Goal: Information Seeking & Learning: Learn about a topic

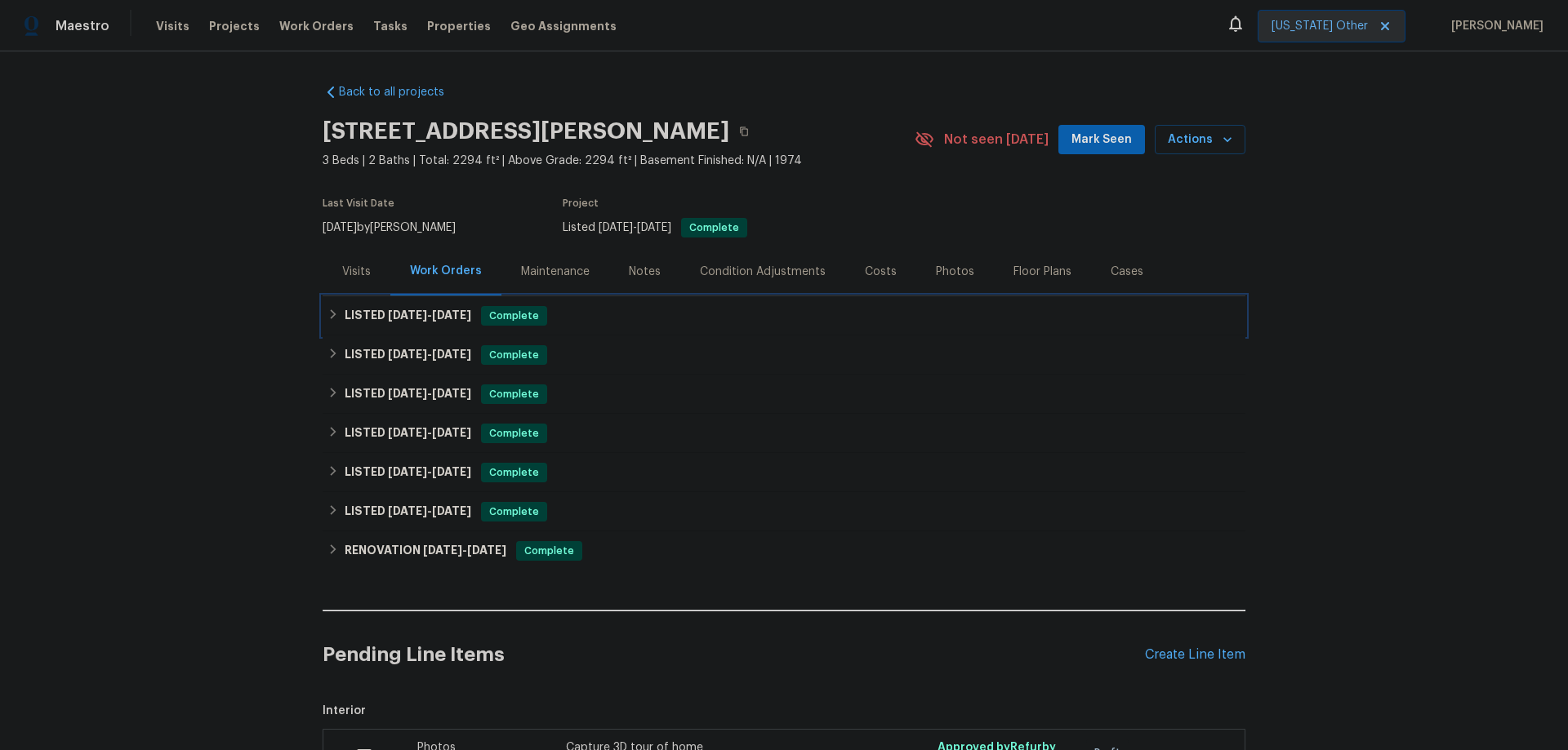
click at [374, 317] on h6 "LISTED [DATE] - [DATE]" at bounding box center [408, 316] width 127 height 20
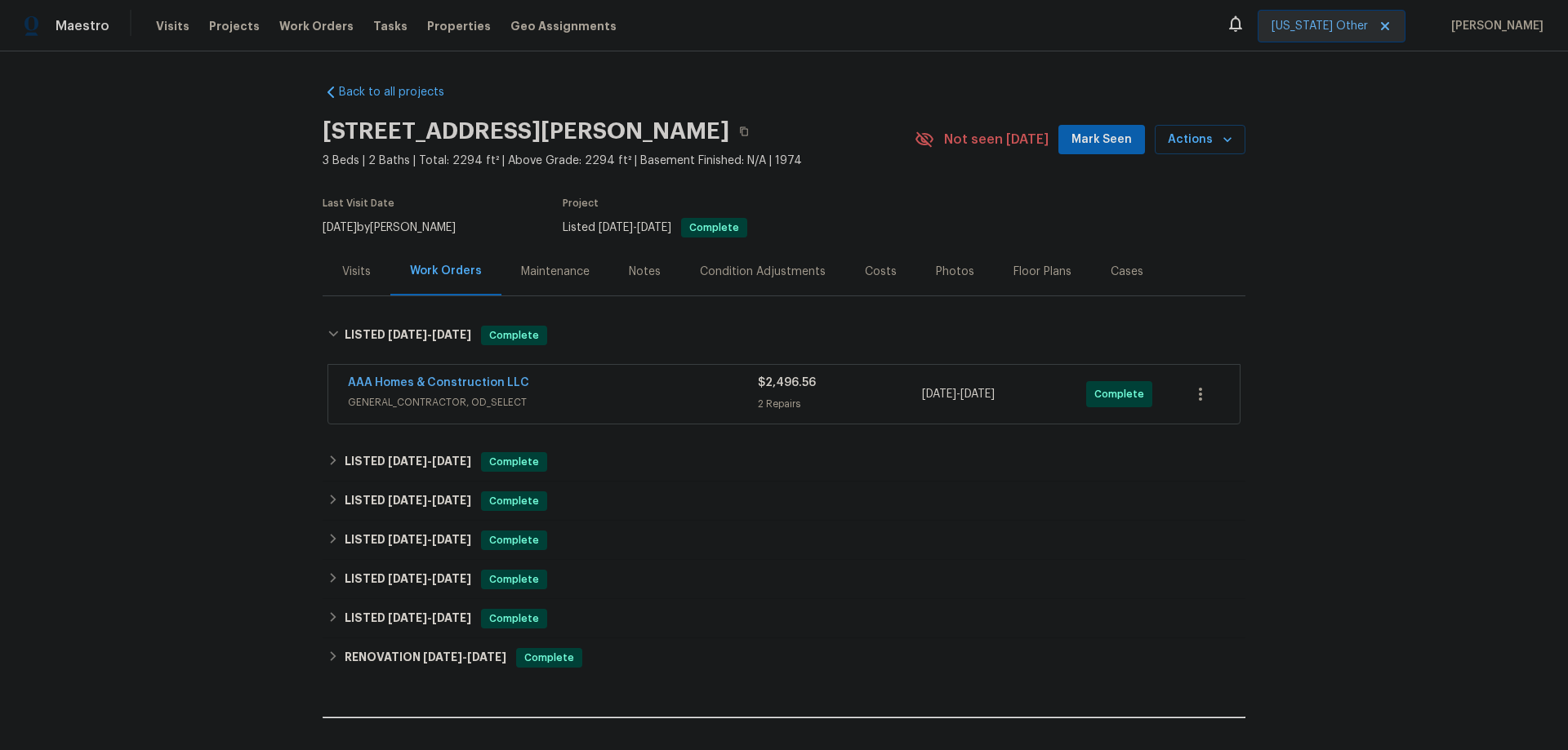
click at [596, 396] on span "GENERAL_CONTRACTOR, OD_SELECT" at bounding box center [552, 402] width 410 height 17
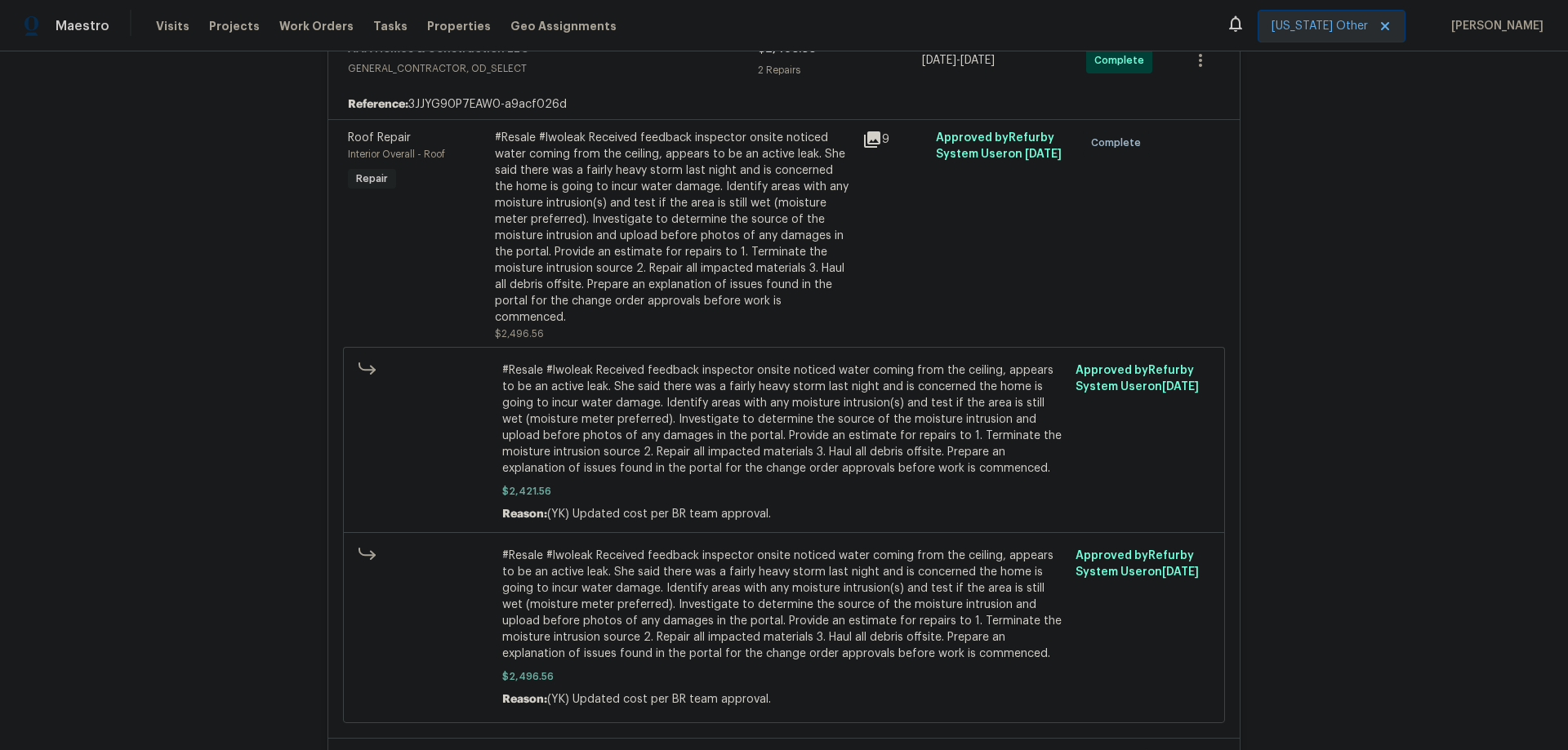
scroll to position [245, 0]
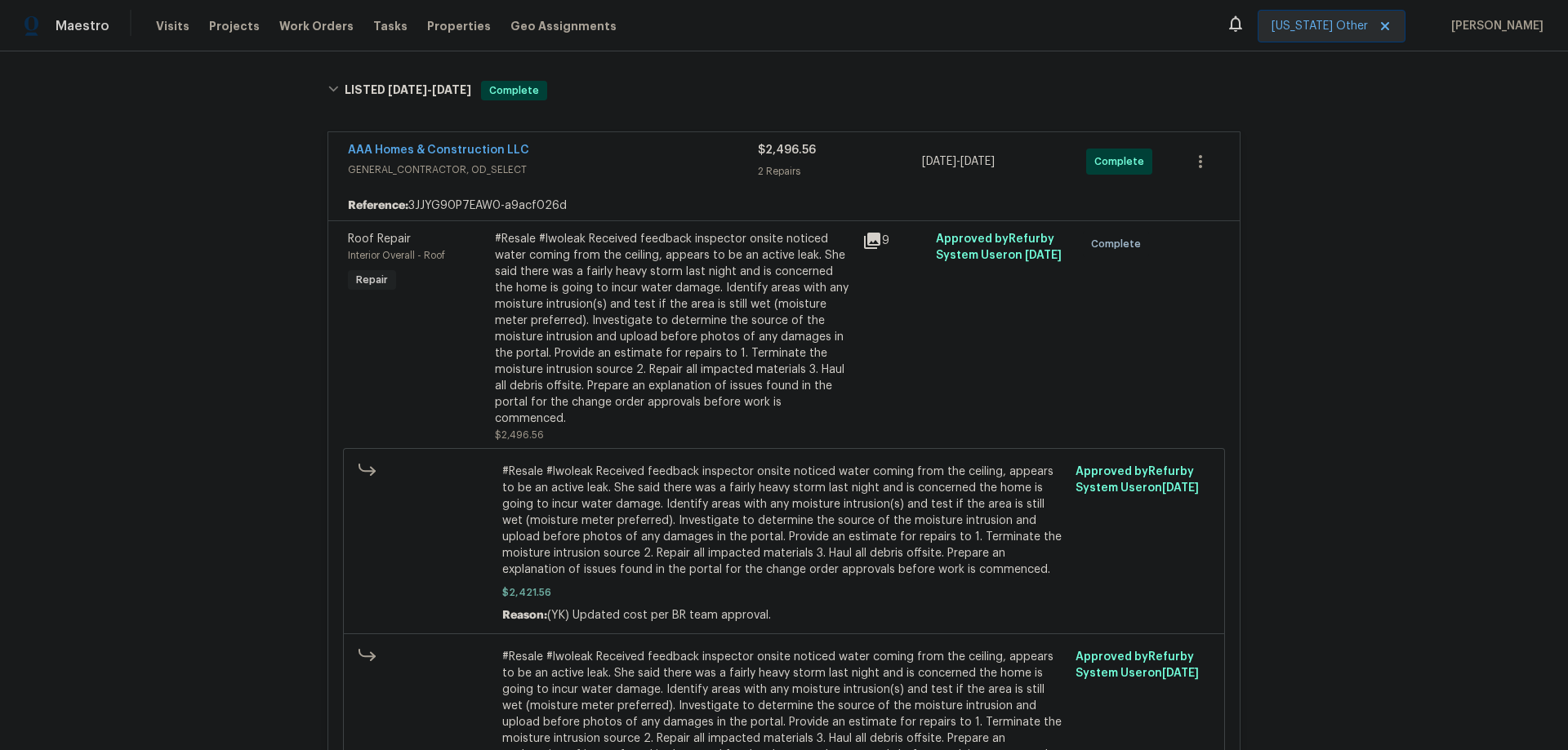
click at [871, 234] on icon at bounding box center [872, 241] width 17 height 17
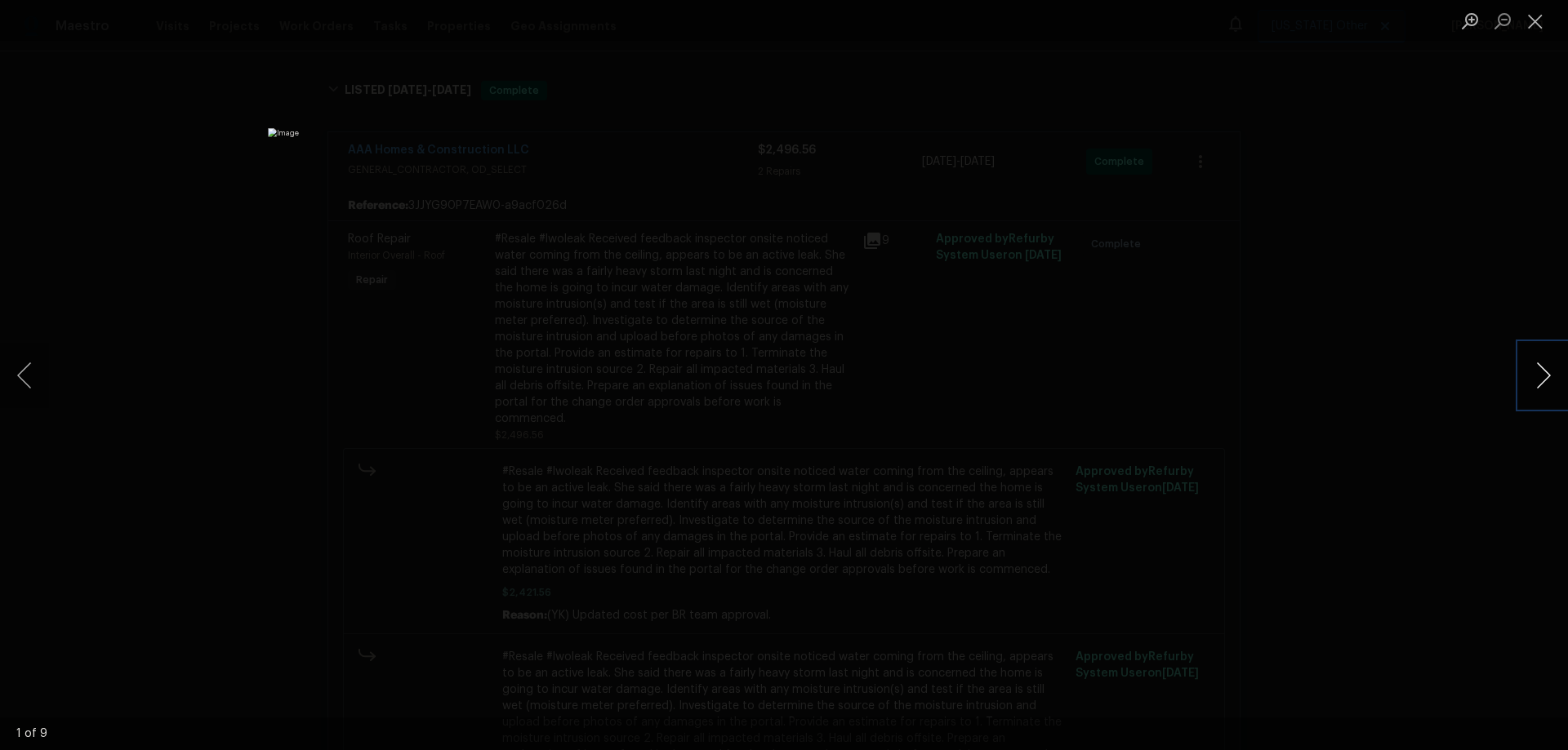
click at [1554, 367] on button "Next image" at bounding box center [1543, 375] width 49 height 65
click at [1551, 367] on button "Next image" at bounding box center [1543, 375] width 49 height 65
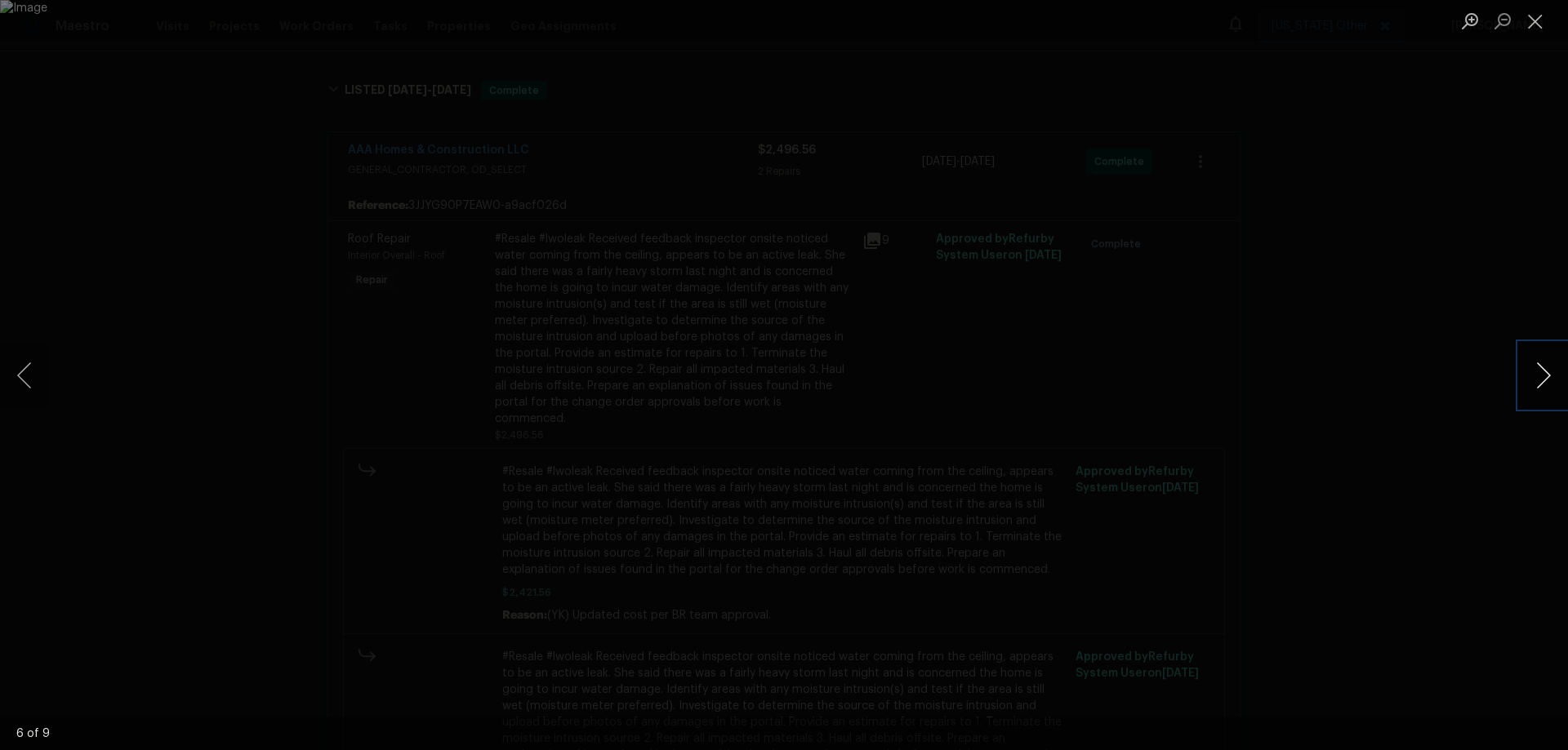
click at [1551, 367] on button "Next image" at bounding box center [1543, 375] width 49 height 65
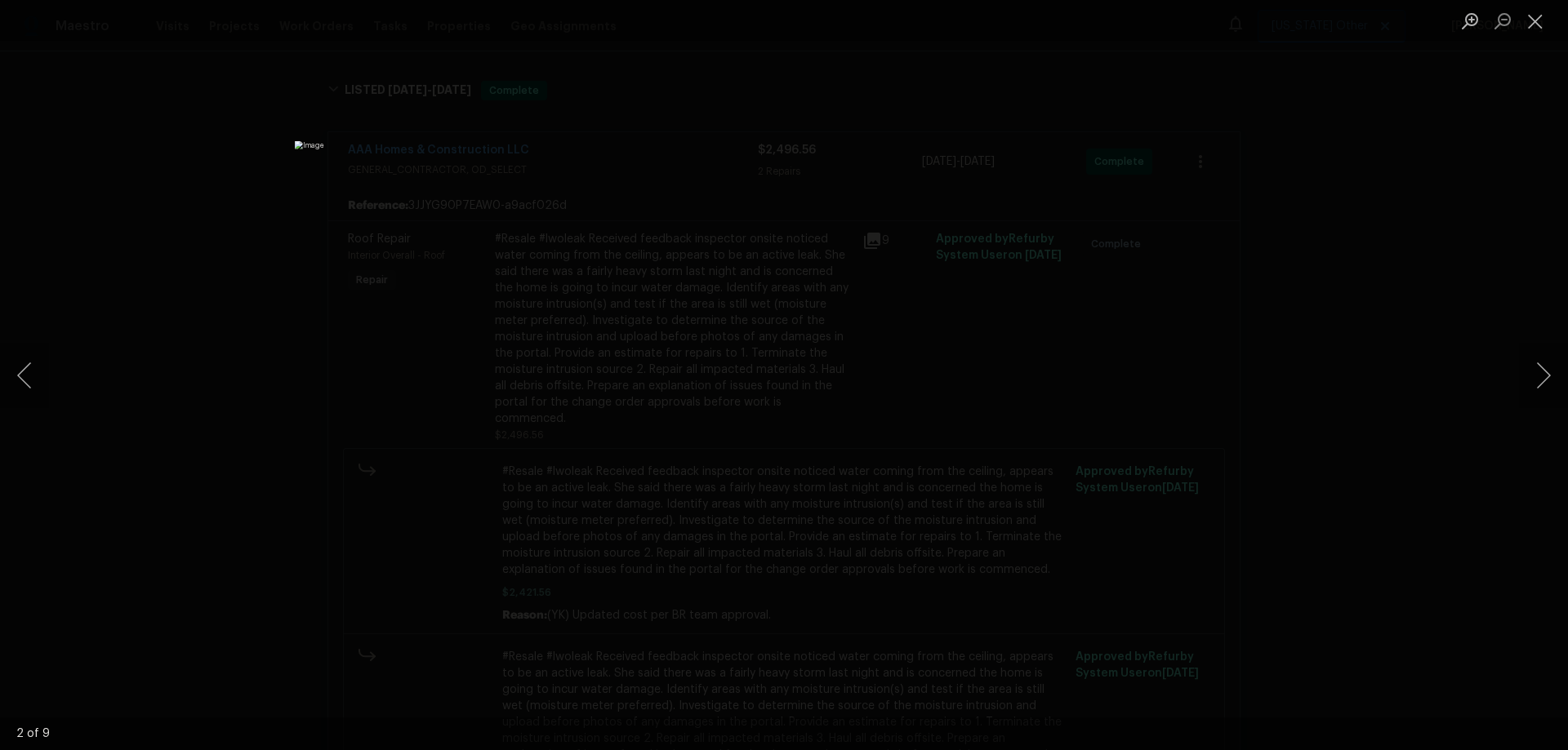
click at [1434, 277] on div "Lightbox" at bounding box center [784, 375] width 1568 height 750
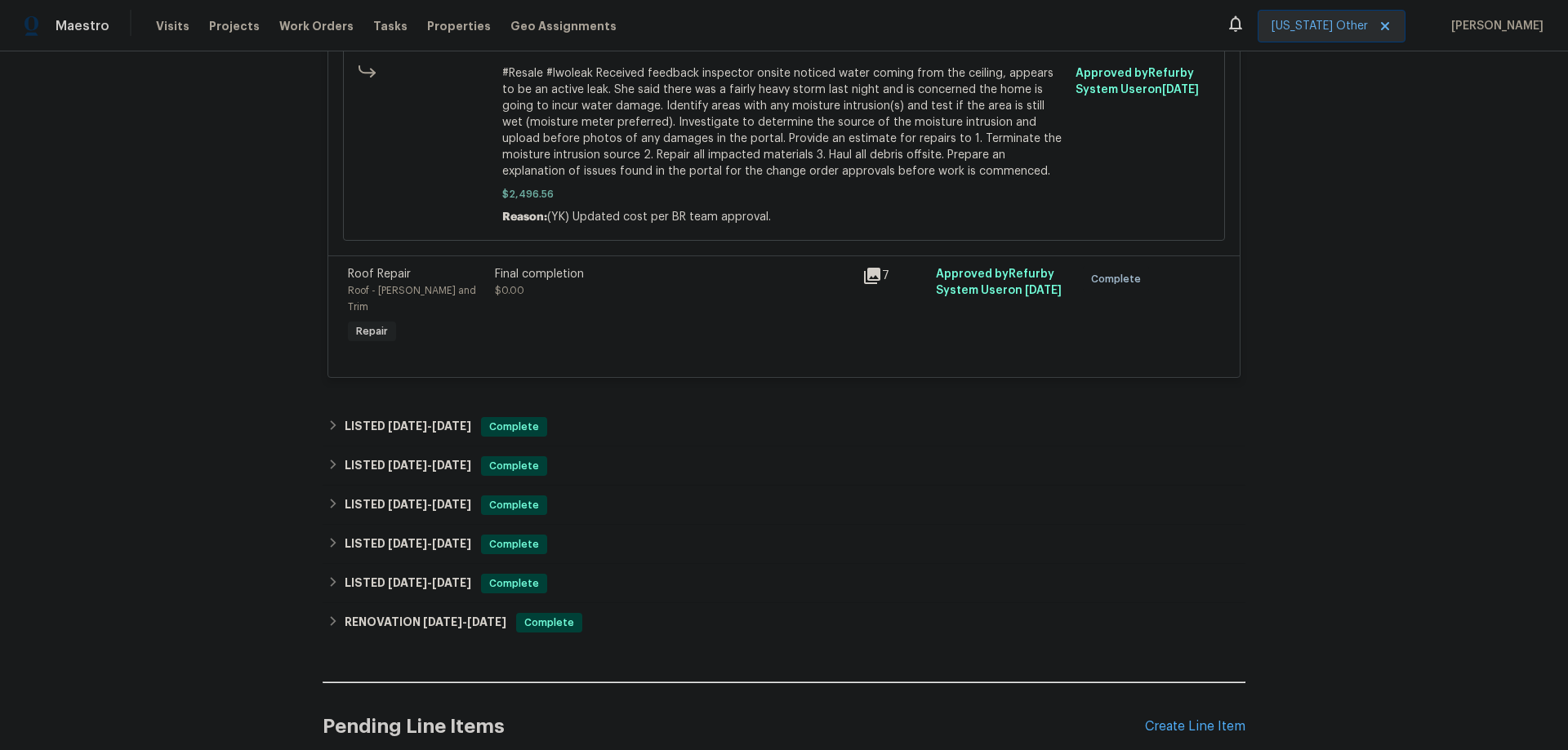
scroll to position [979, 0]
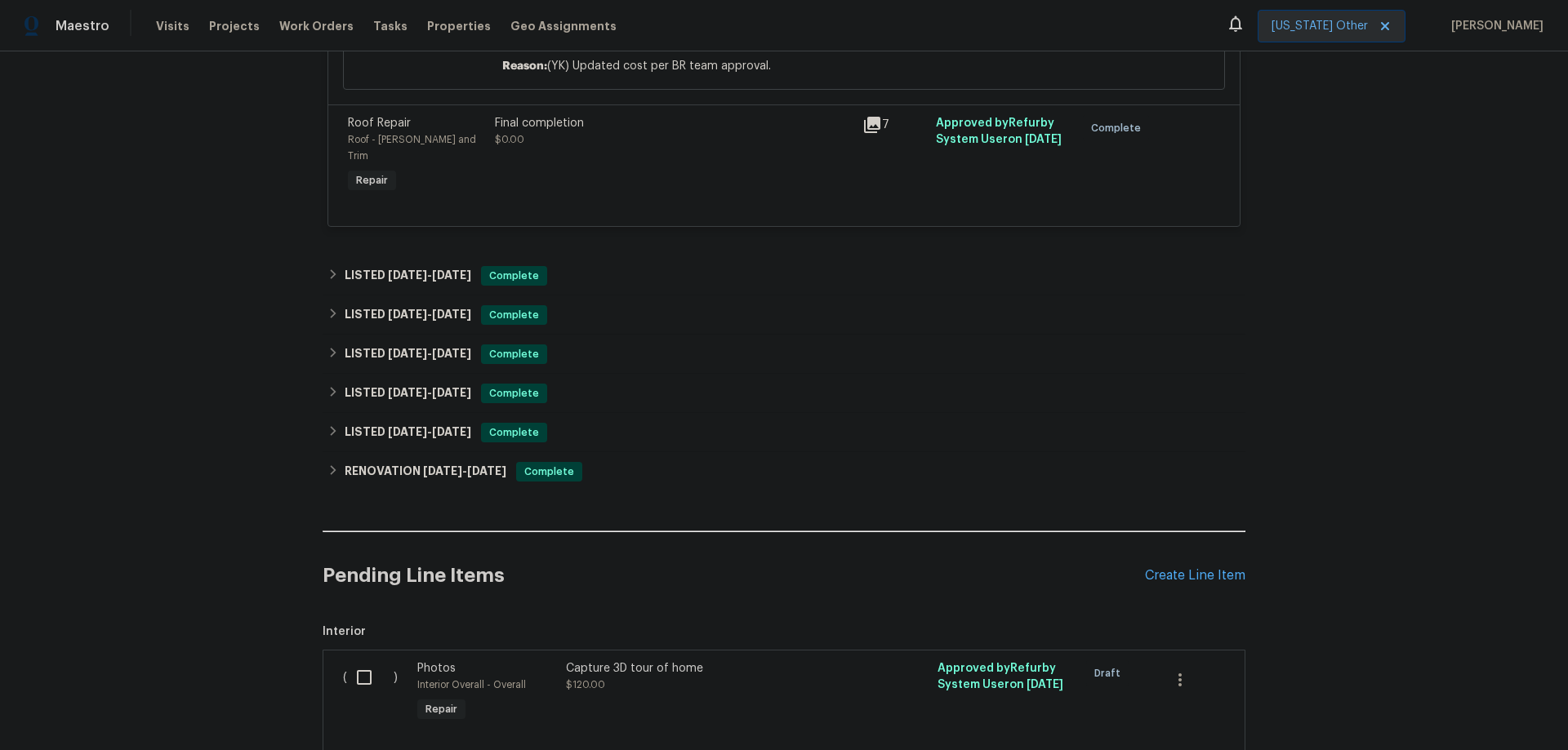
click at [866, 117] on icon at bounding box center [872, 125] width 17 height 17
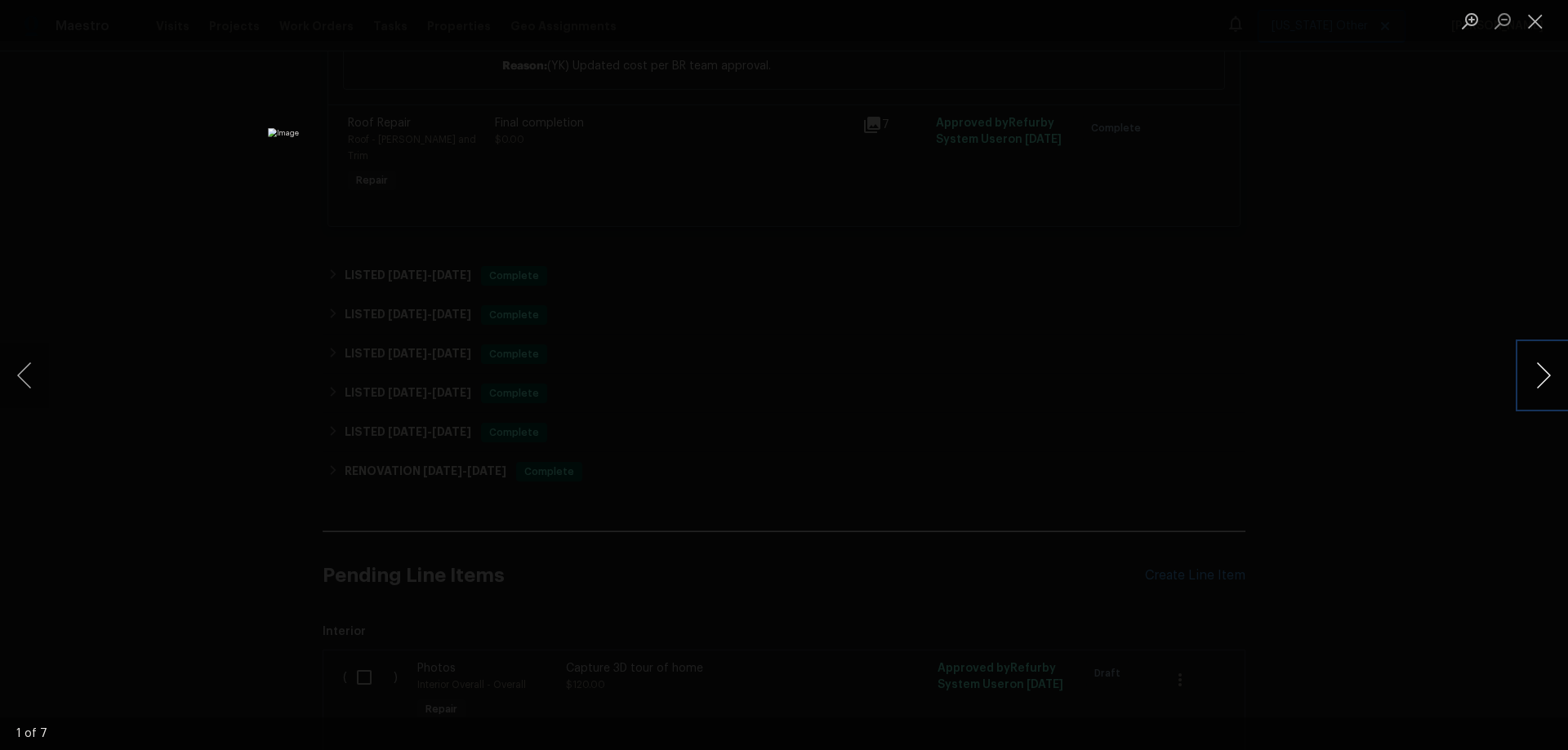
click at [1541, 360] on button "Next image" at bounding box center [1543, 375] width 49 height 65
click at [1541, 361] on button "Next image" at bounding box center [1543, 375] width 49 height 65
click at [1400, 267] on div "Lightbox" at bounding box center [784, 375] width 1568 height 750
click at [1269, 309] on div "Lightbox" at bounding box center [784, 375] width 1568 height 750
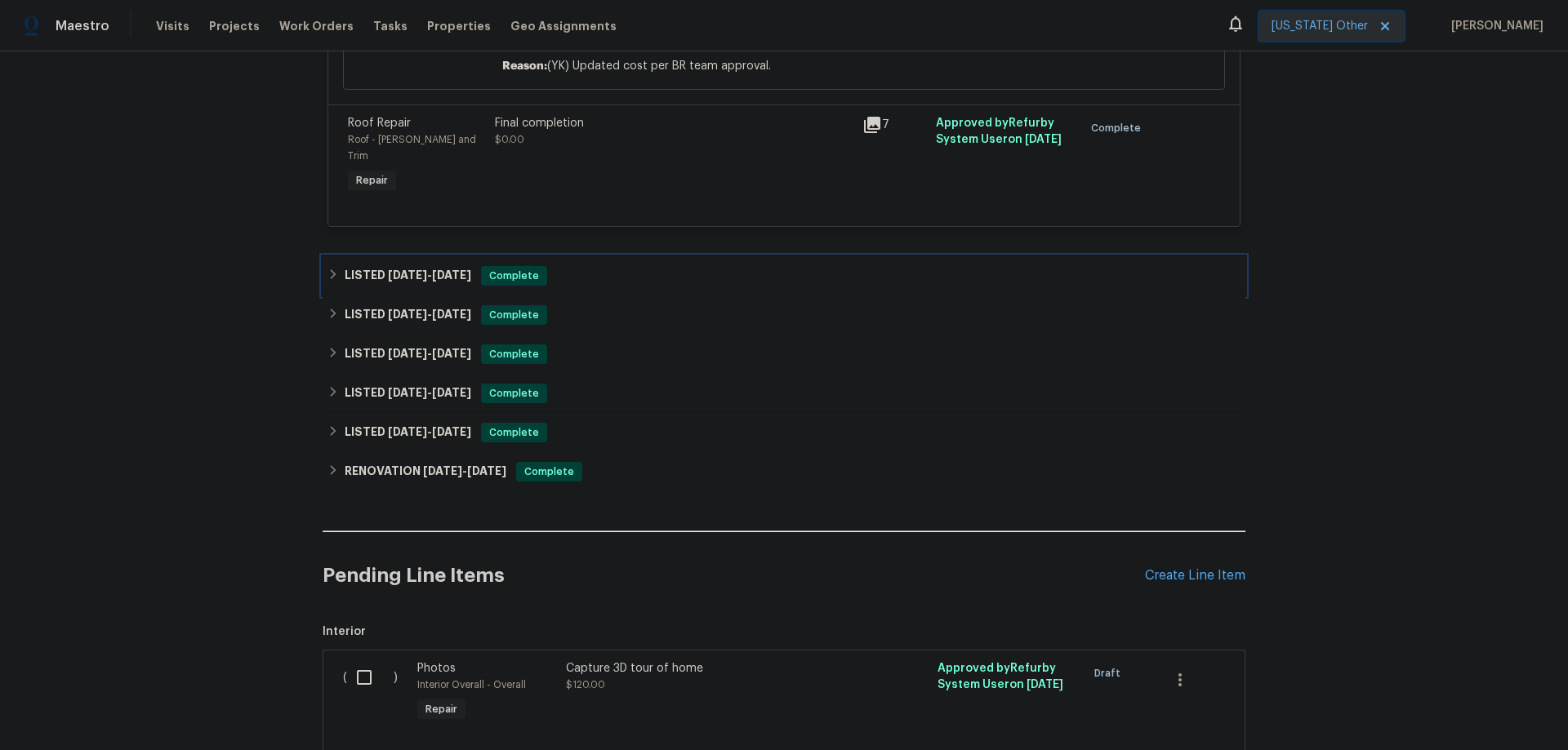
click at [348, 266] on h6 "LISTED [DATE] - [DATE]" at bounding box center [408, 276] width 127 height 20
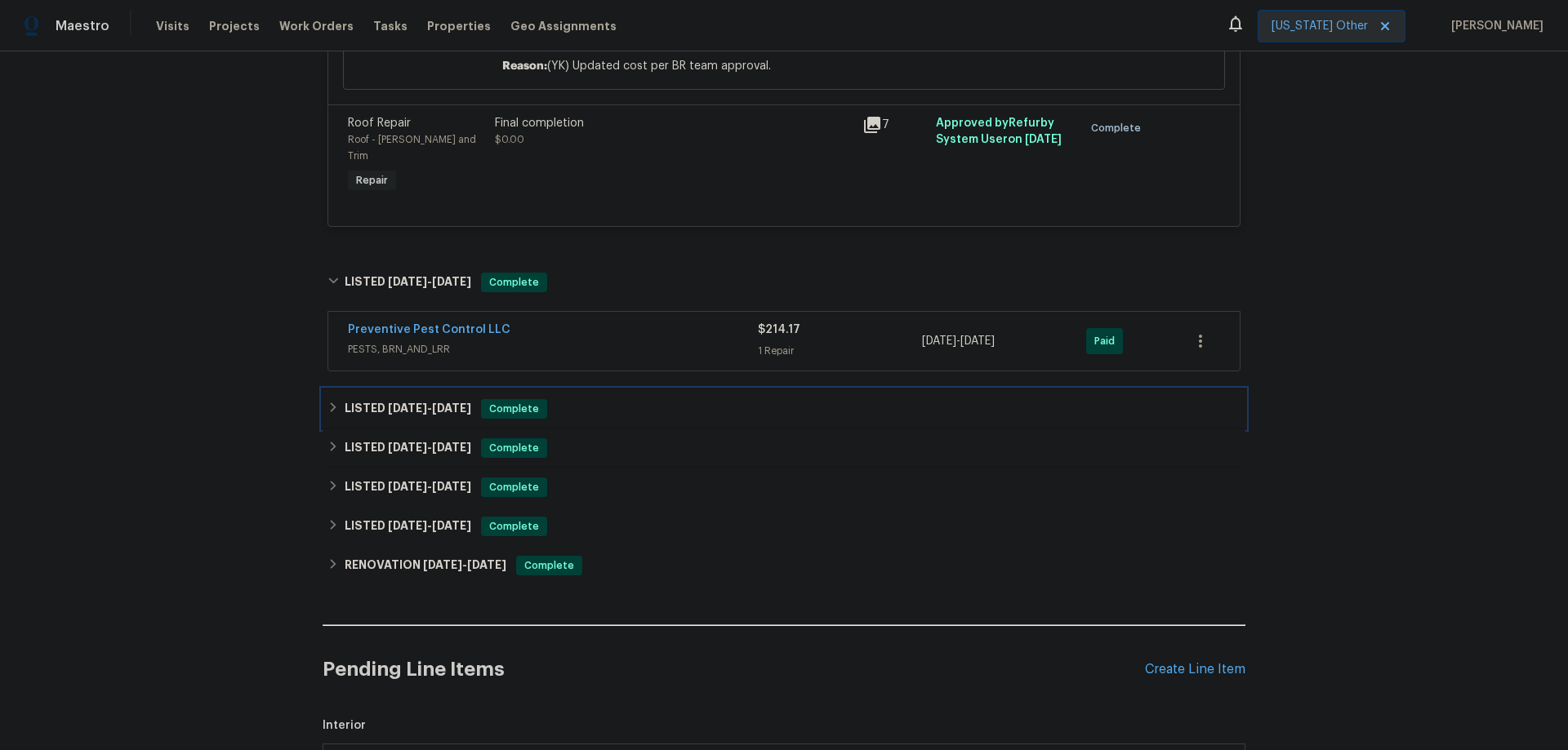
click at [361, 399] on h6 "LISTED [DATE] - [DATE]" at bounding box center [408, 409] width 127 height 20
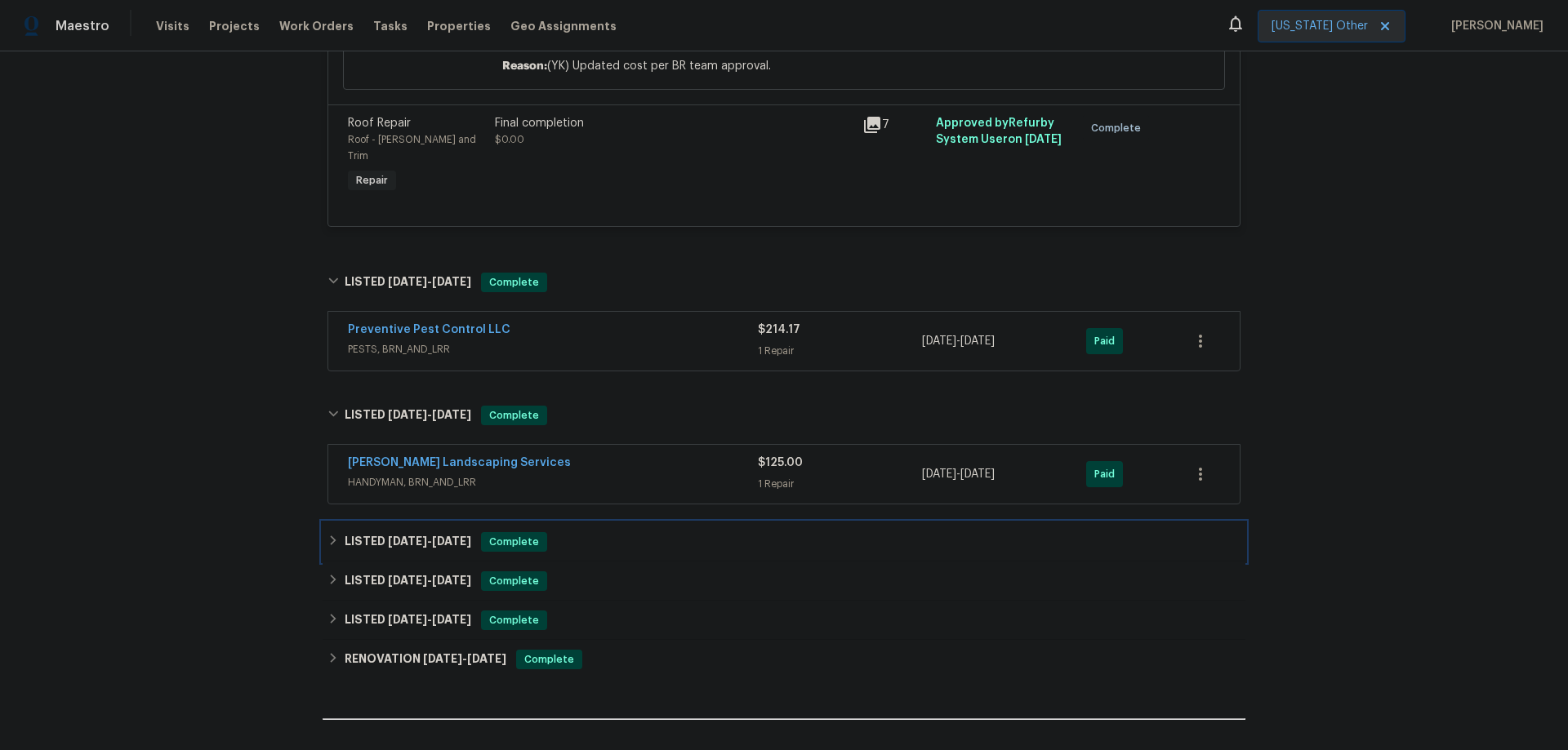
click at [380, 532] on h6 "LISTED [DATE] - [DATE]" at bounding box center [408, 542] width 127 height 20
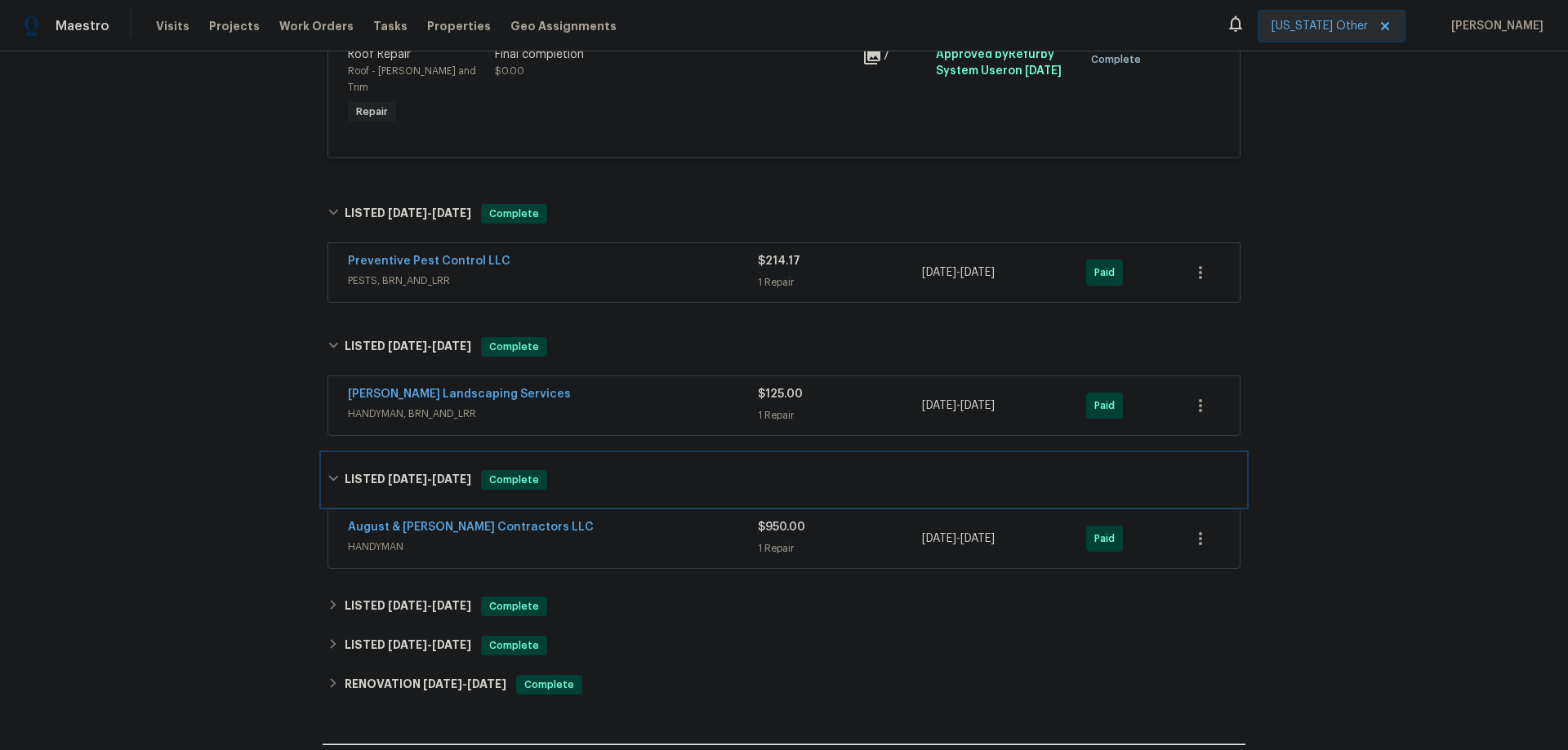
scroll to position [1143, 0]
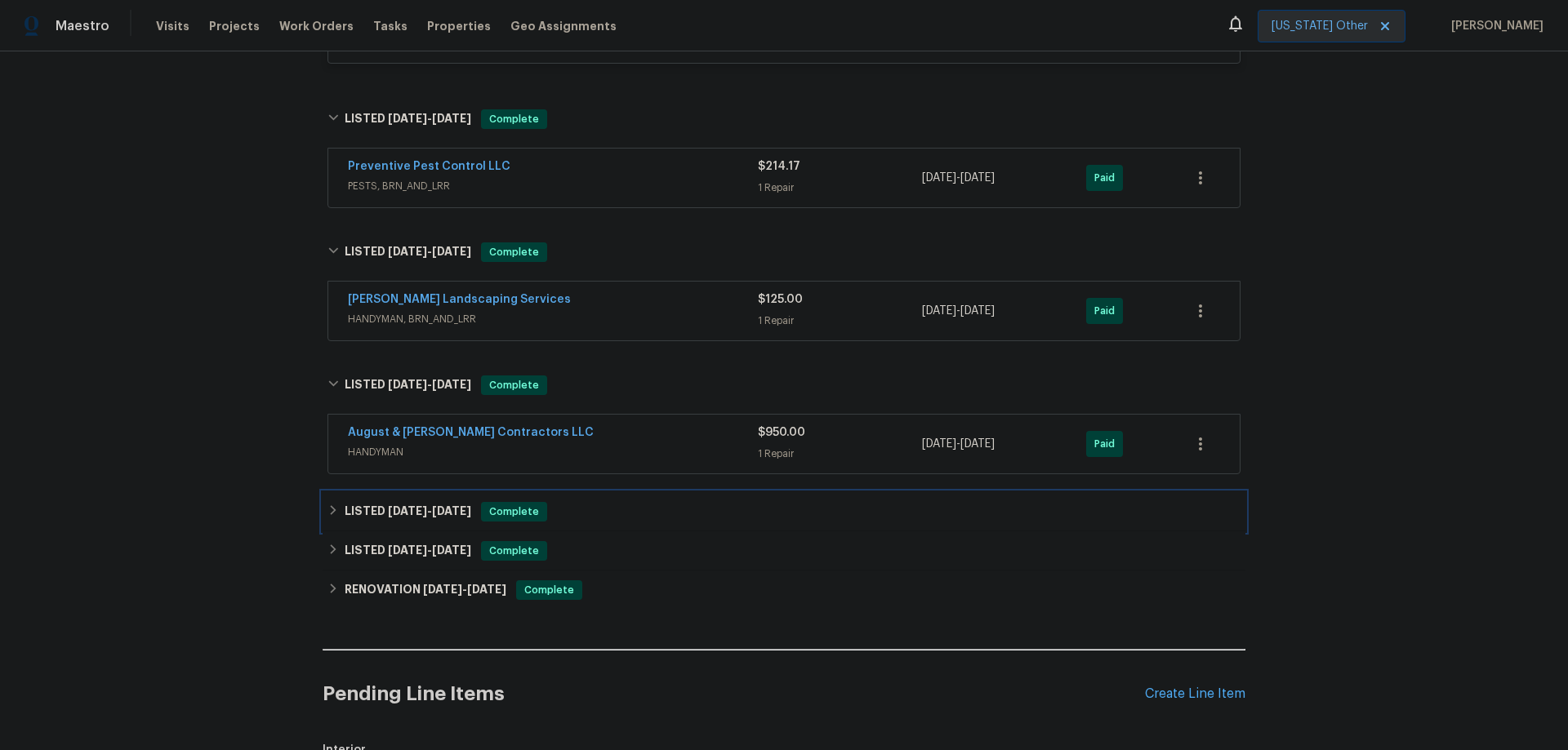
click at [378, 502] on h6 "LISTED [DATE] - [DATE]" at bounding box center [408, 512] width 127 height 20
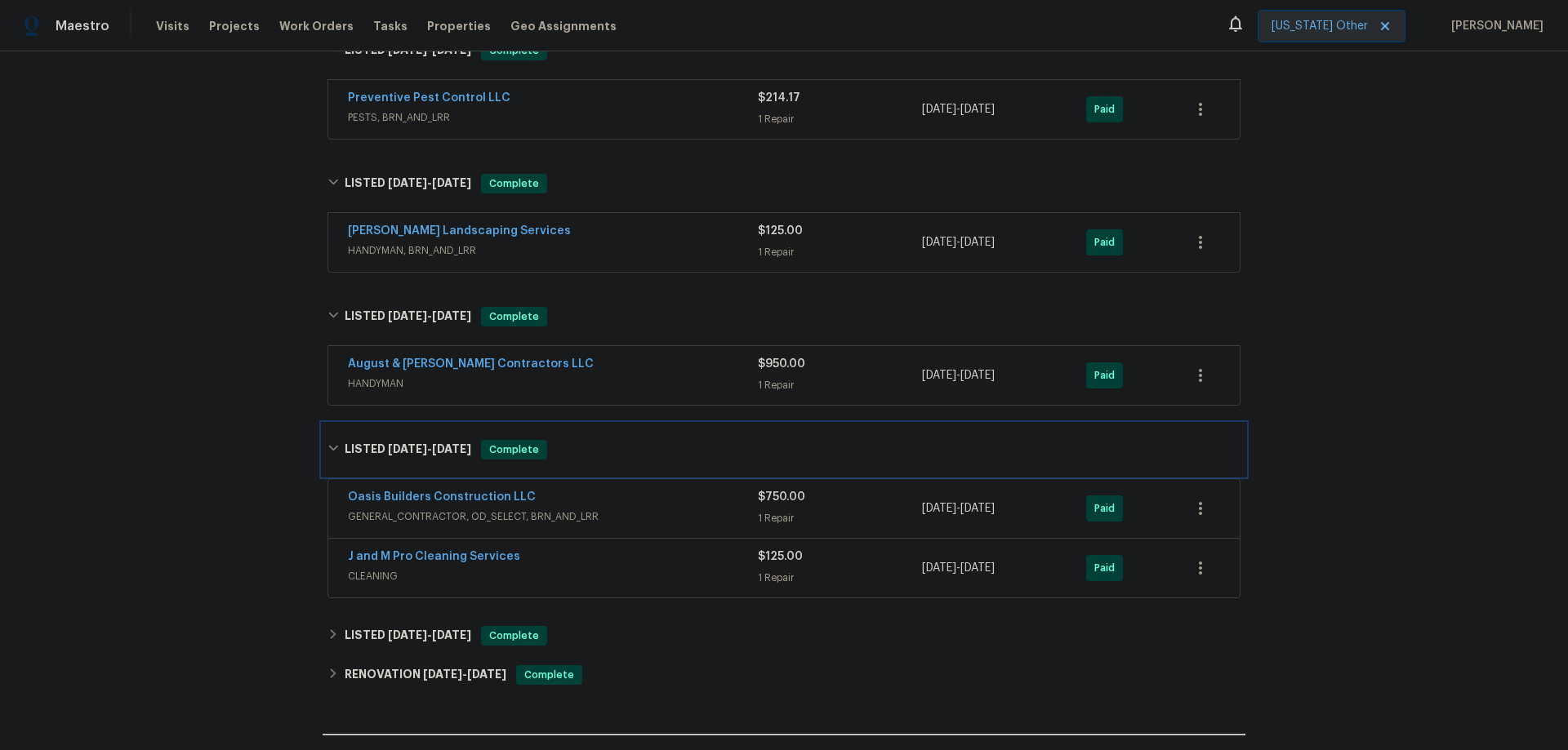
scroll to position [1387, 0]
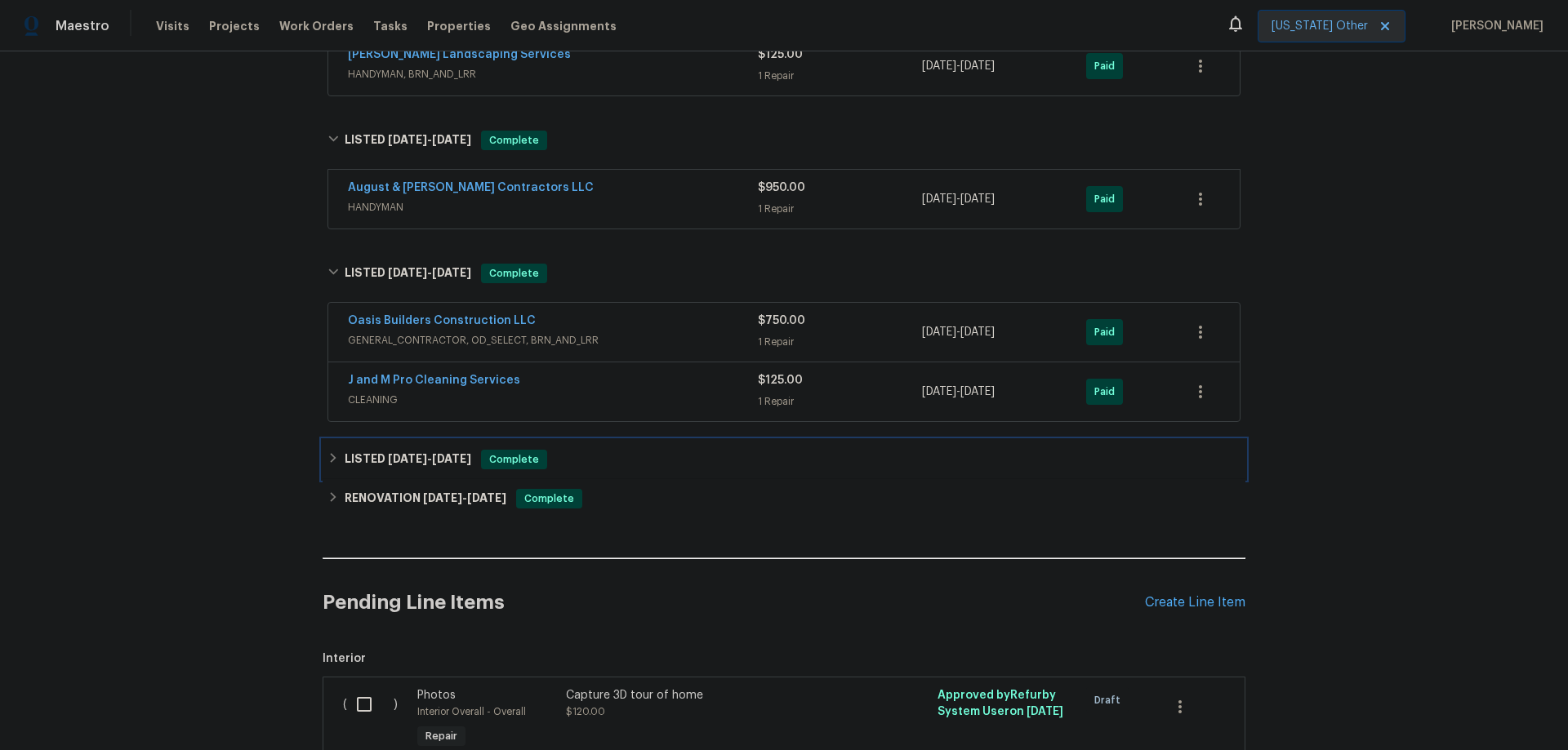
click at [400, 450] on h6 "LISTED [DATE] - [DATE]" at bounding box center [408, 459] width 127 height 20
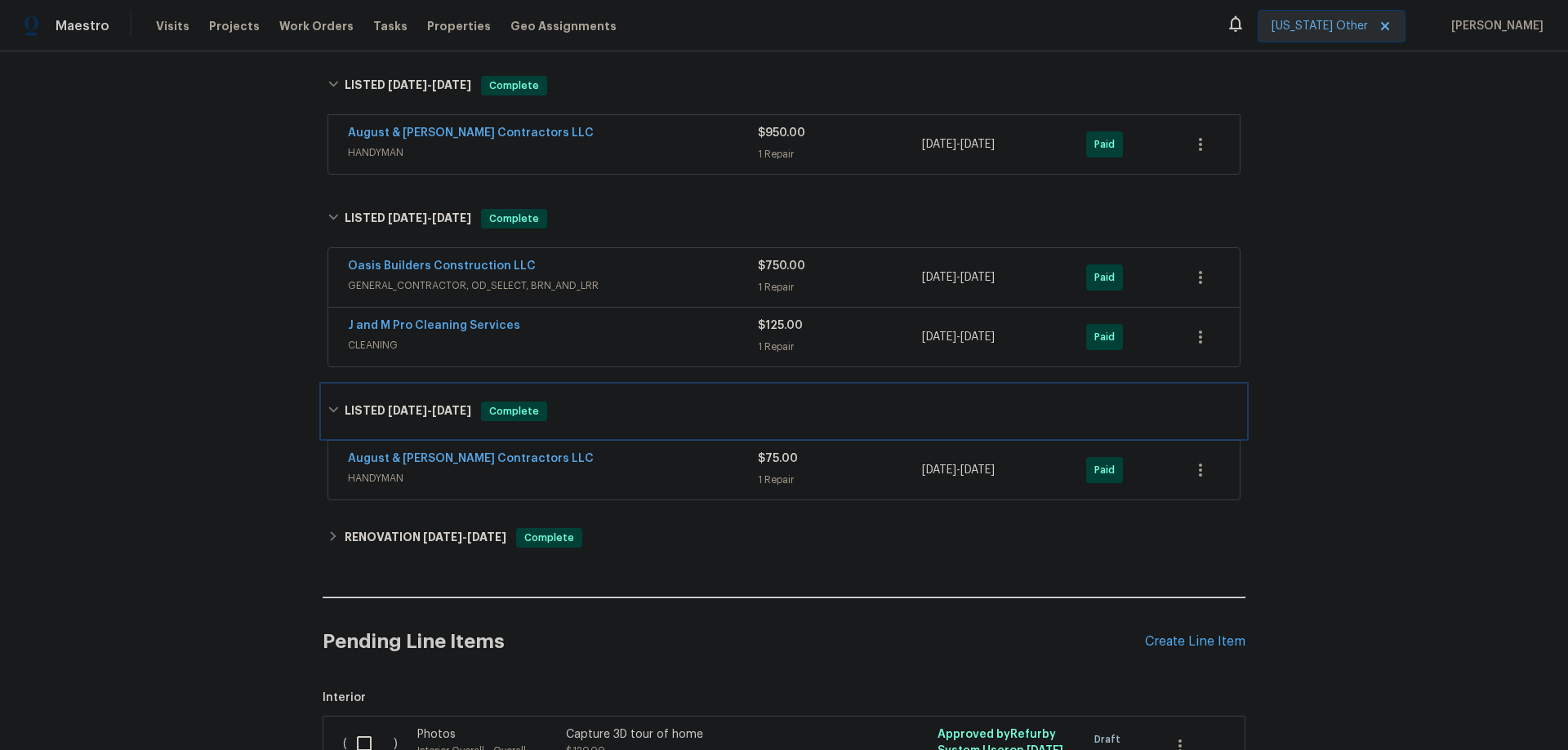
scroll to position [1469, 0]
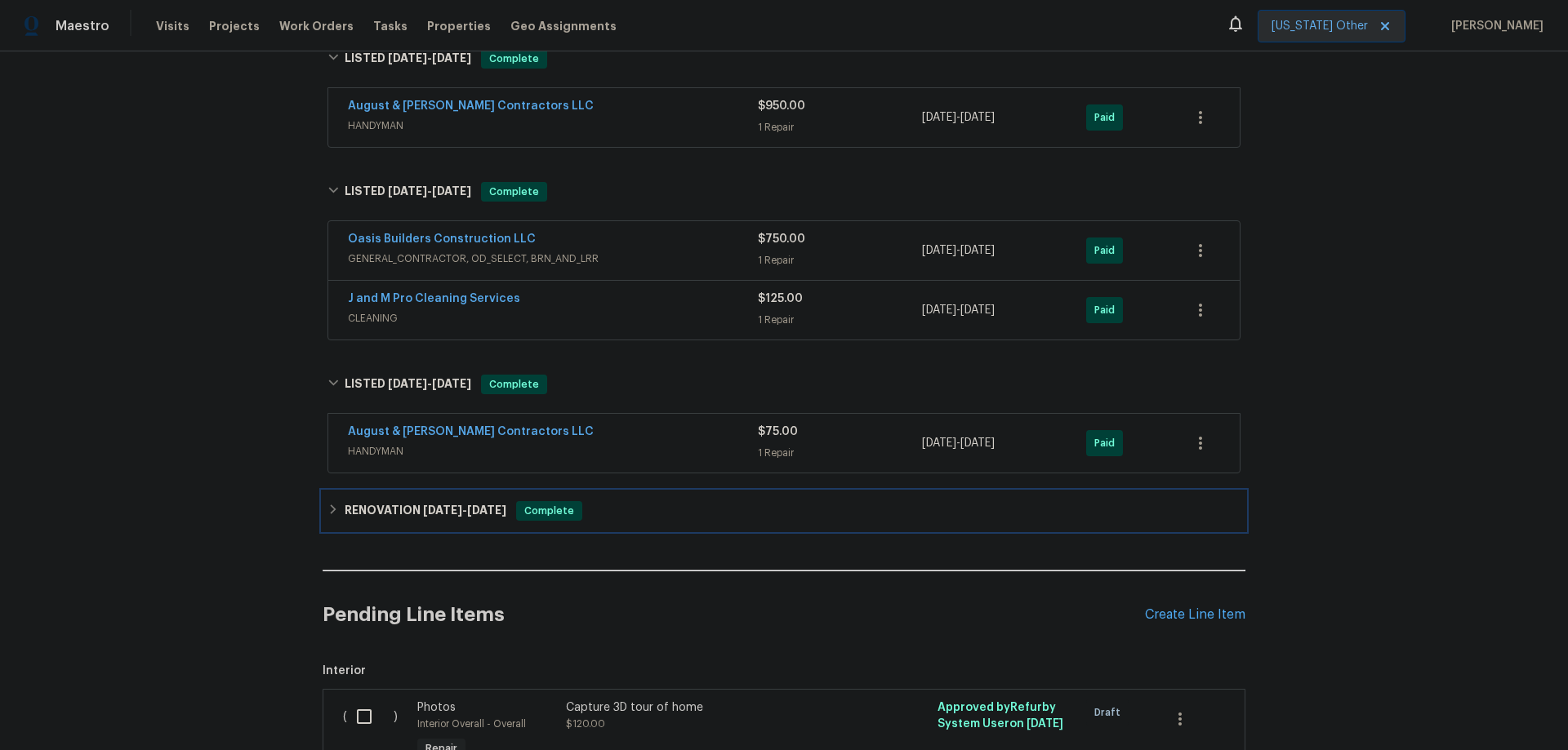
click at [408, 501] on h6 "RENOVATION [DATE] - [DATE]" at bounding box center [425, 511] width 162 height 20
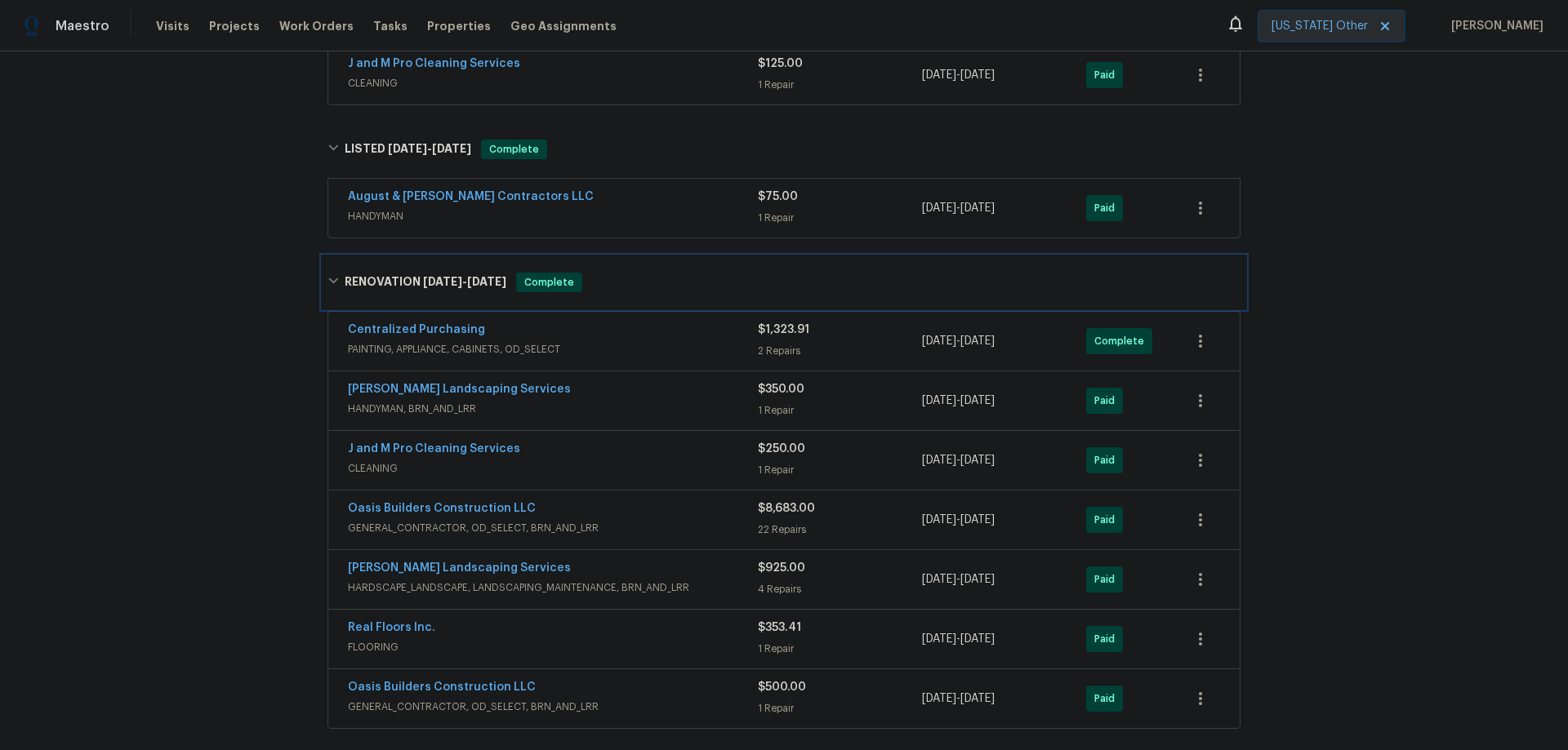
scroll to position [1714, 0]
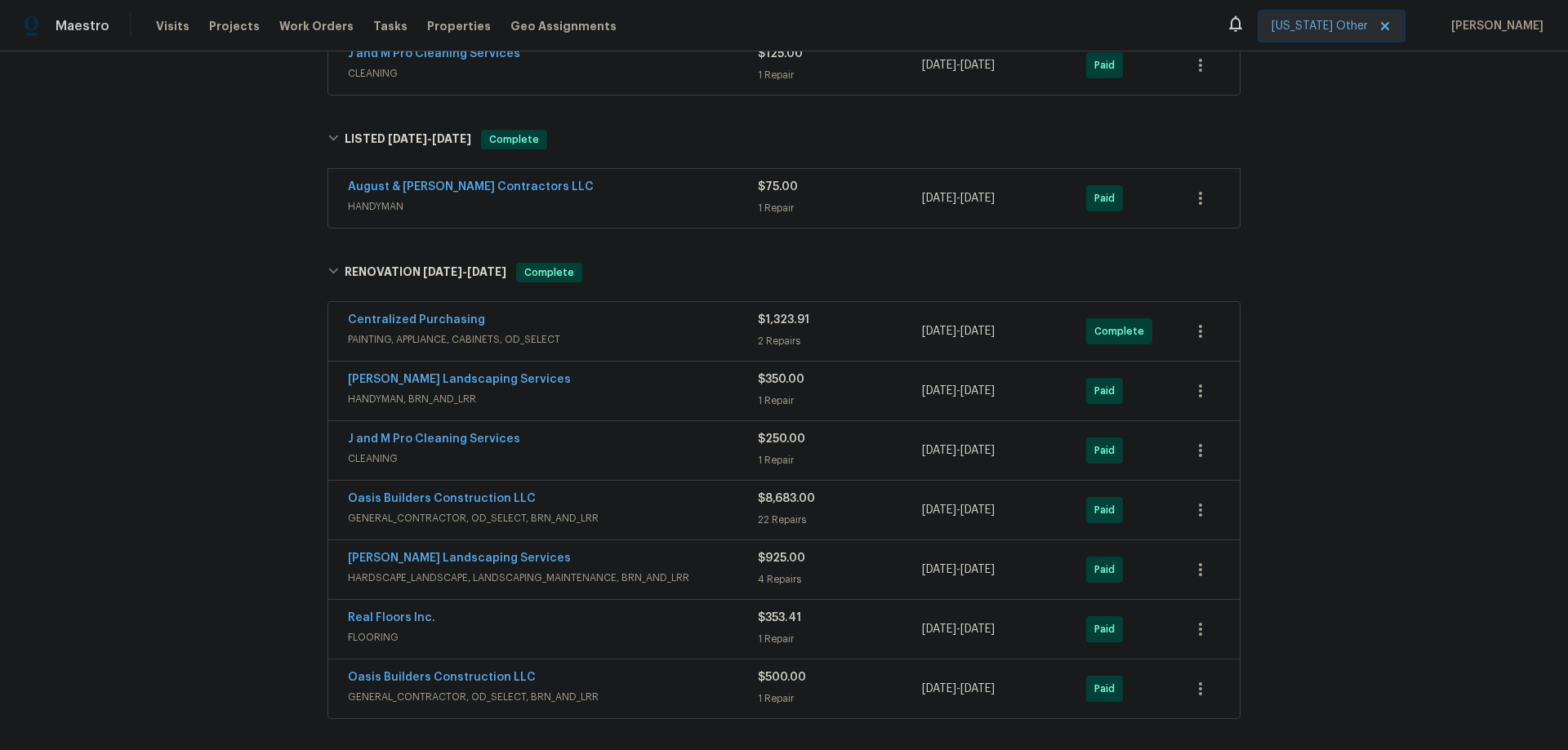
click at [619, 491] on div "Oasis Builders Construction LLC" at bounding box center [552, 501] width 410 height 20
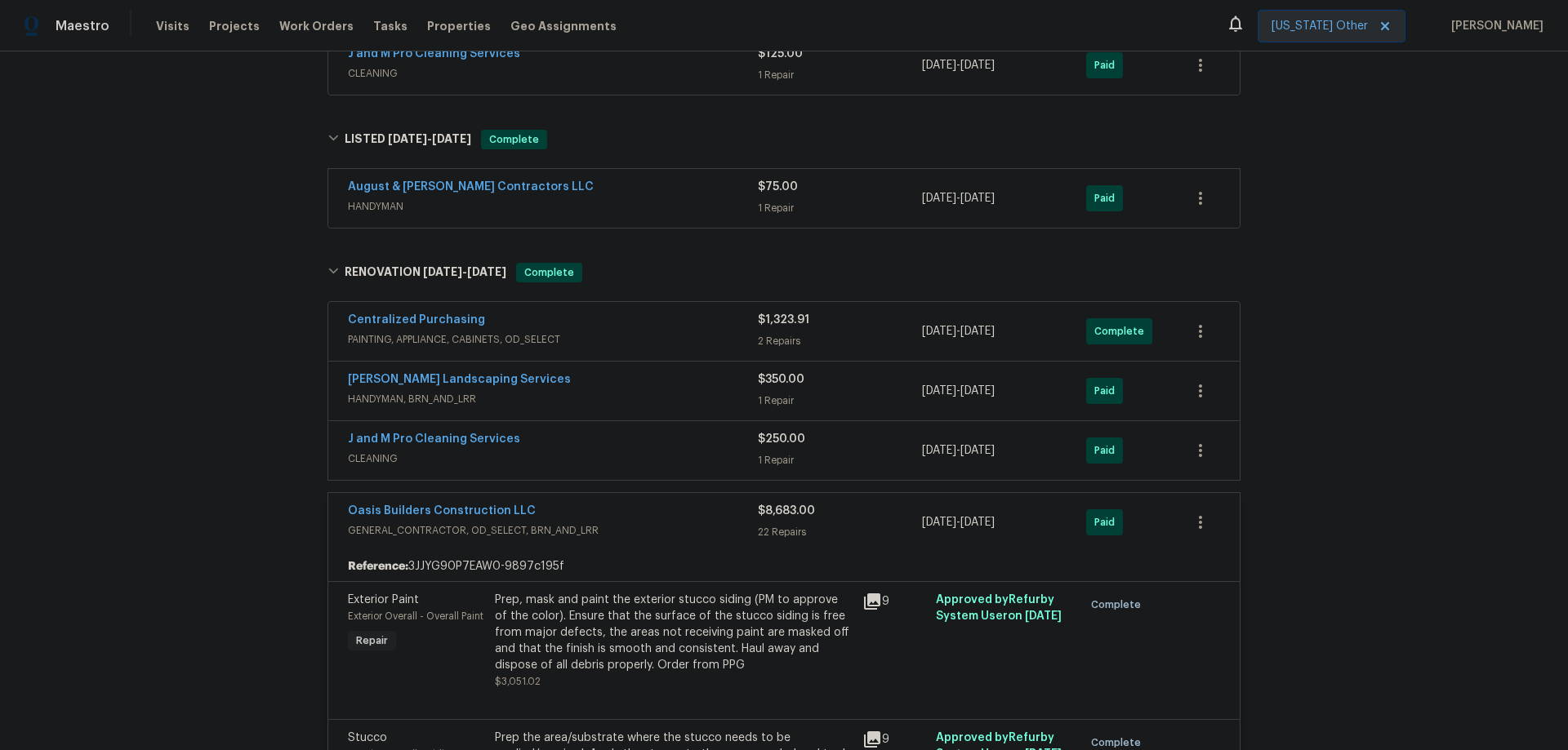
scroll to position [2301, 0]
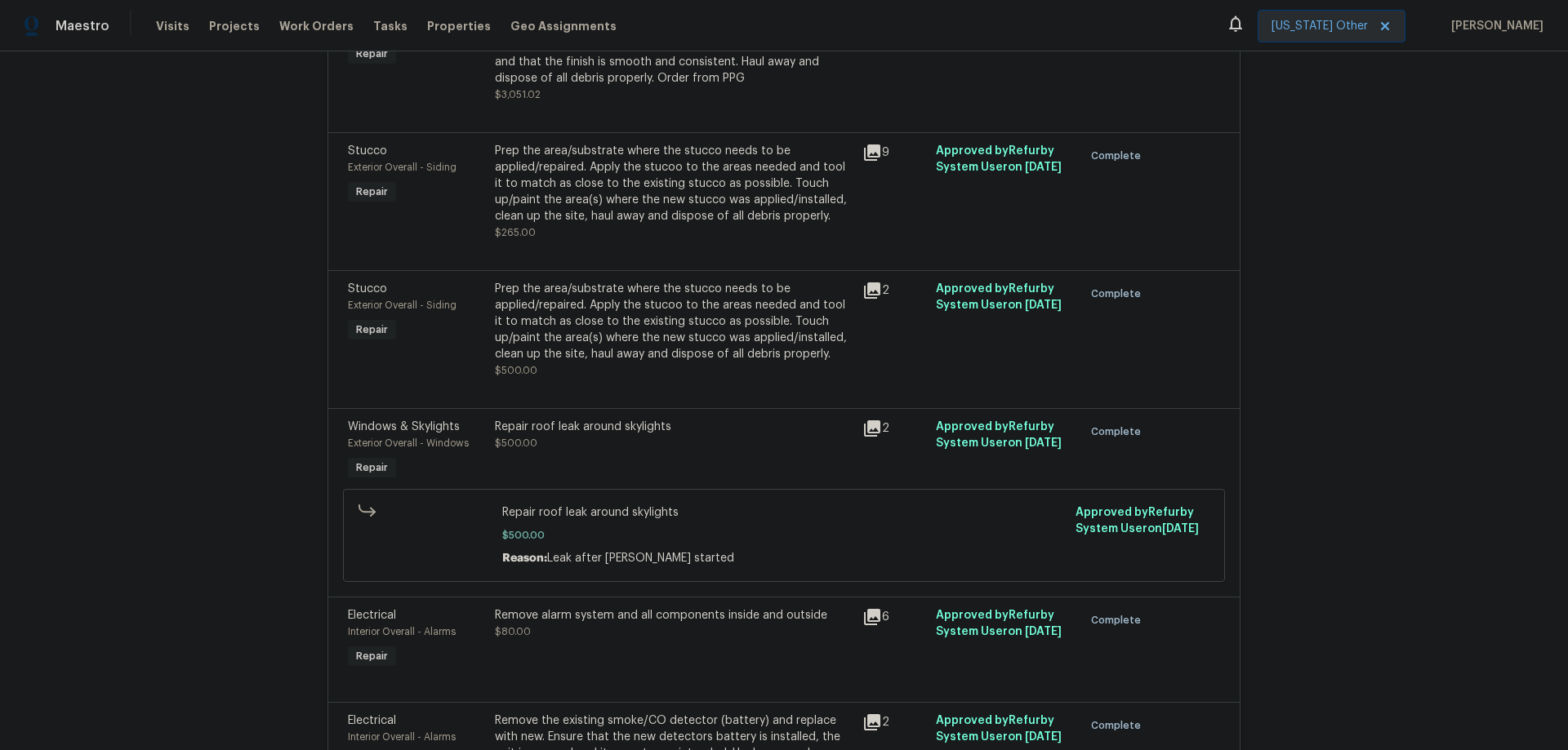
click at [861, 414] on div "2" at bounding box center [894, 451] width 74 height 75
click at [864, 421] on icon at bounding box center [872, 429] width 17 height 17
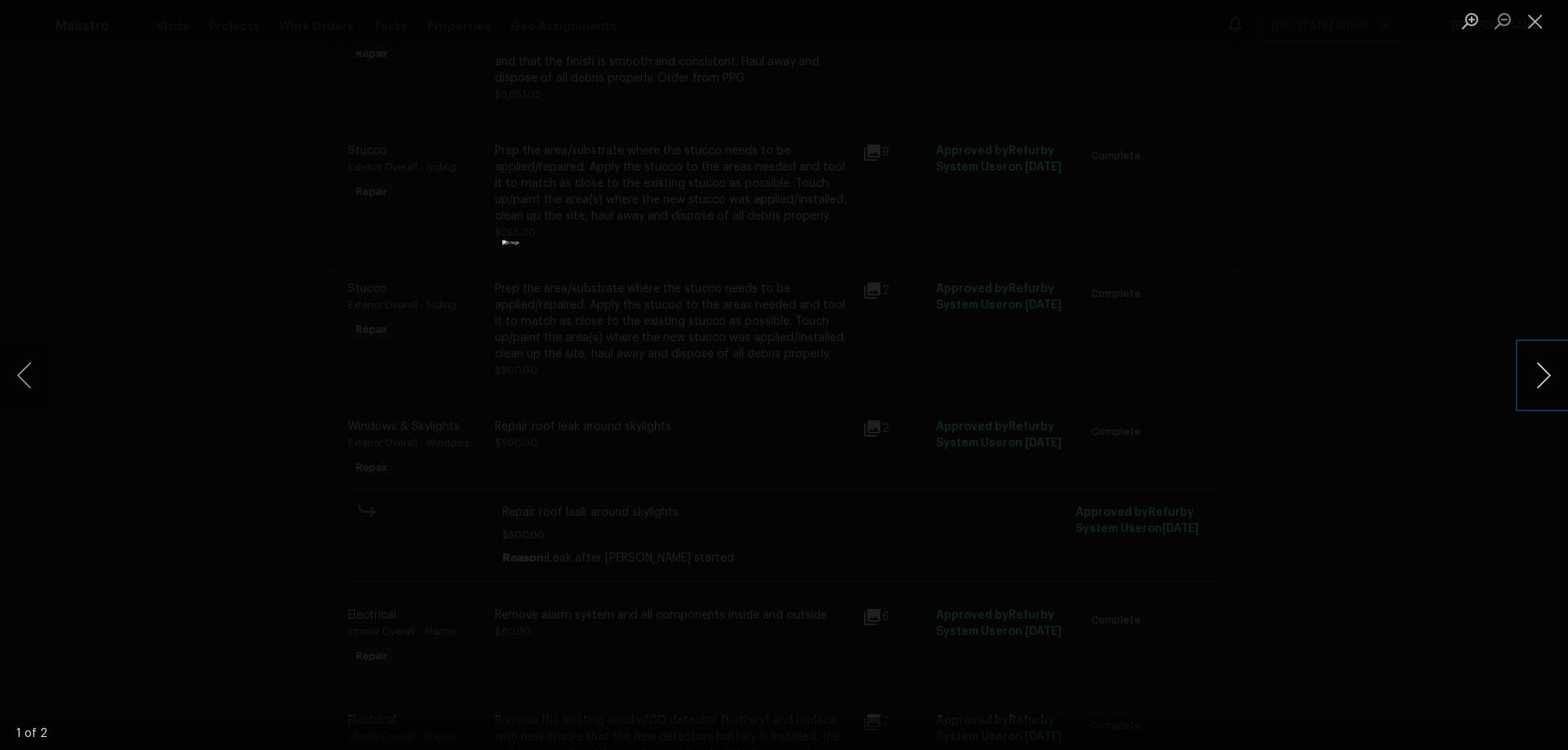
click at [1529, 387] on button "Next image" at bounding box center [1543, 375] width 49 height 65
click at [1412, 241] on div "Lightbox" at bounding box center [784, 375] width 1568 height 750
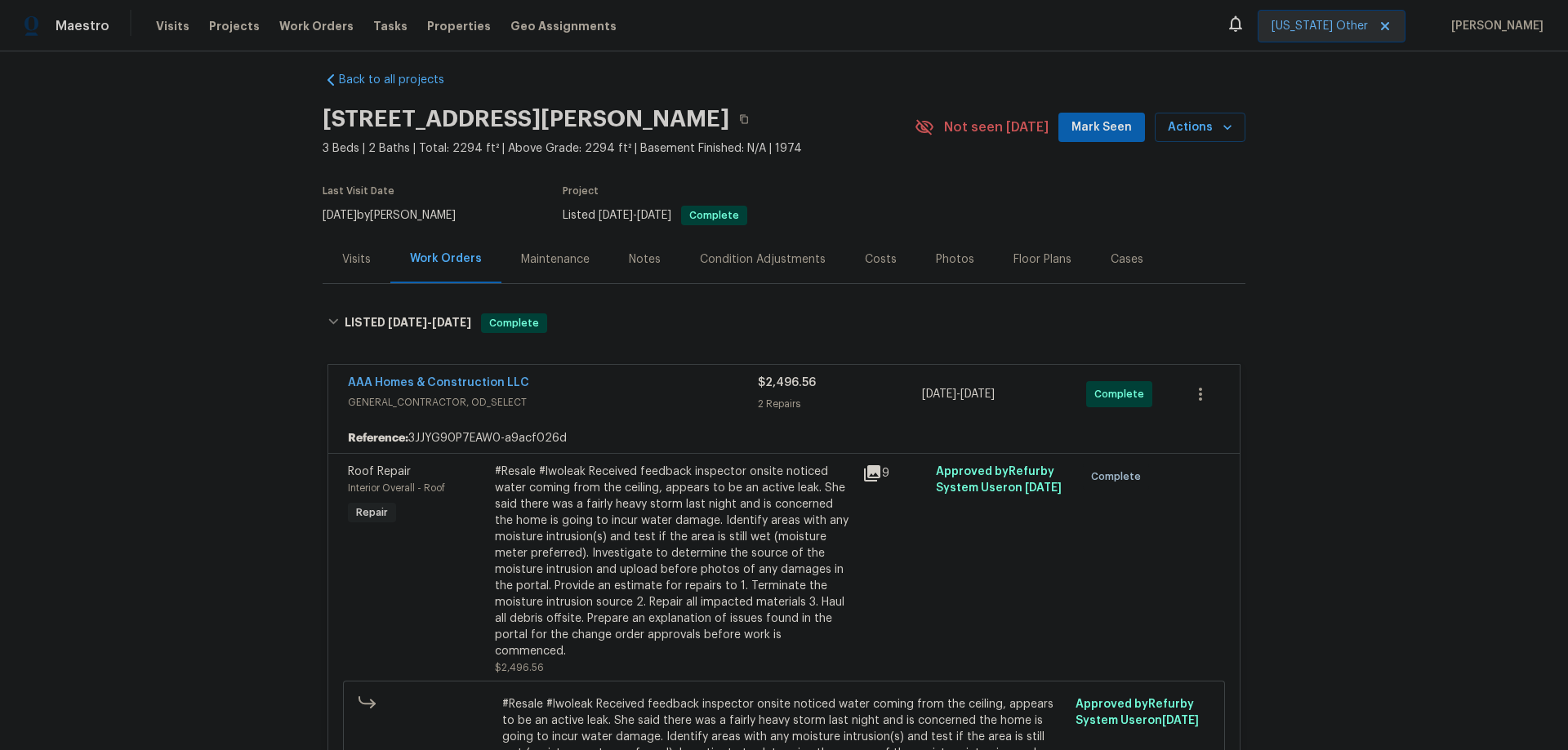
scroll to position [0, 0]
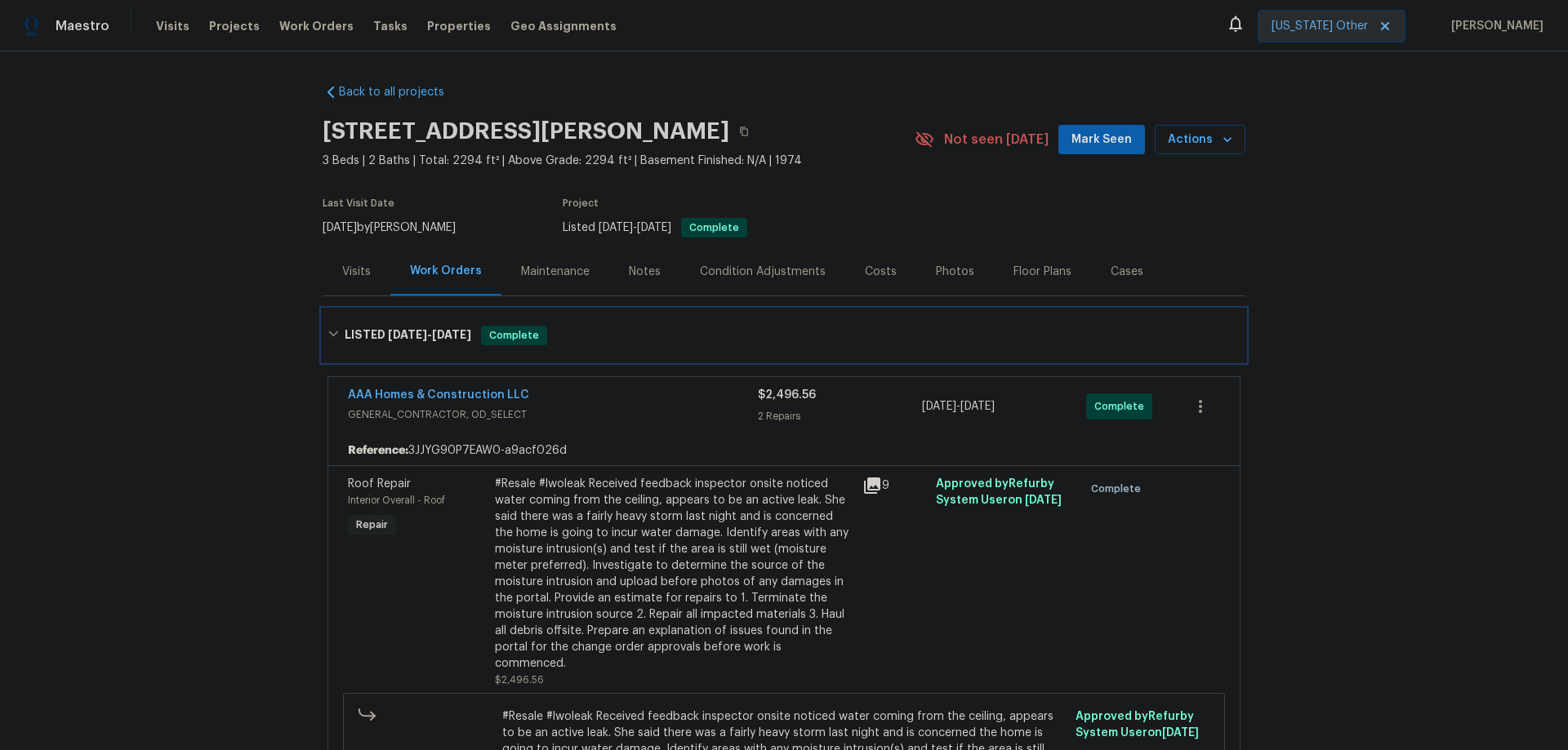
click at [328, 335] on icon at bounding box center [333, 334] width 10 height 6
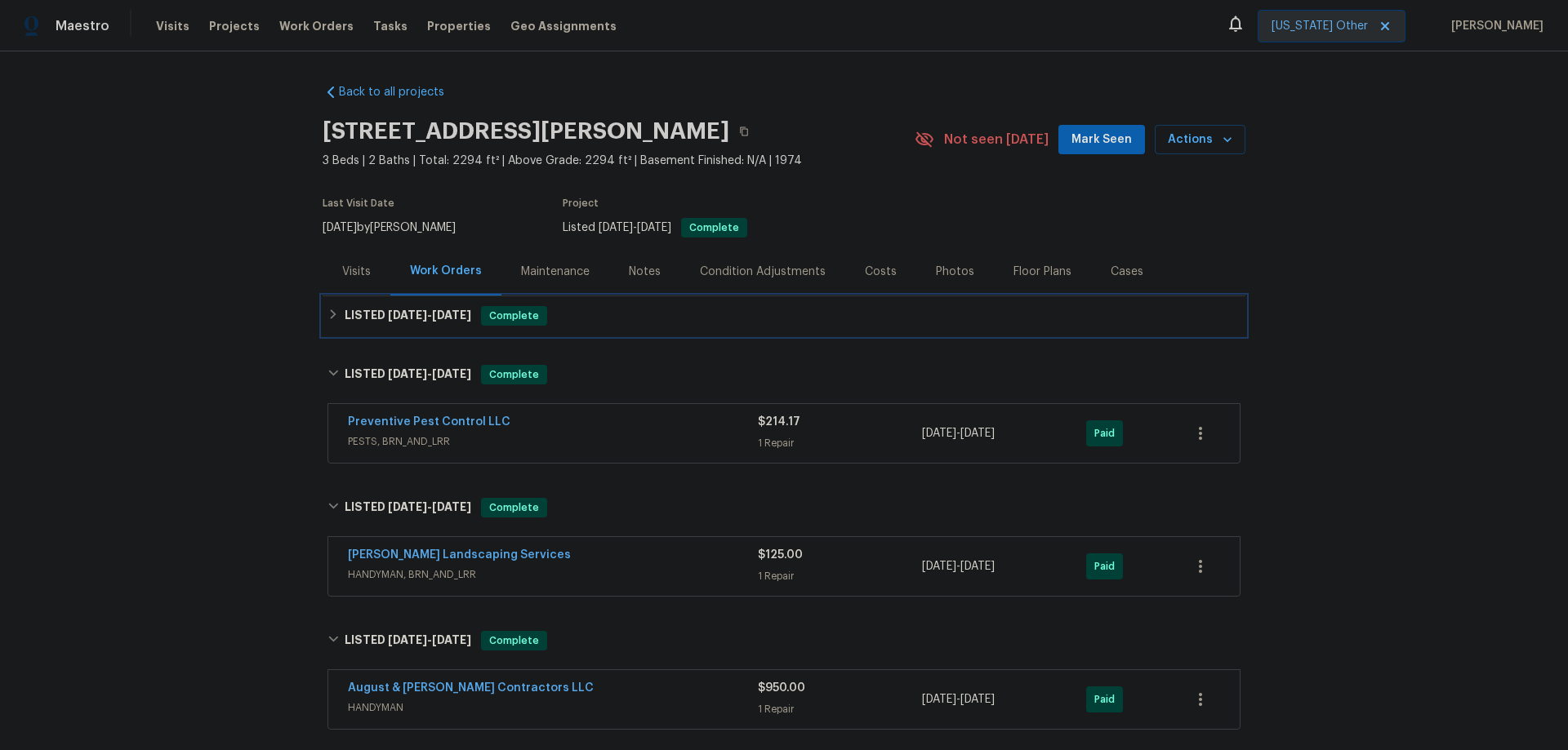
click at [327, 313] on icon at bounding box center [333, 315] width 12 height 12
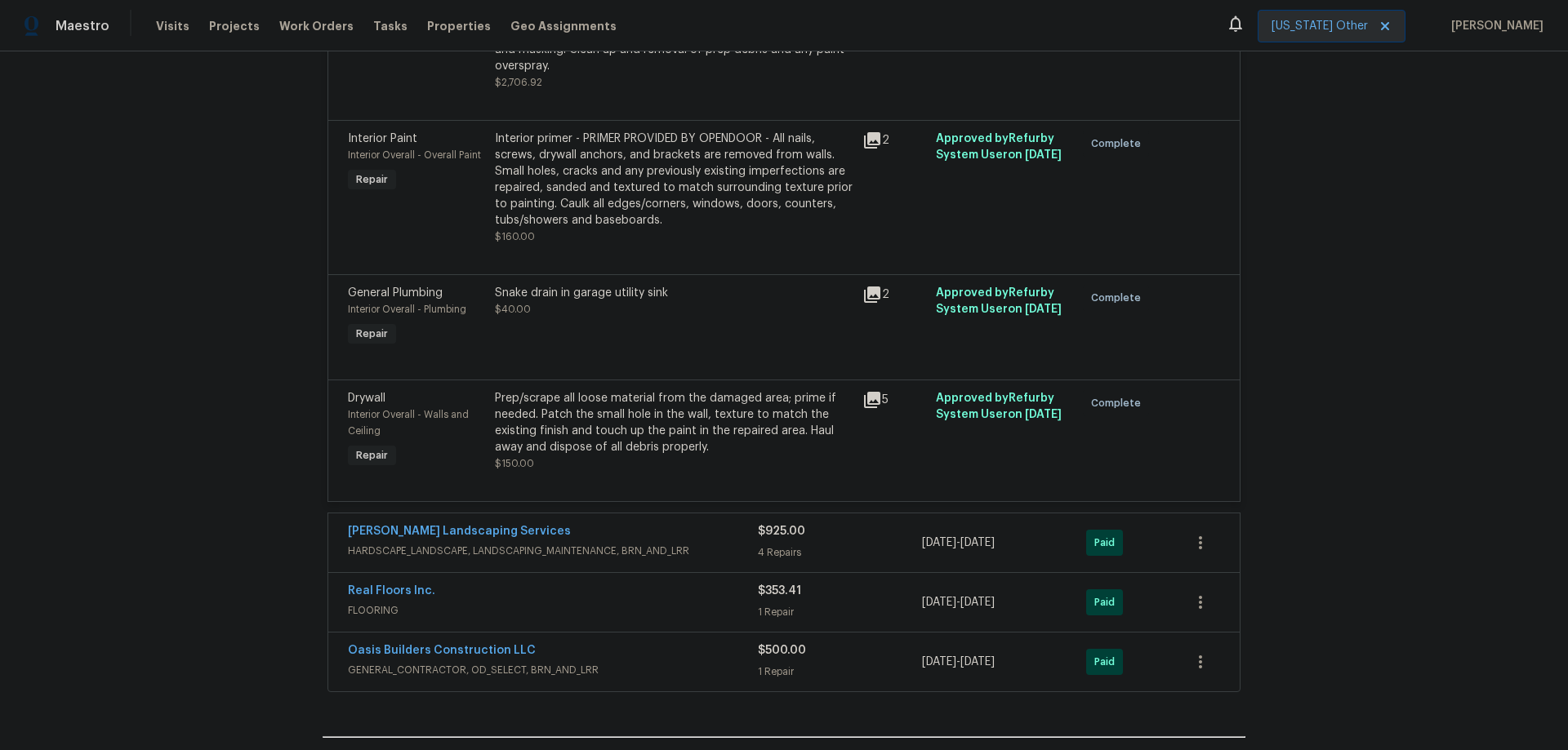
scroll to position [5036, 0]
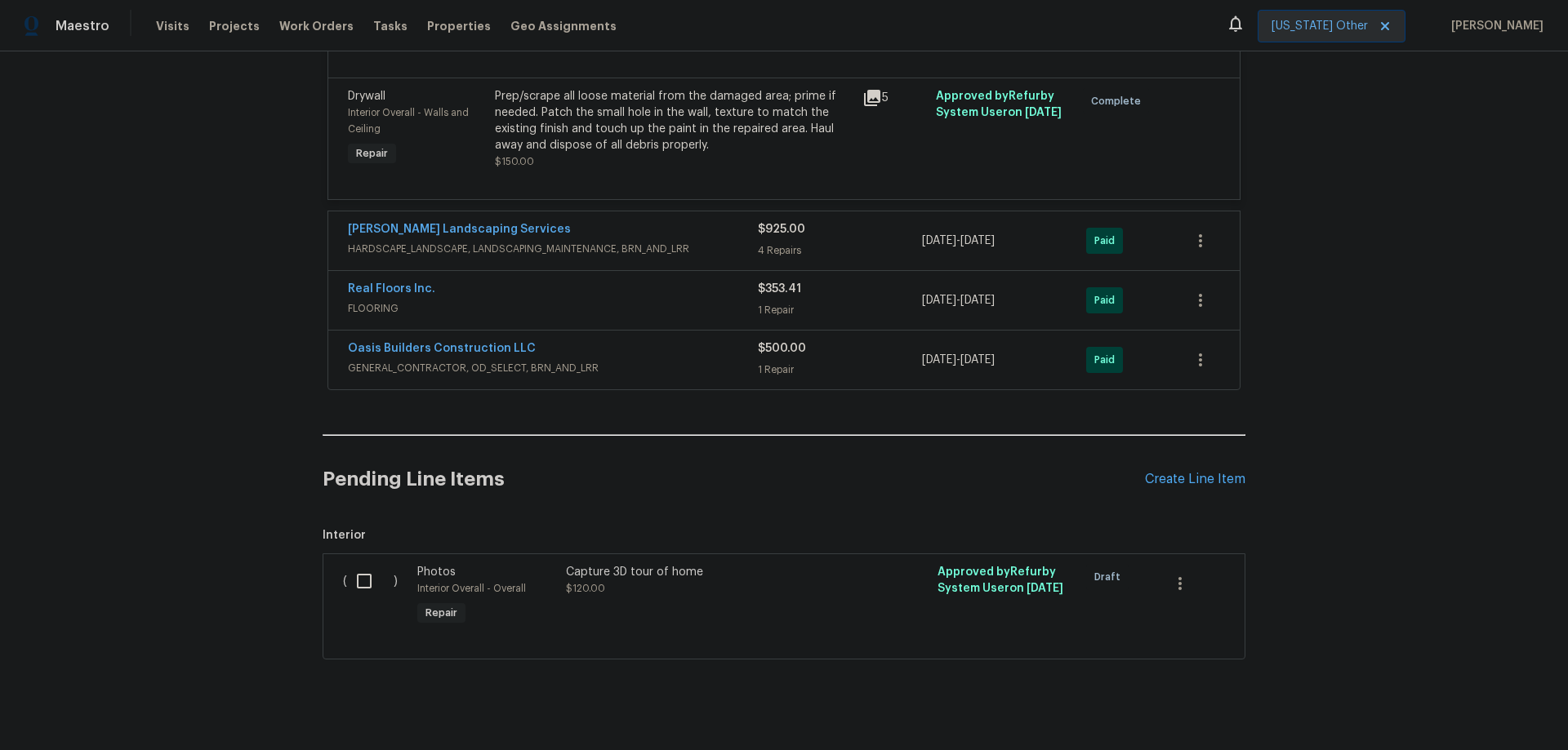
click at [619, 340] on div "Oasis Builders Construction LLC" at bounding box center [552, 350] width 410 height 20
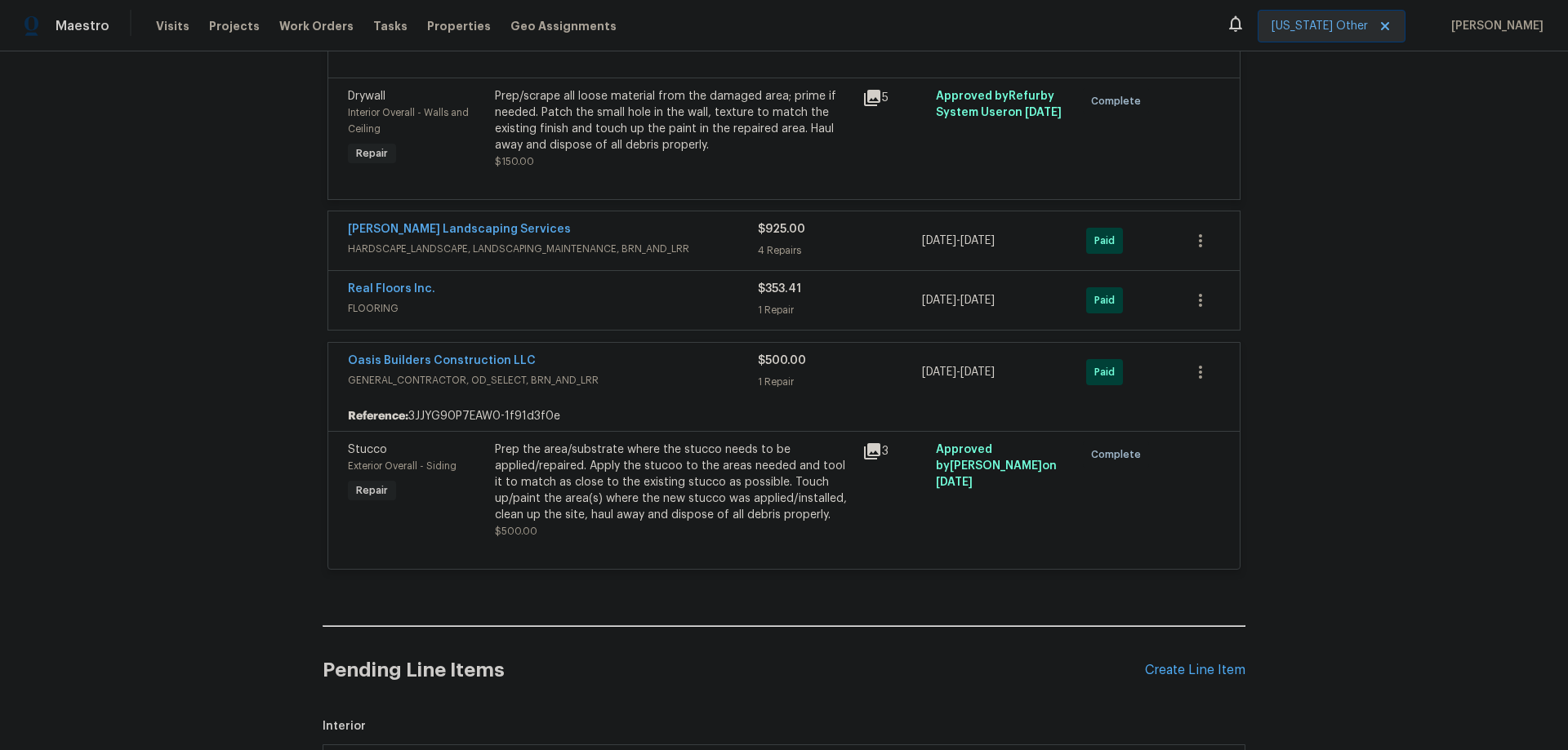
click at [559, 281] on div "Real Floors Inc." at bounding box center [552, 291] width 410 height 20
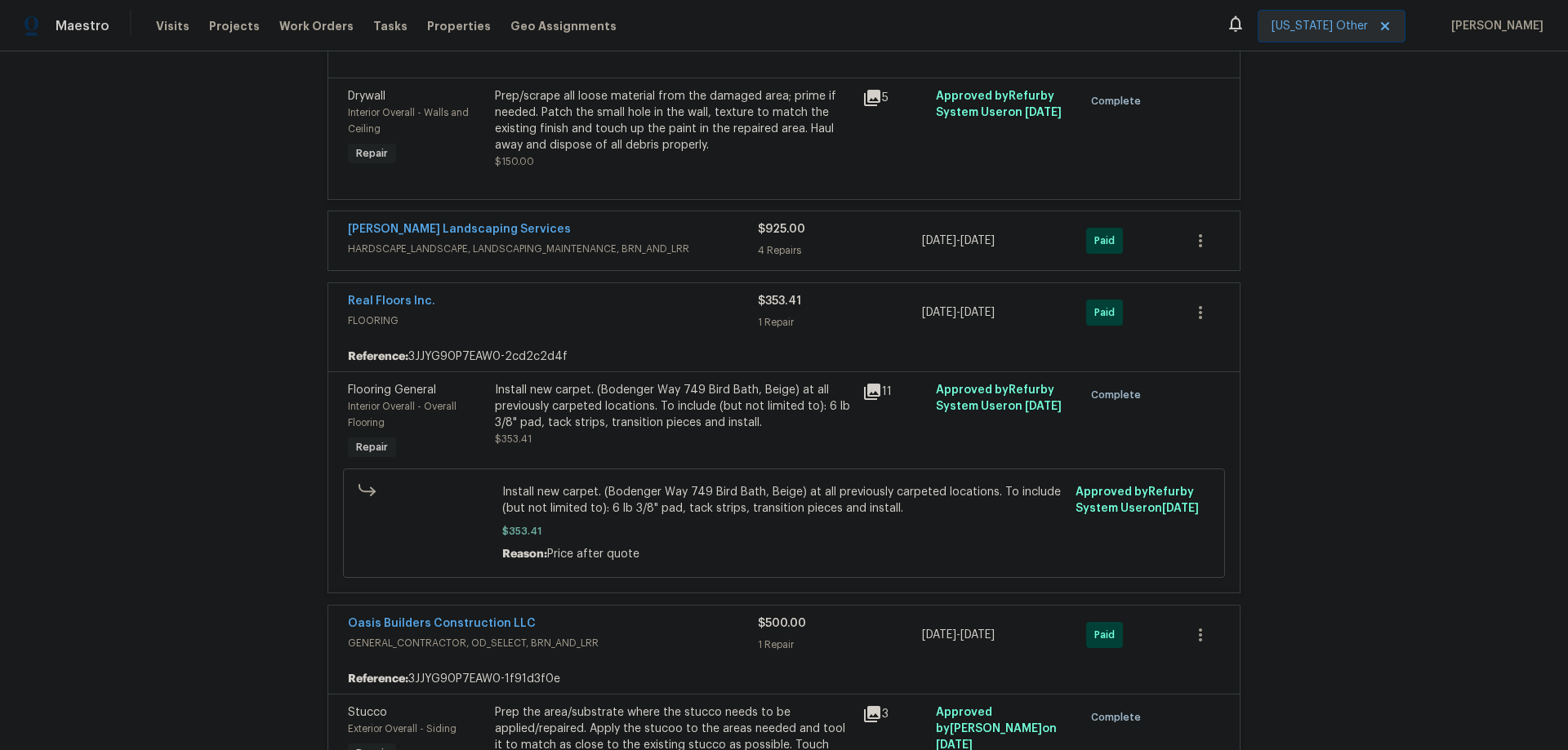
click at [598, 241] on span "HARDSCAPE_LANDSCAPE, LANDSCAPING_MAINTENANCE, BRN_AND_LRR" at bounding box center [552, 249] width 410 height 17
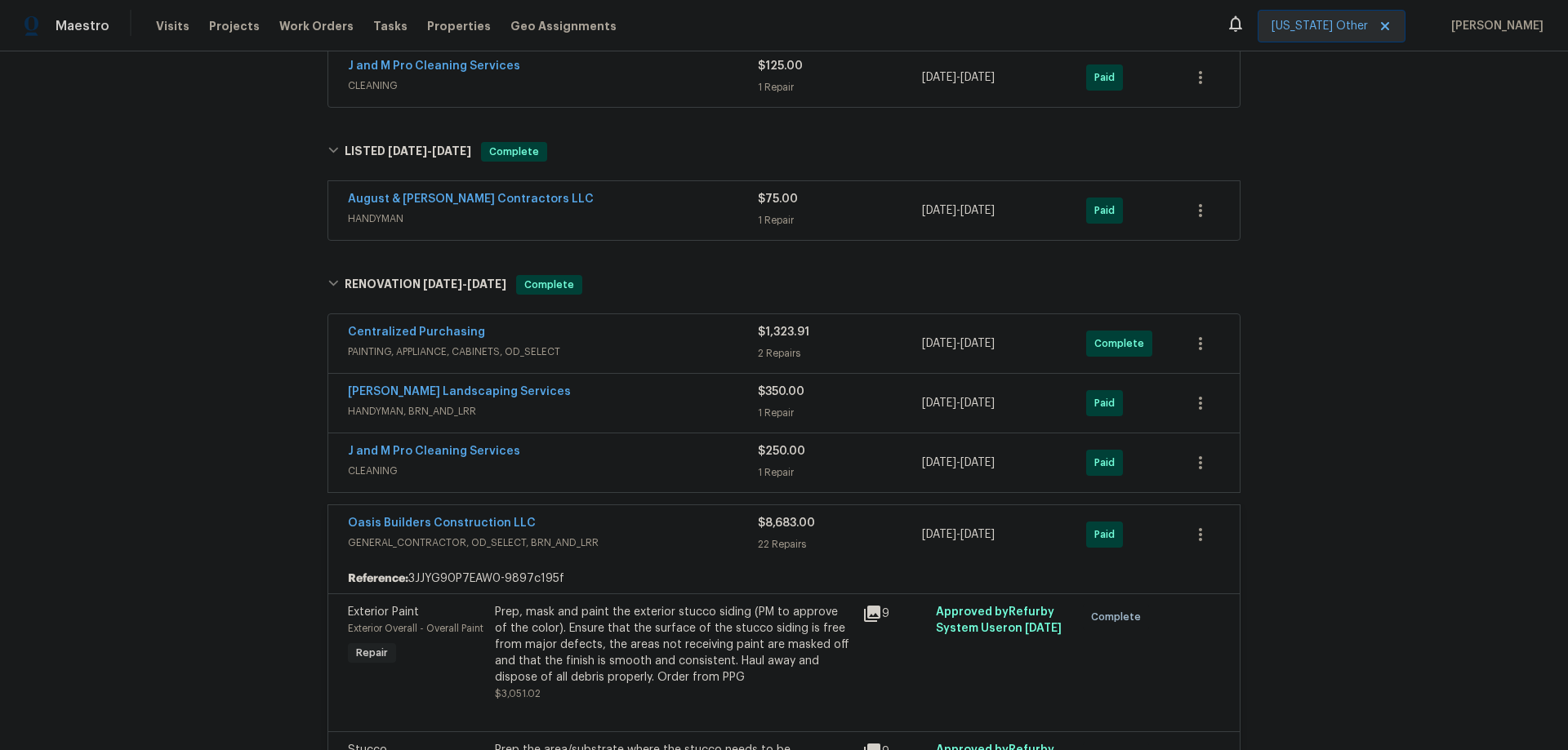
scroll to position [1690, 0]
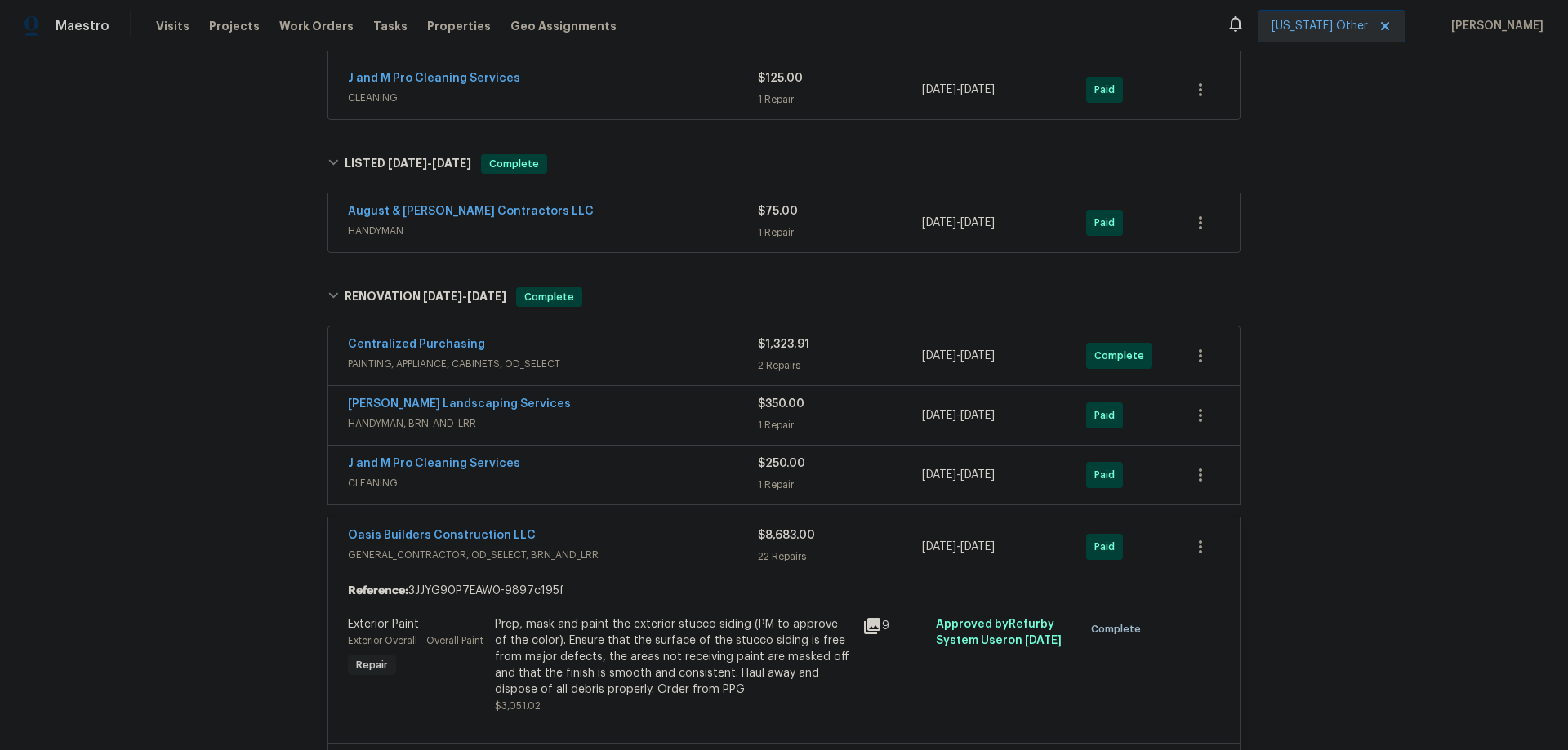
click at [586, 336] on div "Centralized Purchasing" at bounding box center [552, 346] width 410 height 20
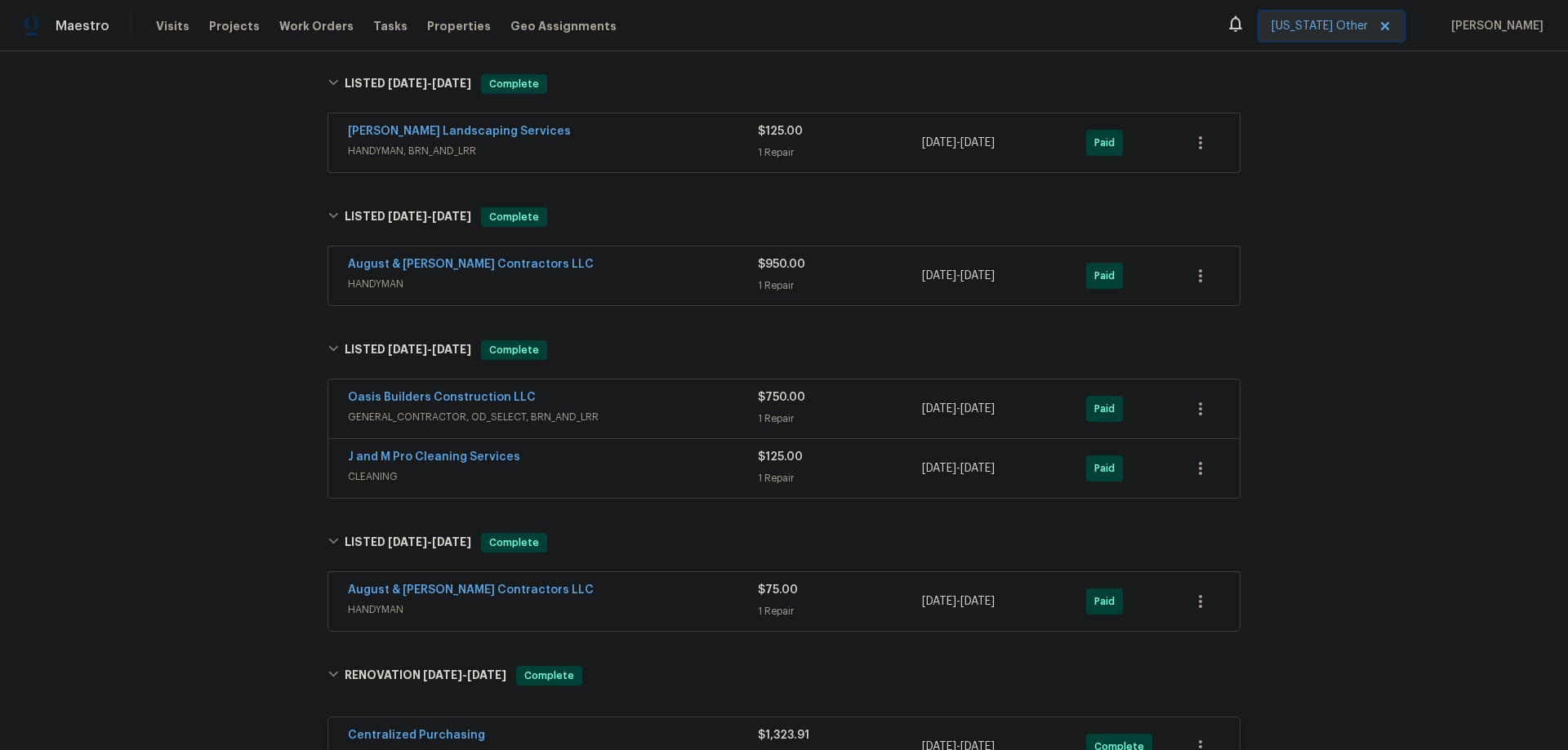
scroll to position [1281, 0]
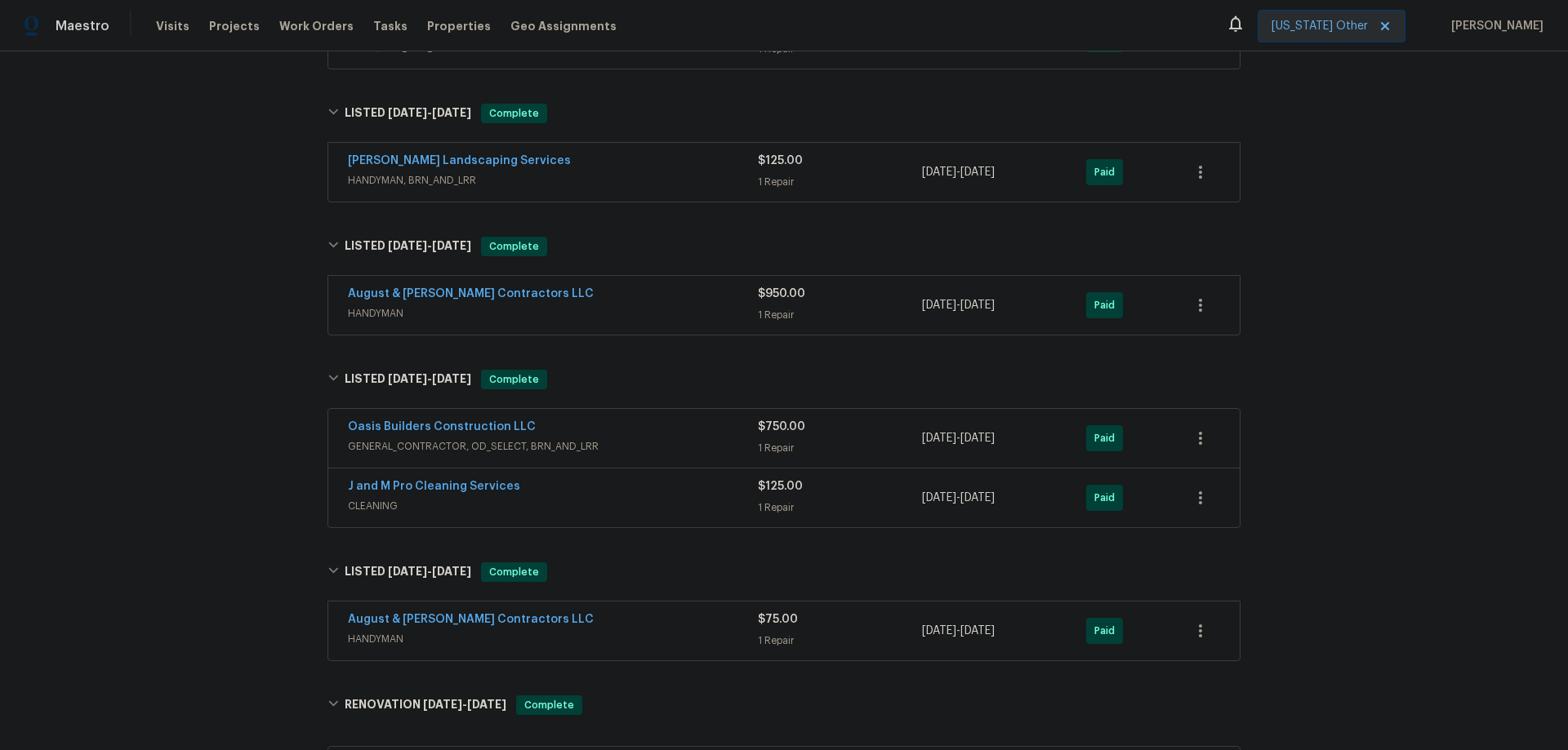
click at [636, 305] on span "HANDYMAN" at bounding box center [552, 314] width 410 height 17
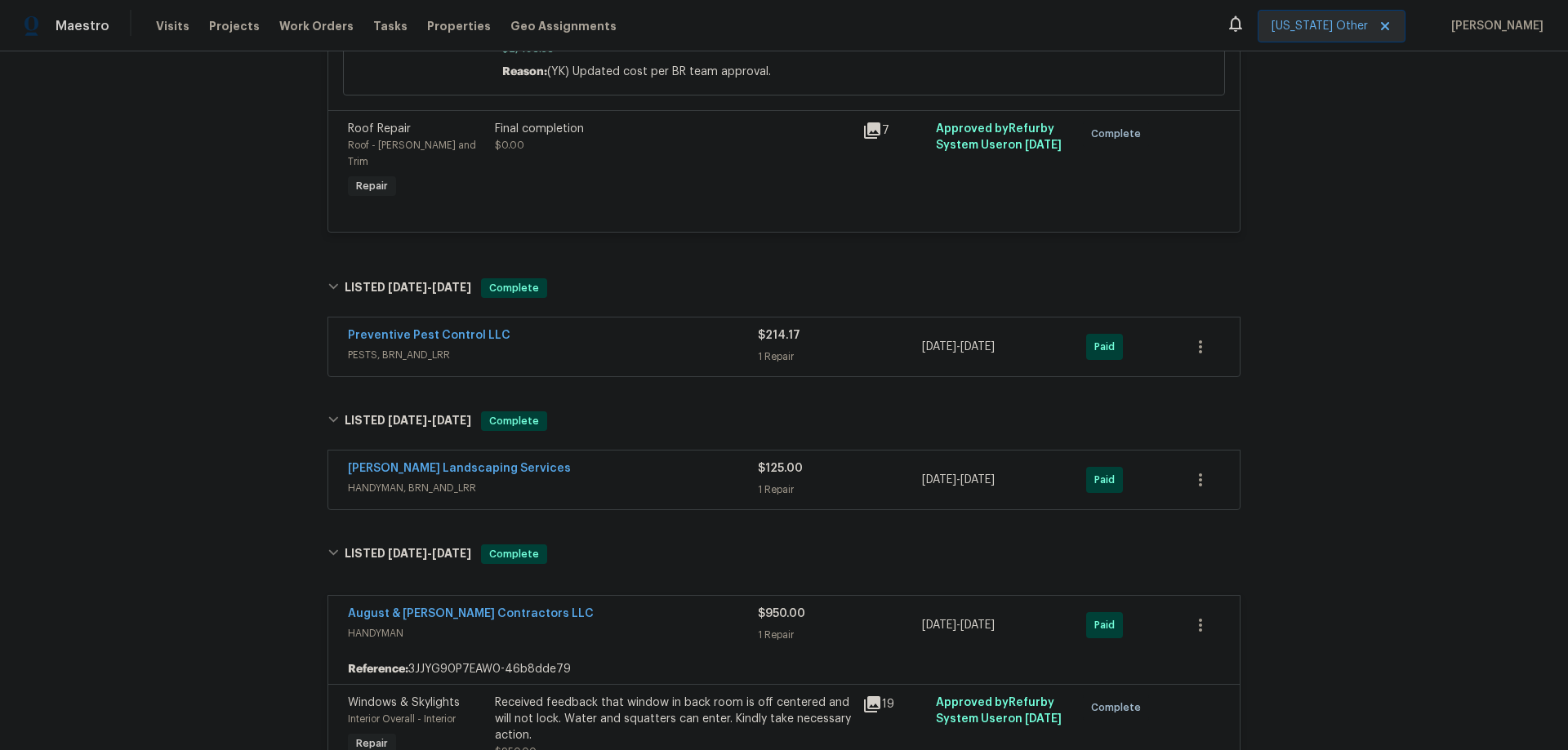
scroll to position [955, 0]
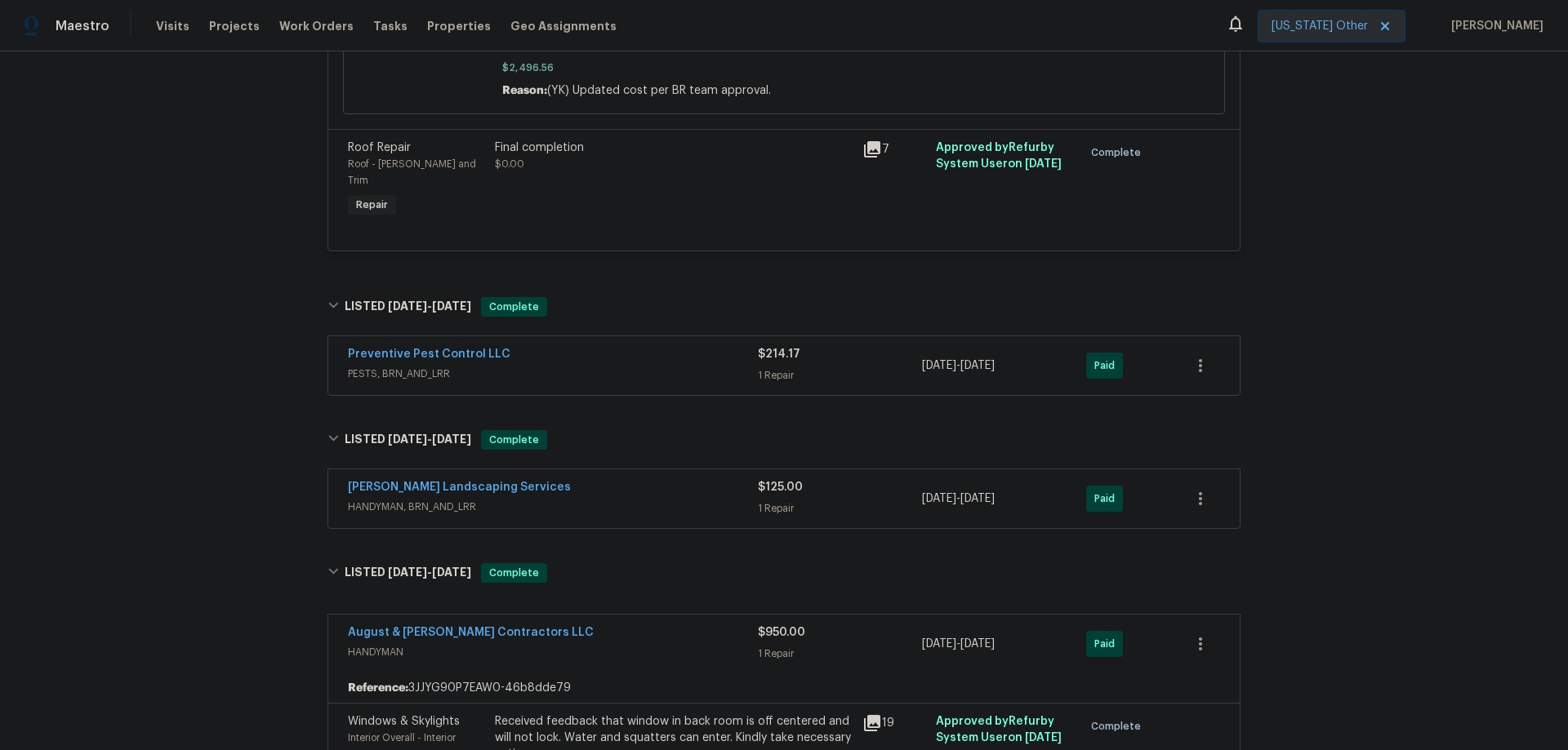
click at [530, 366] on span "PESTS, BRN_AND_LRR" at bounding box center [552, 374] width 410 height 17
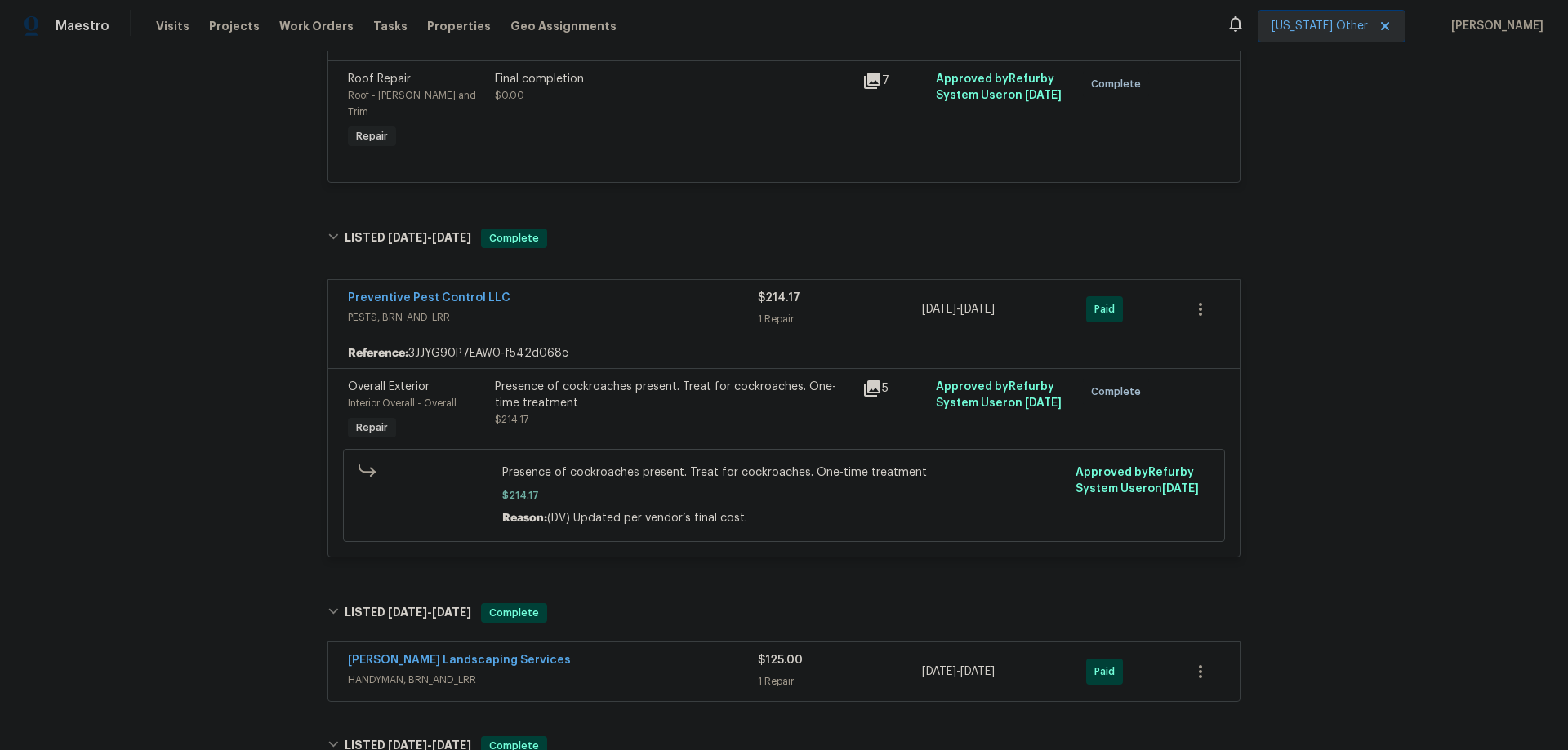
scroll to position [1118, 0]
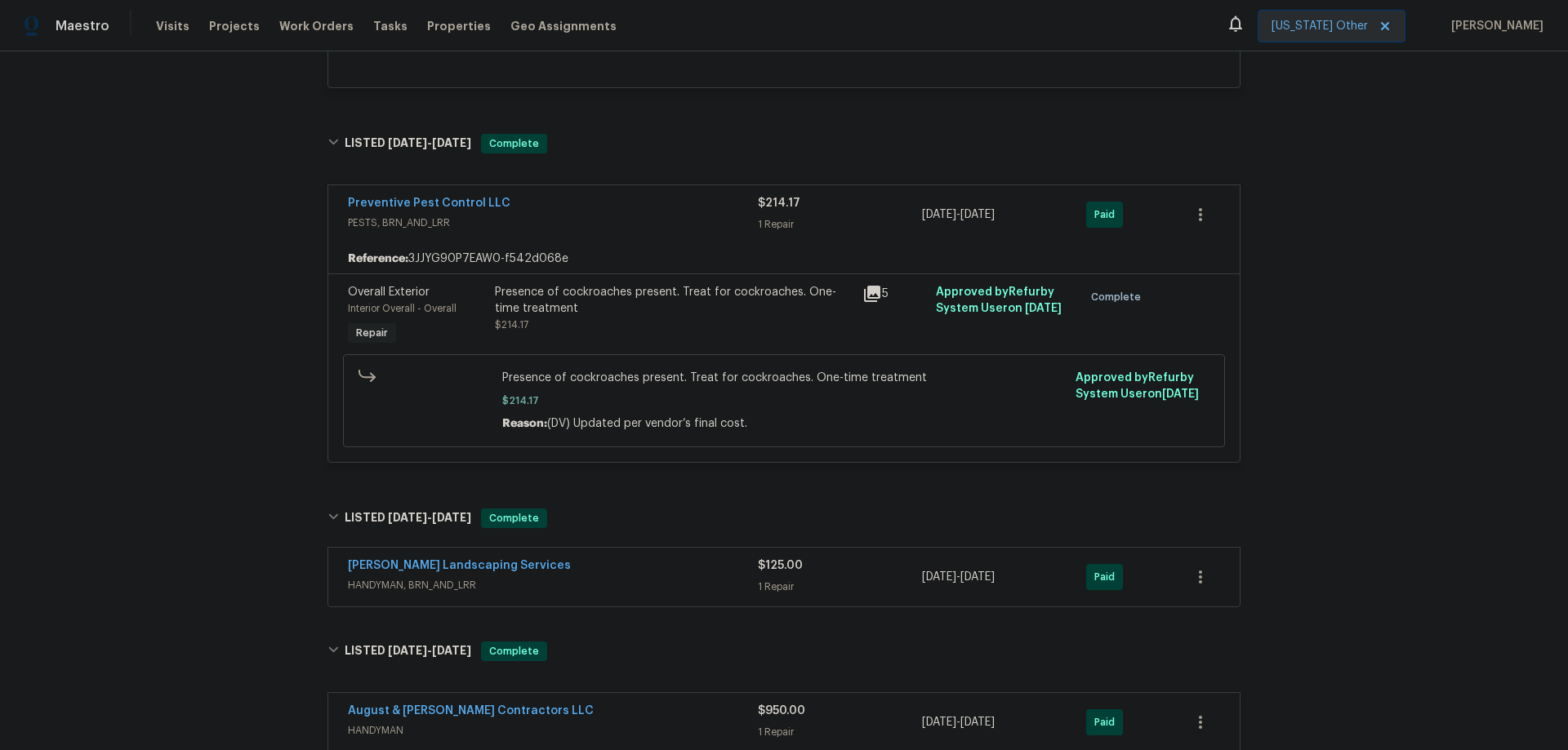
click at [586, 558] on div "[PERSON_NAME] Landscaping Services" at bounding box center [552, 568] width 410 height 20
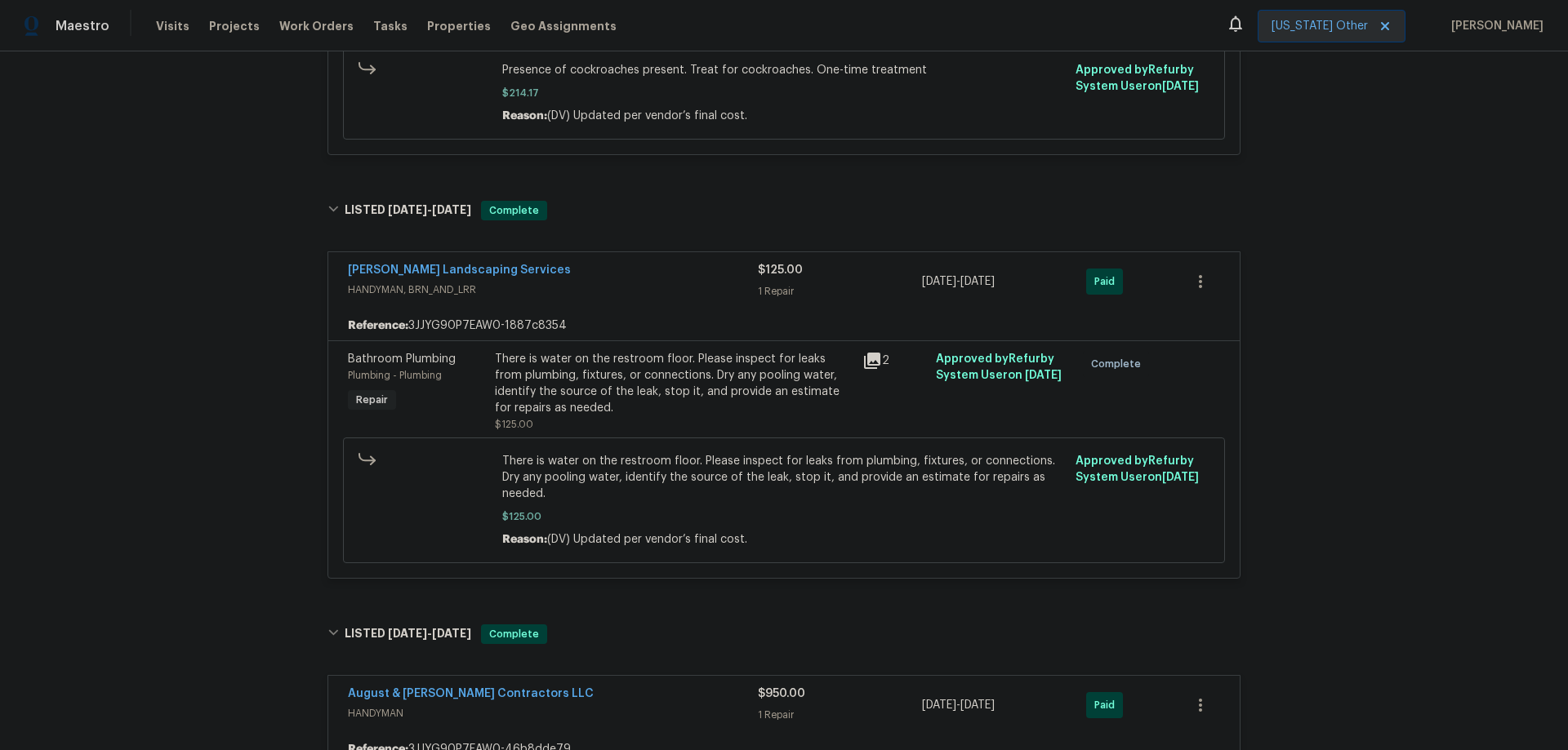
scroll to position [1445, 0]
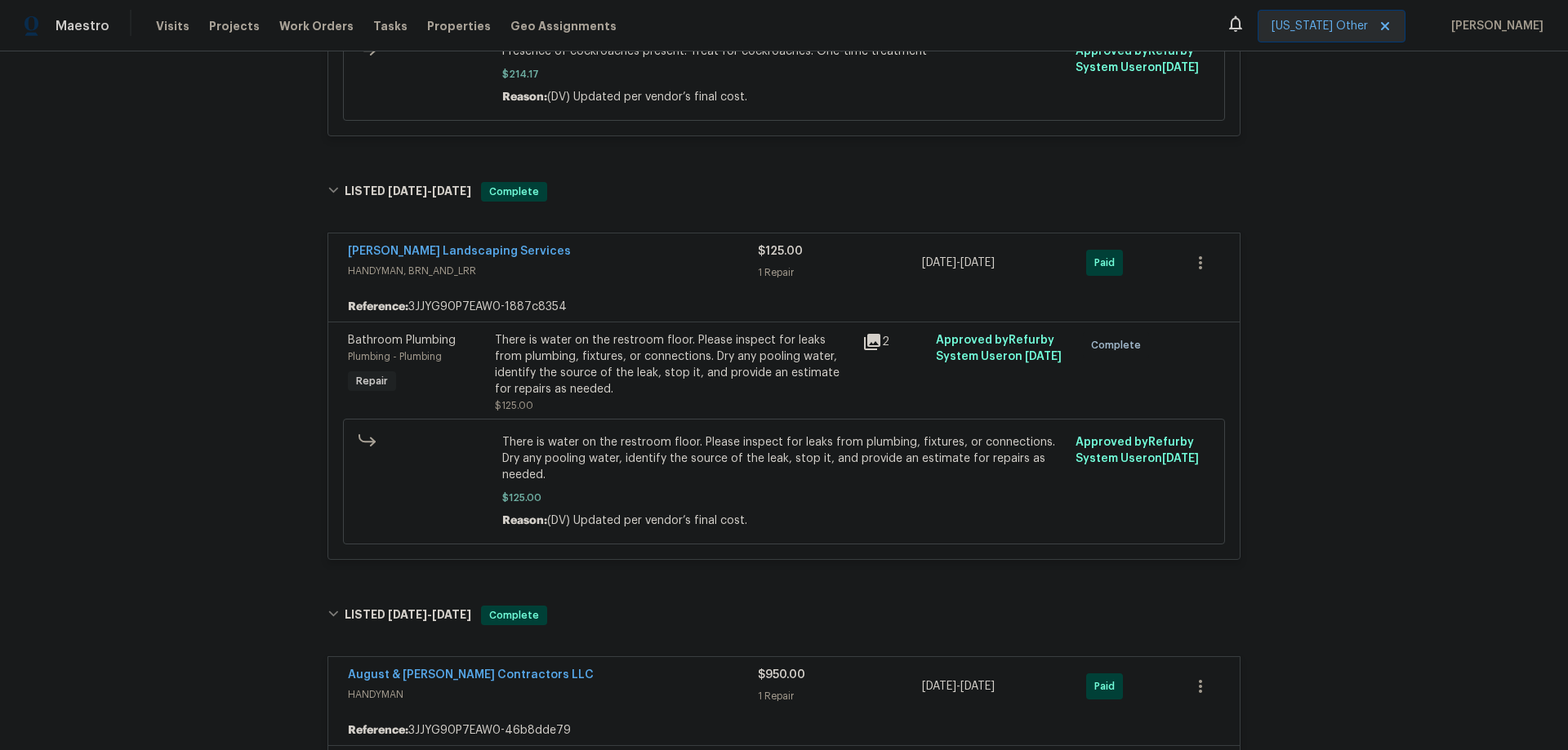
click at [609, 667] on div "August & [PERSON_NAME] Contractors LLC" at bounding box center [552, 677] width 410 height 20
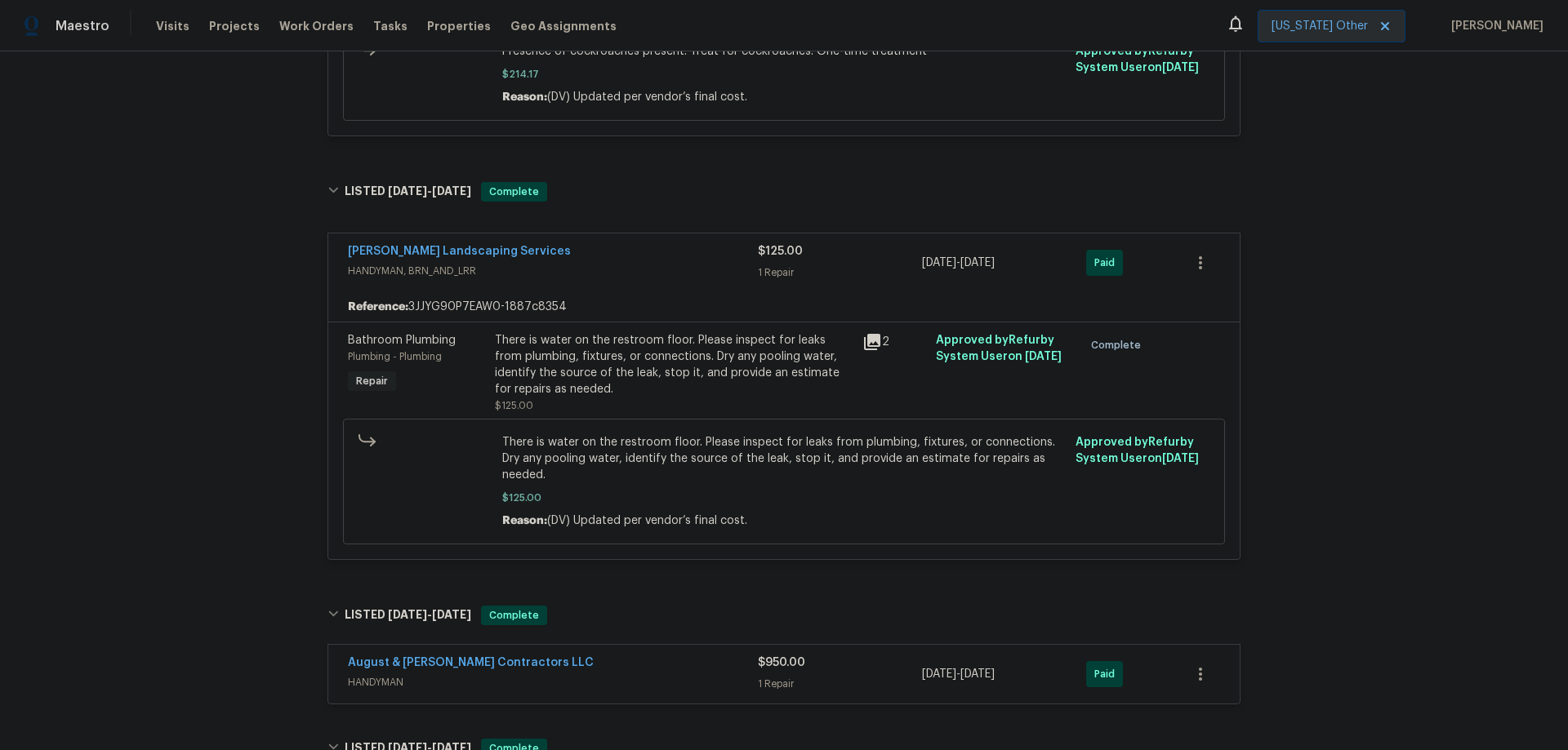
click at [605, 655] on div "August & [PERSON_NAME] Contractors LLC" at bounding box center [552, 665] width 410 height 20
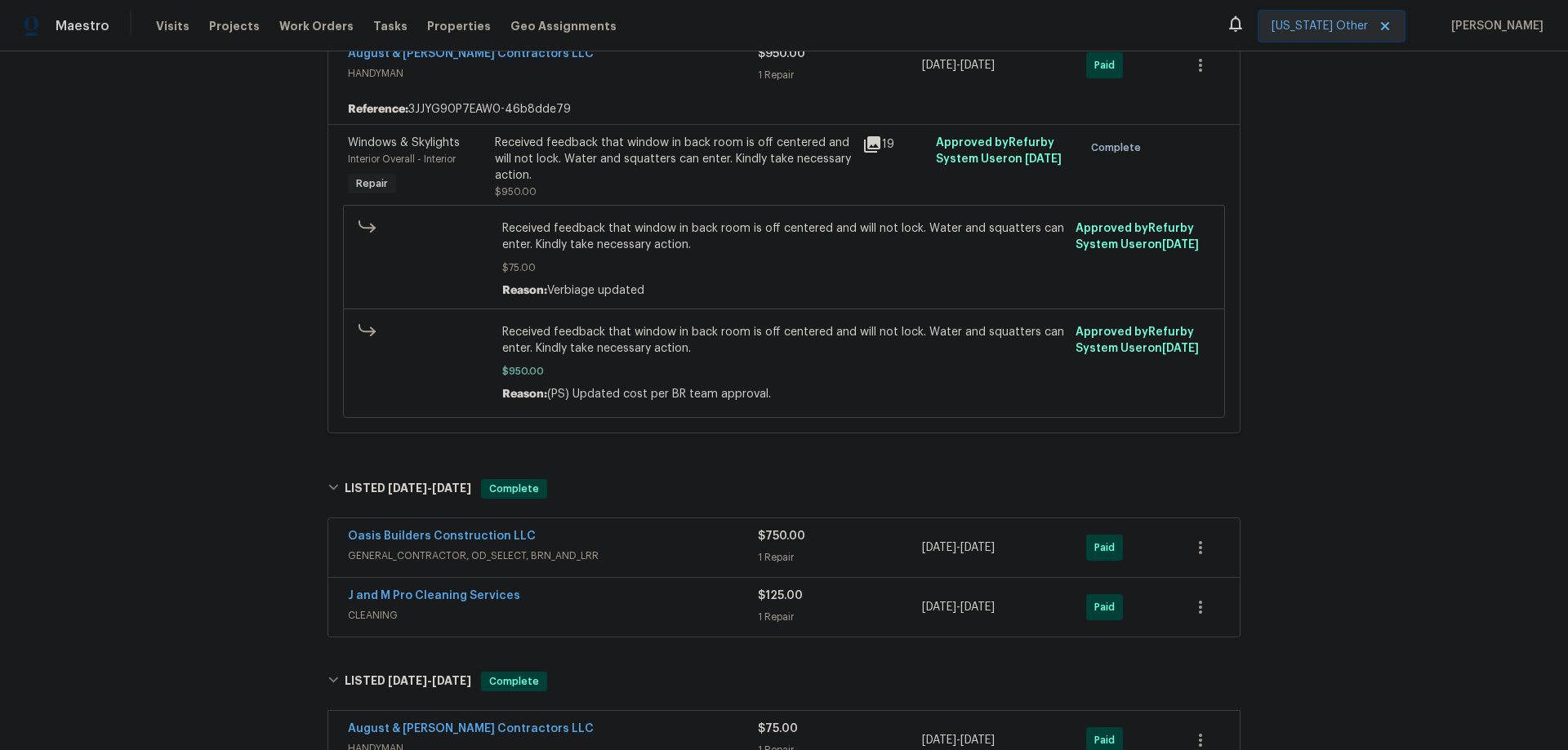
scroll to position [2180, 0]
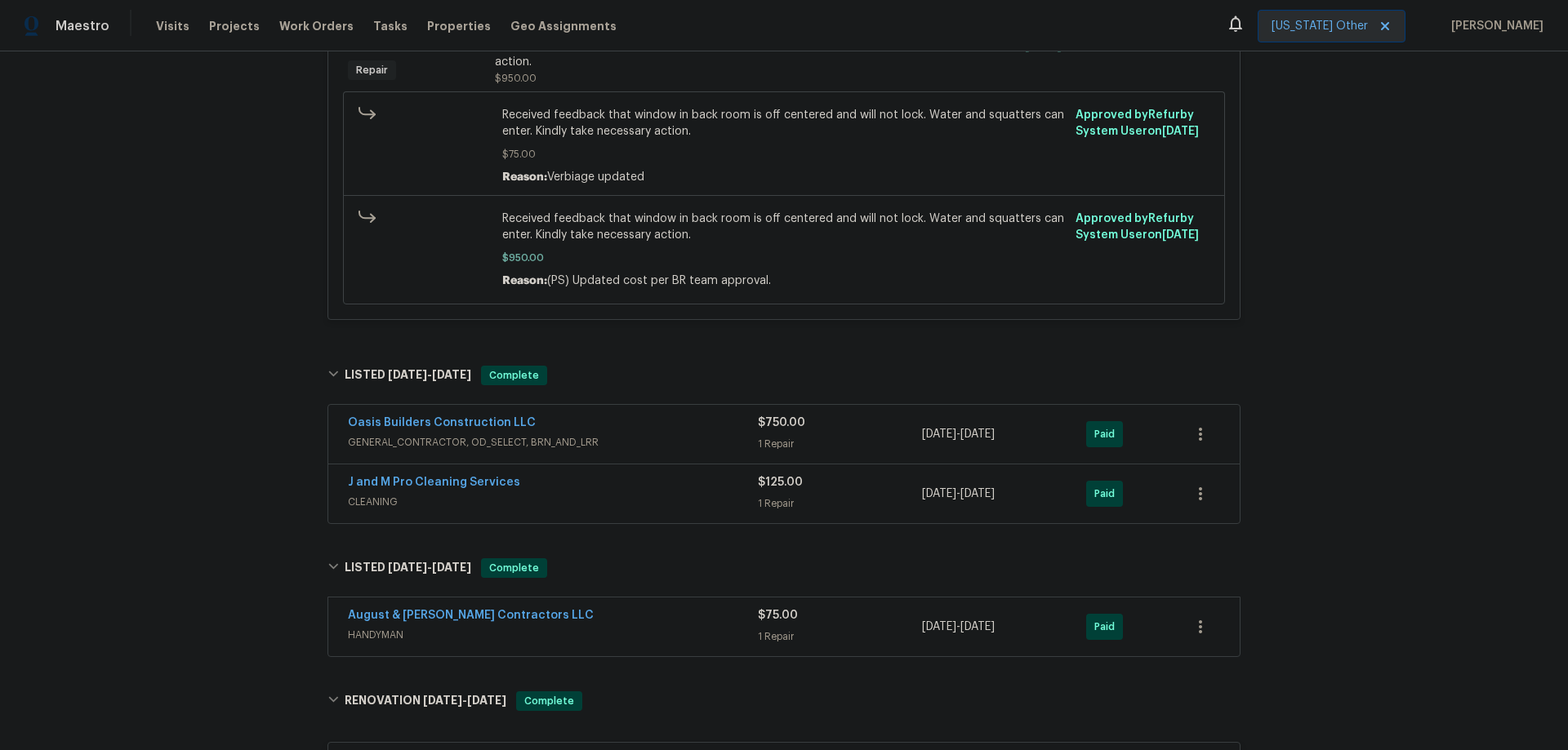
click at [644, 415] on div "Oasis Builders Construction LLC" at bounding box center [552, 425] width 410 height 20
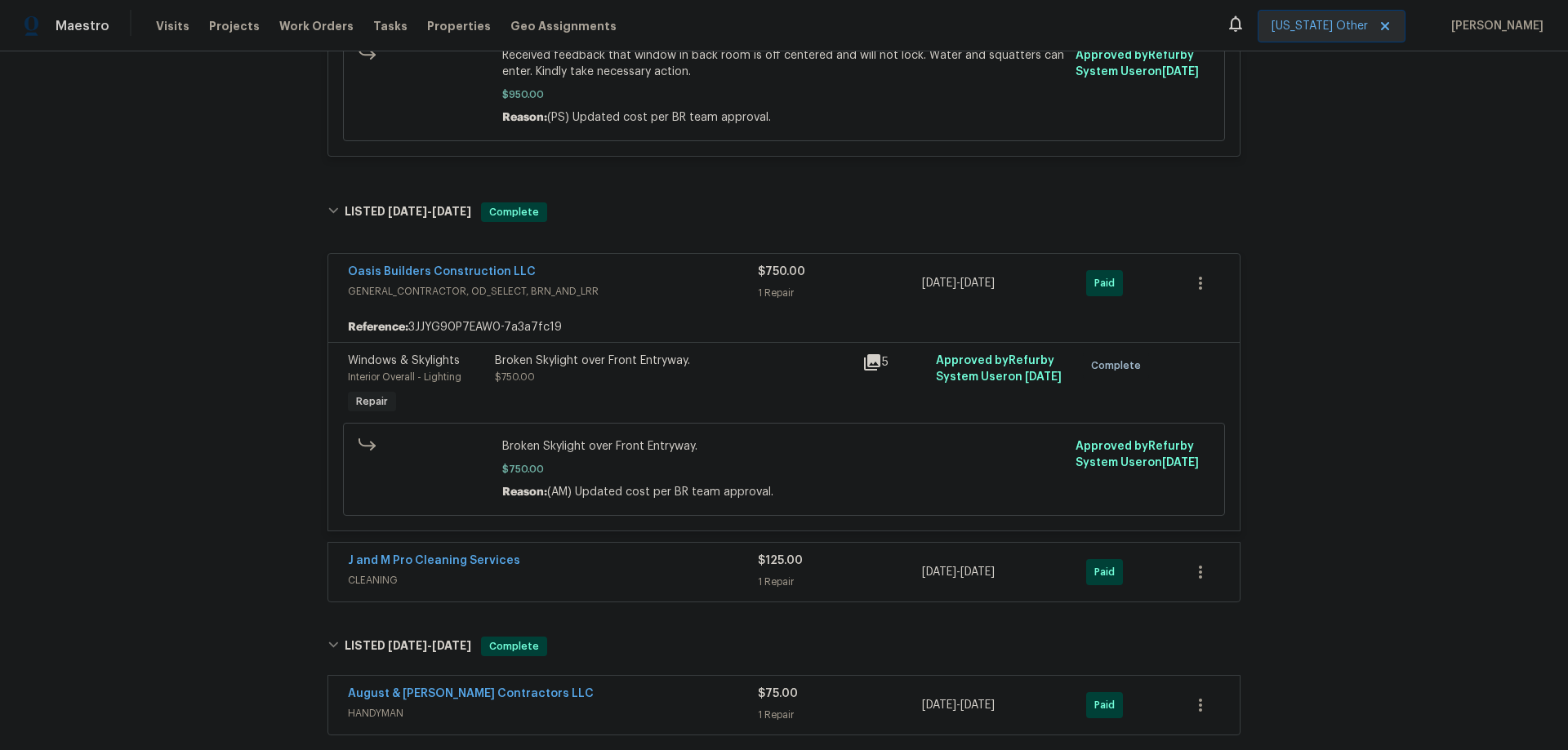
scroll to position [2425, 0]
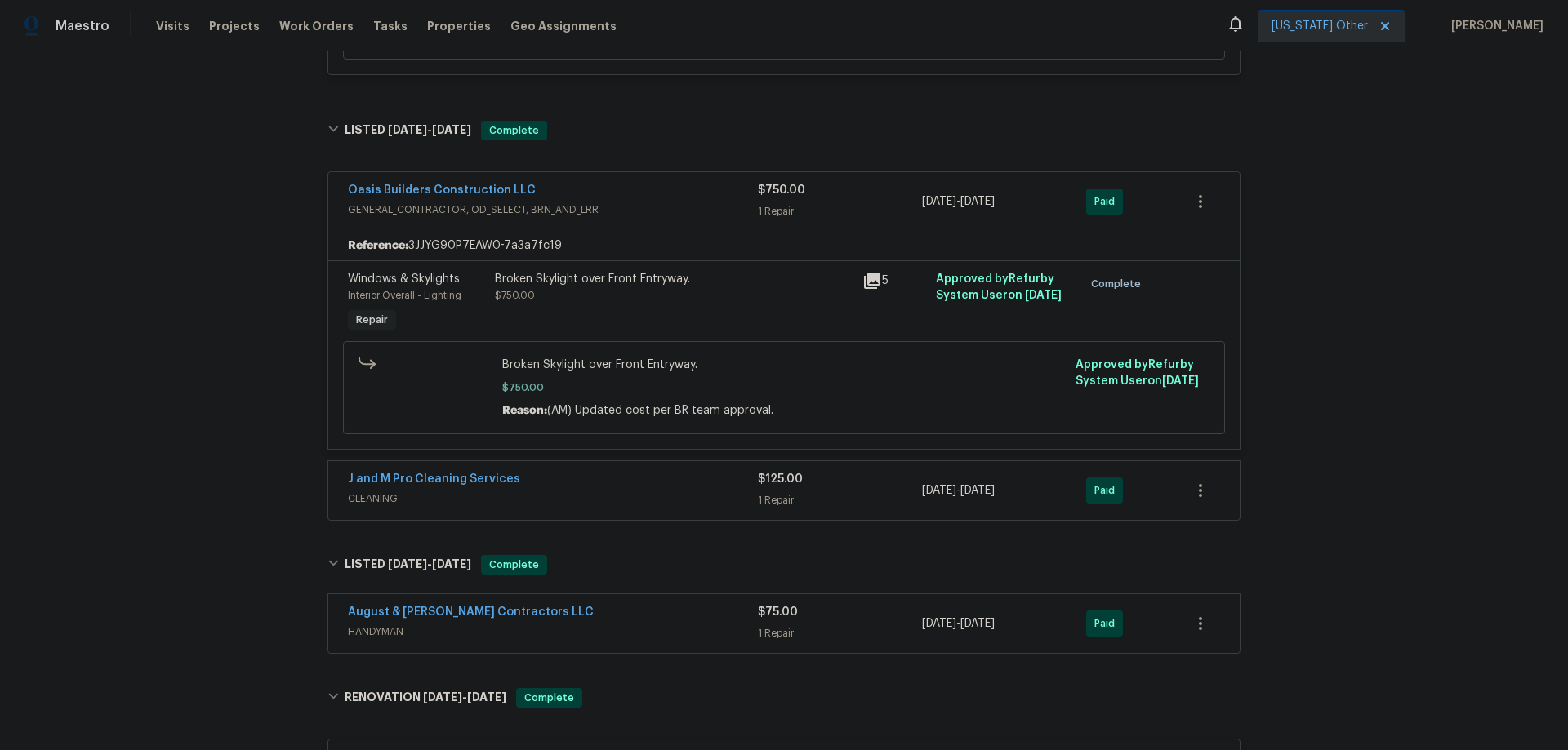
click at [596, 461] on div "J and M Pro Cleaning Services CLEANING $125.00 1 Repair [DATE] - [DATE] Paid" at bounding box center [784, 490] width 912 height 59
click at [616, 471] on div "J and M Pro Cleaning Services" at bounding box center [552, 481] width 410 height 20
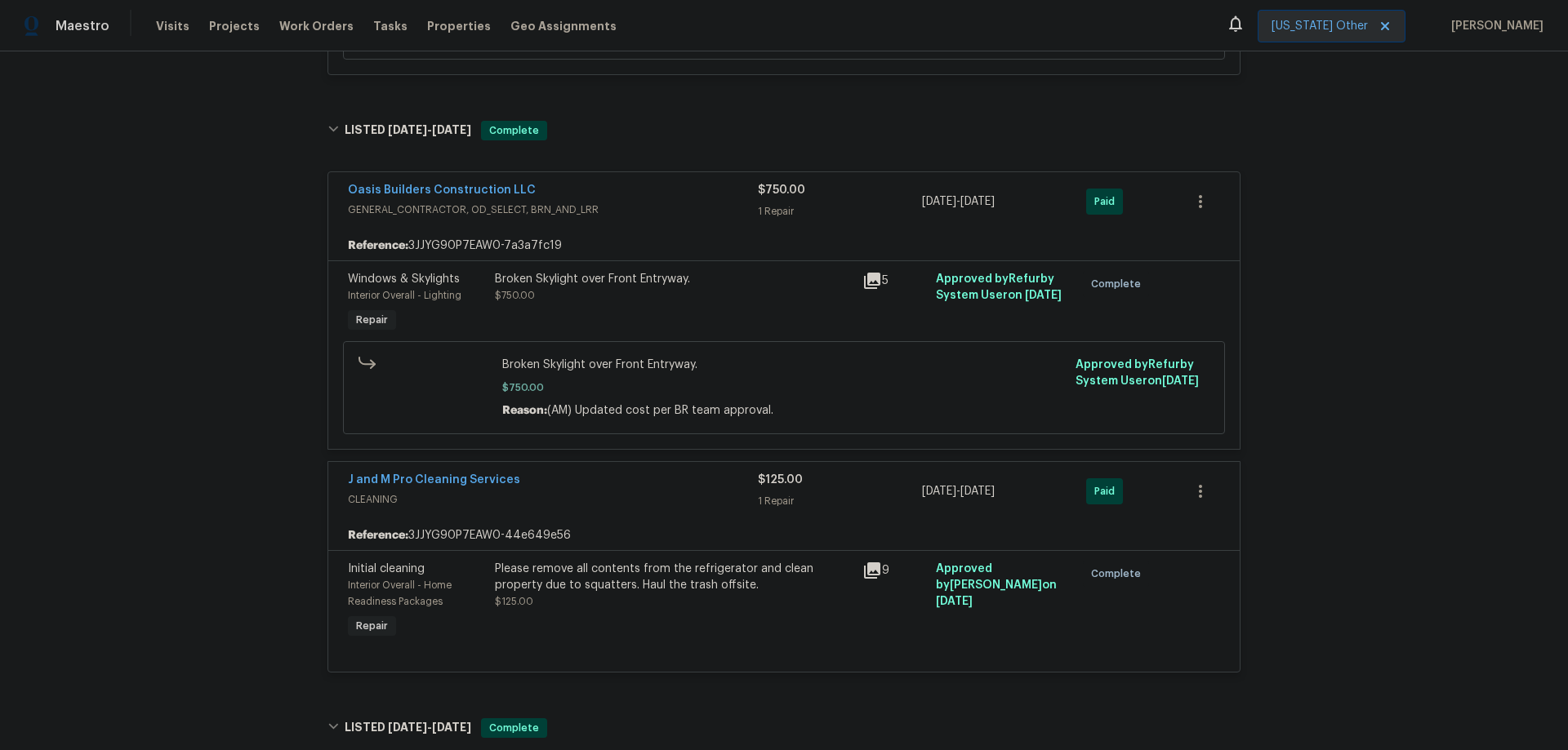
click at [870, 271] on icon at bounding box center [872, 281] width 20 height 20
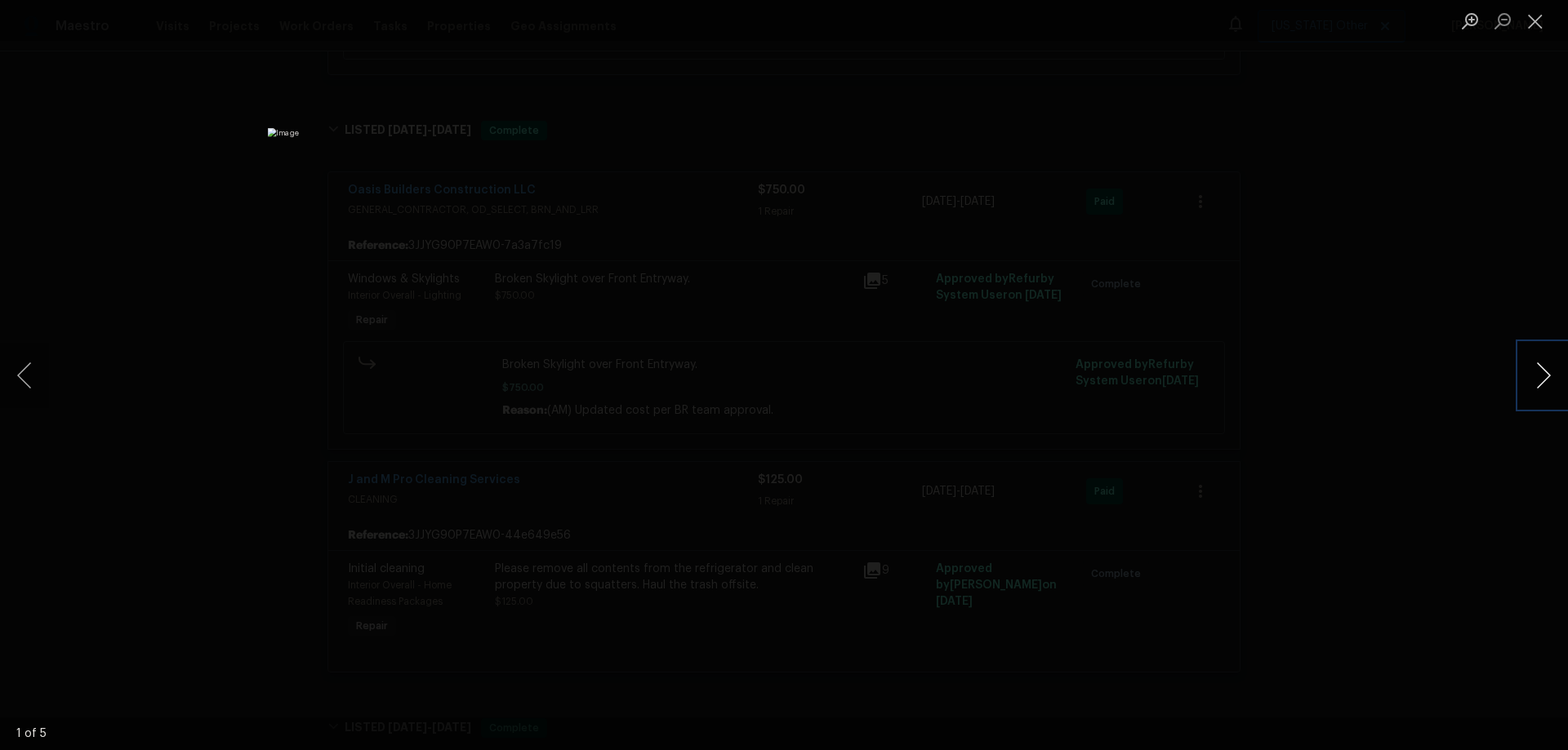
click at [1558, 377] on button "Next image" at bounding box center [1543, 375] width 49 height 65
click at [1551, 377] on button "Next image" at bounding box center [1543, 375] width 49 height 65
click at [1550, 376] on button "Next image" at bounding box center [1543, 375] width 49 height 65
click at [1549, 376] on button "Next image" at bounding box center [1543, 375] width 49 height 65
click at [1411, 252] on div "Lightbox" at bounding box center [784, 375] width 1568 height 750
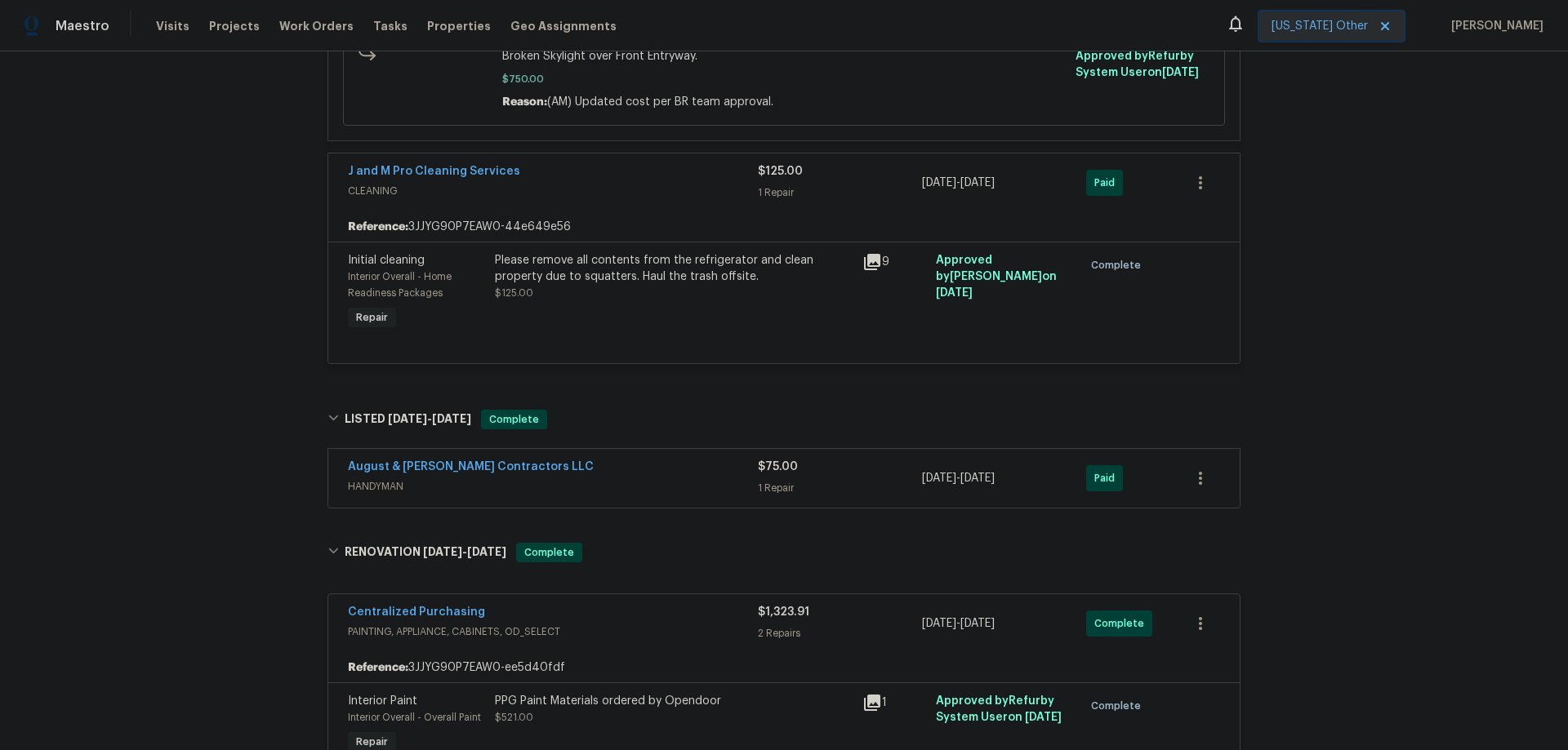
scroll to position [2833, 0]
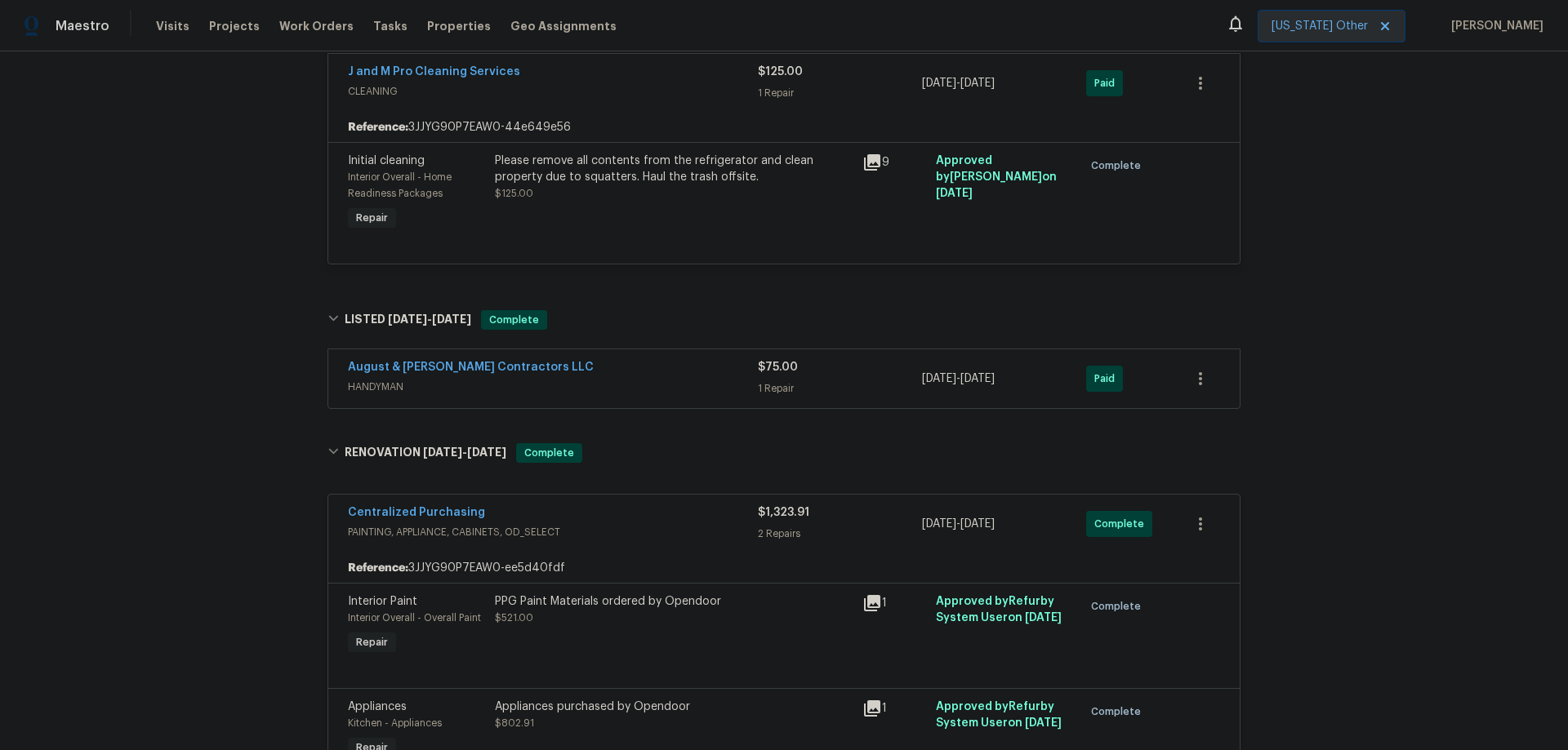
click at [625, 359] on div "August & [PERSON_NAME] Contractors LLC" at bounding box center [552, 369] width 410 height 20
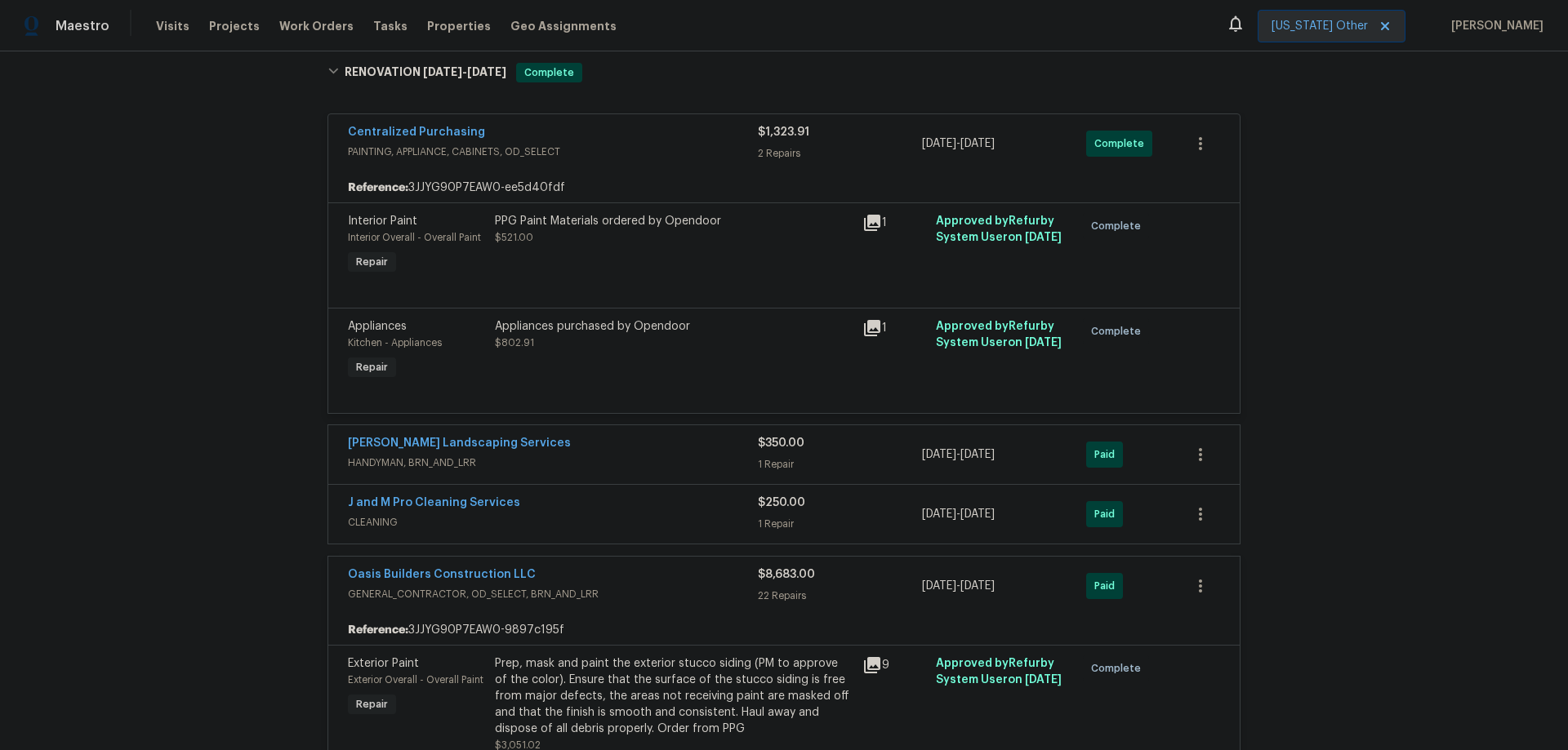
scroll to position [3567, 0]
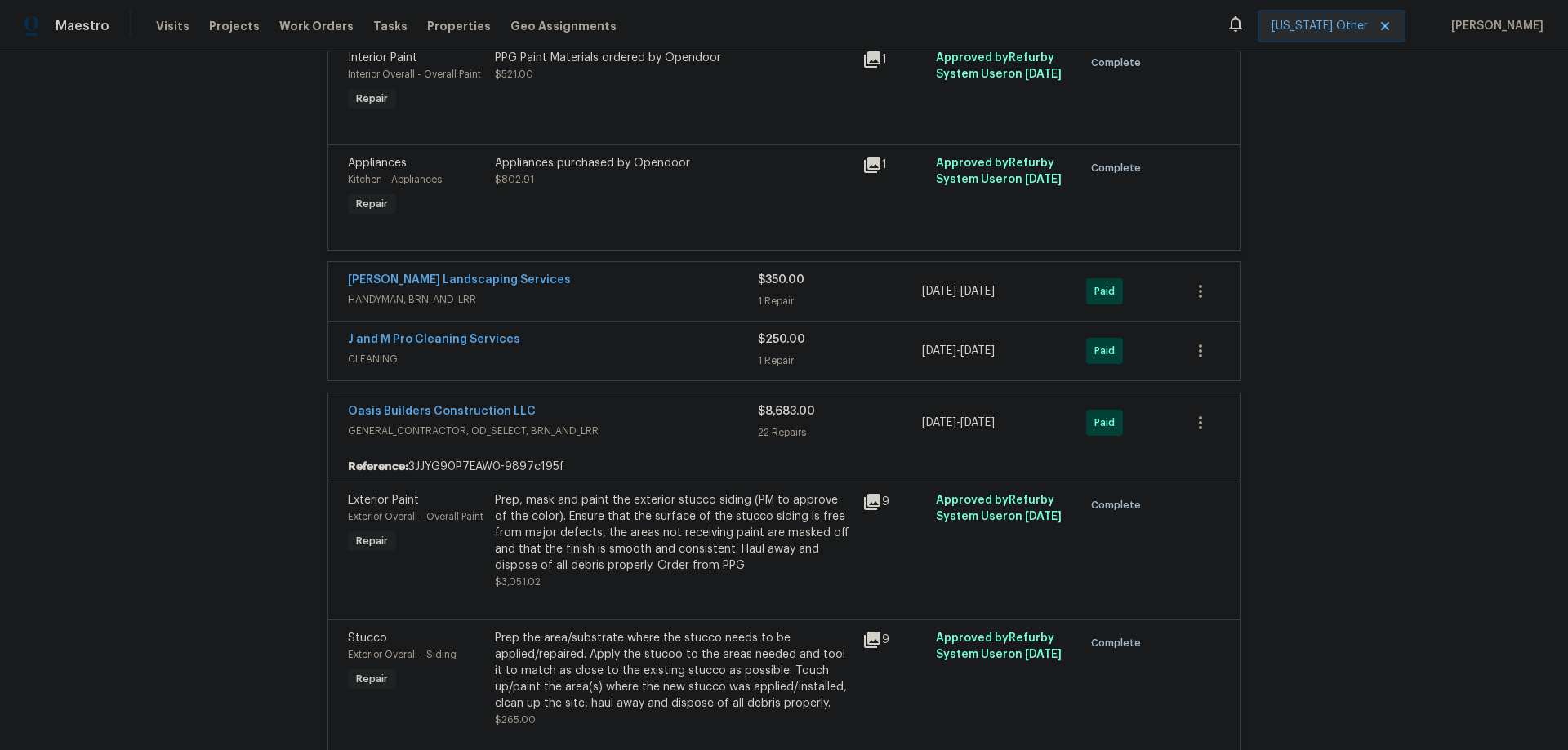
click at [620, 291] on span "HANDYMAN, BRN_AND_LRR" at bounding box center [552, 300] width 410 height 17
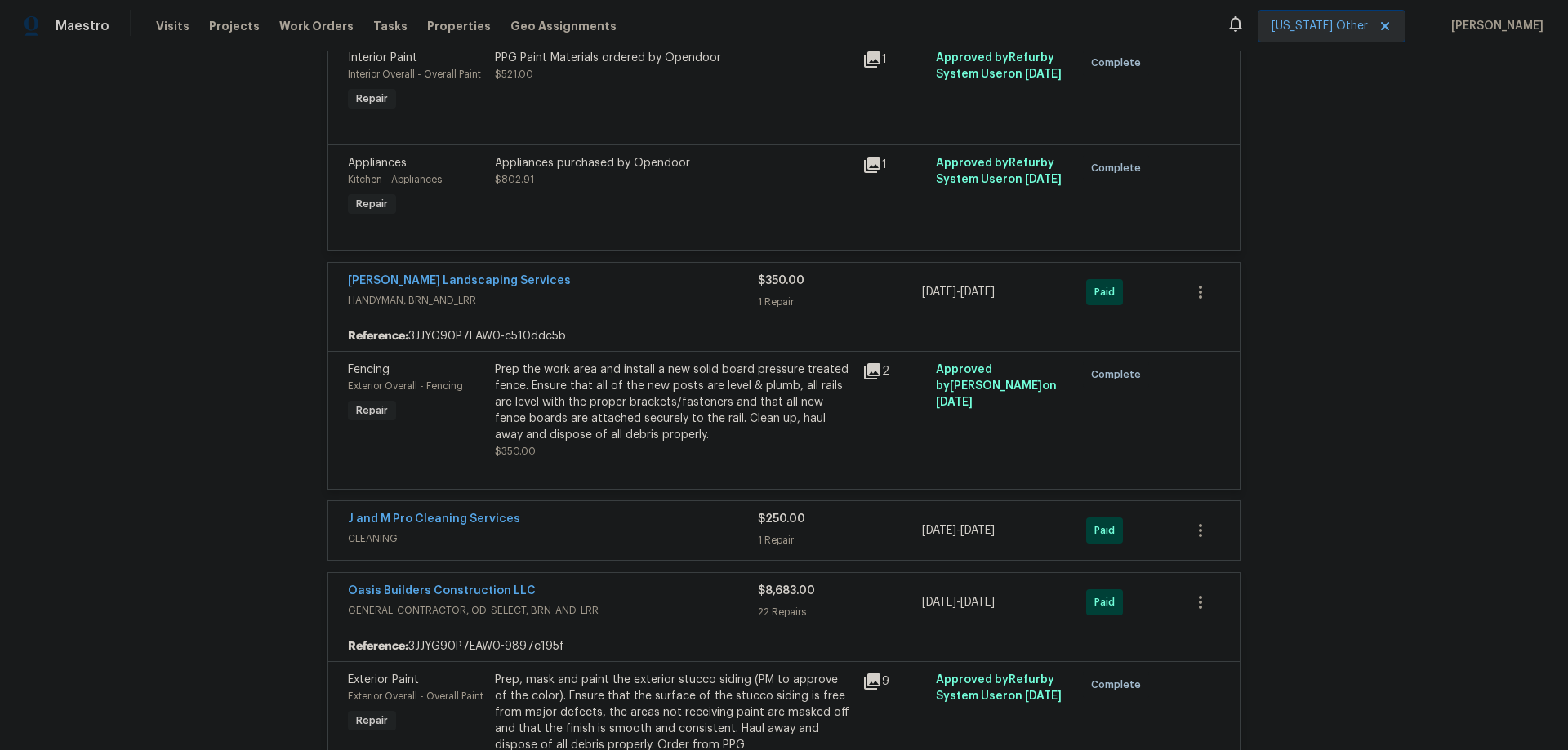
click at [654, 531] on span "CLEANING" at bounding box center [552, 539] width 410 height 17
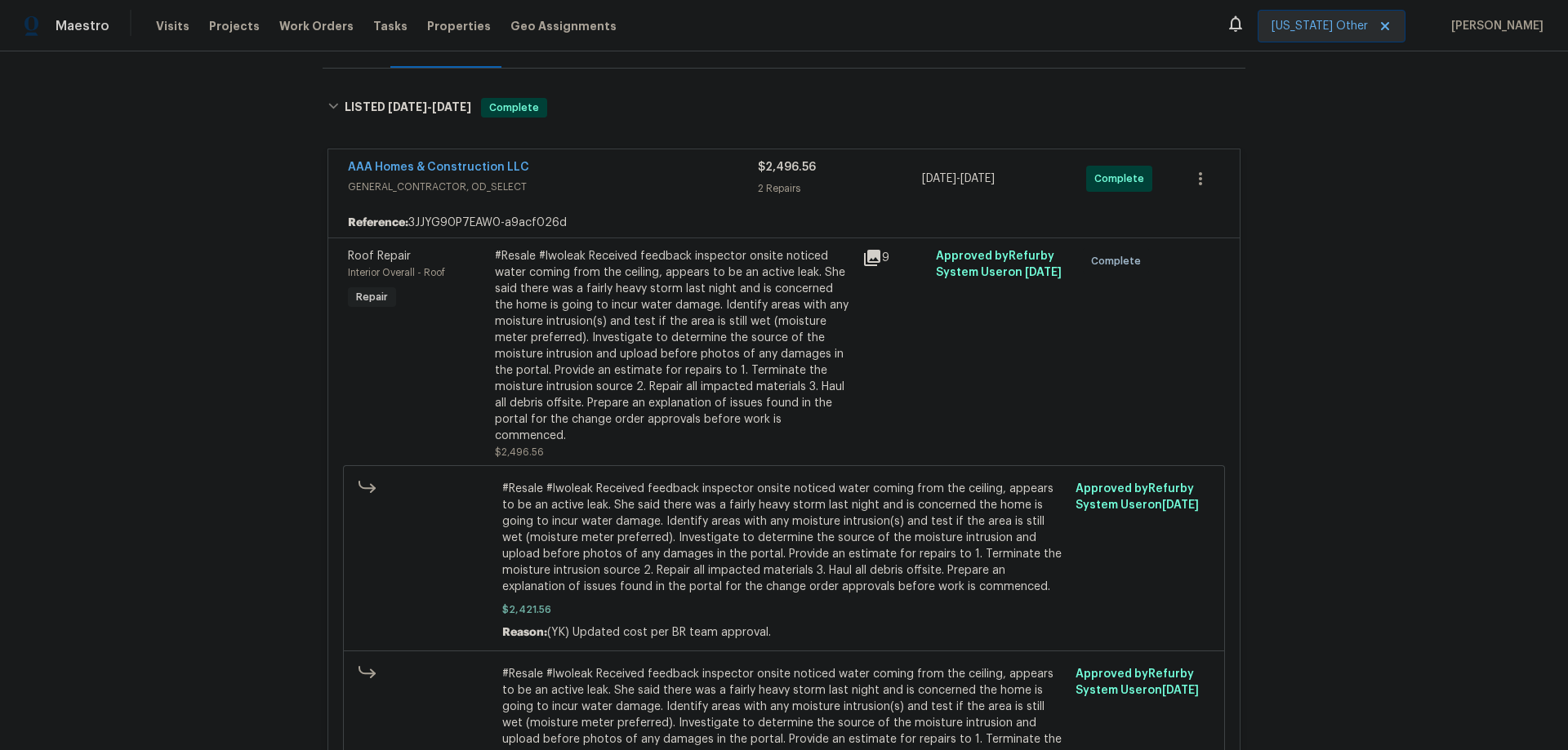
scroll to position [245, 0]
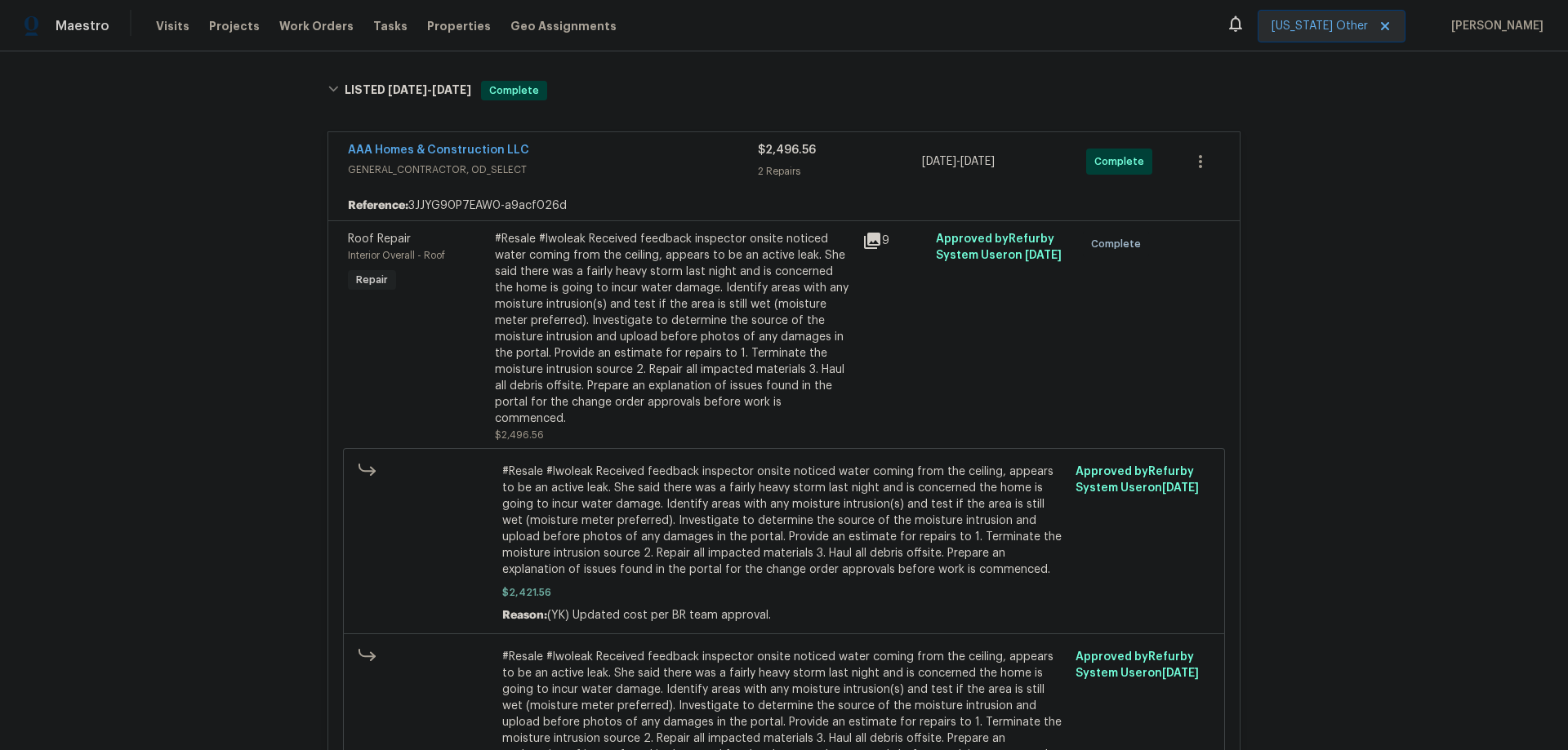
click at [606, 154] on div "AAA Homes & Construction LLC" at bounding box center [552, 152] width 410 height 20
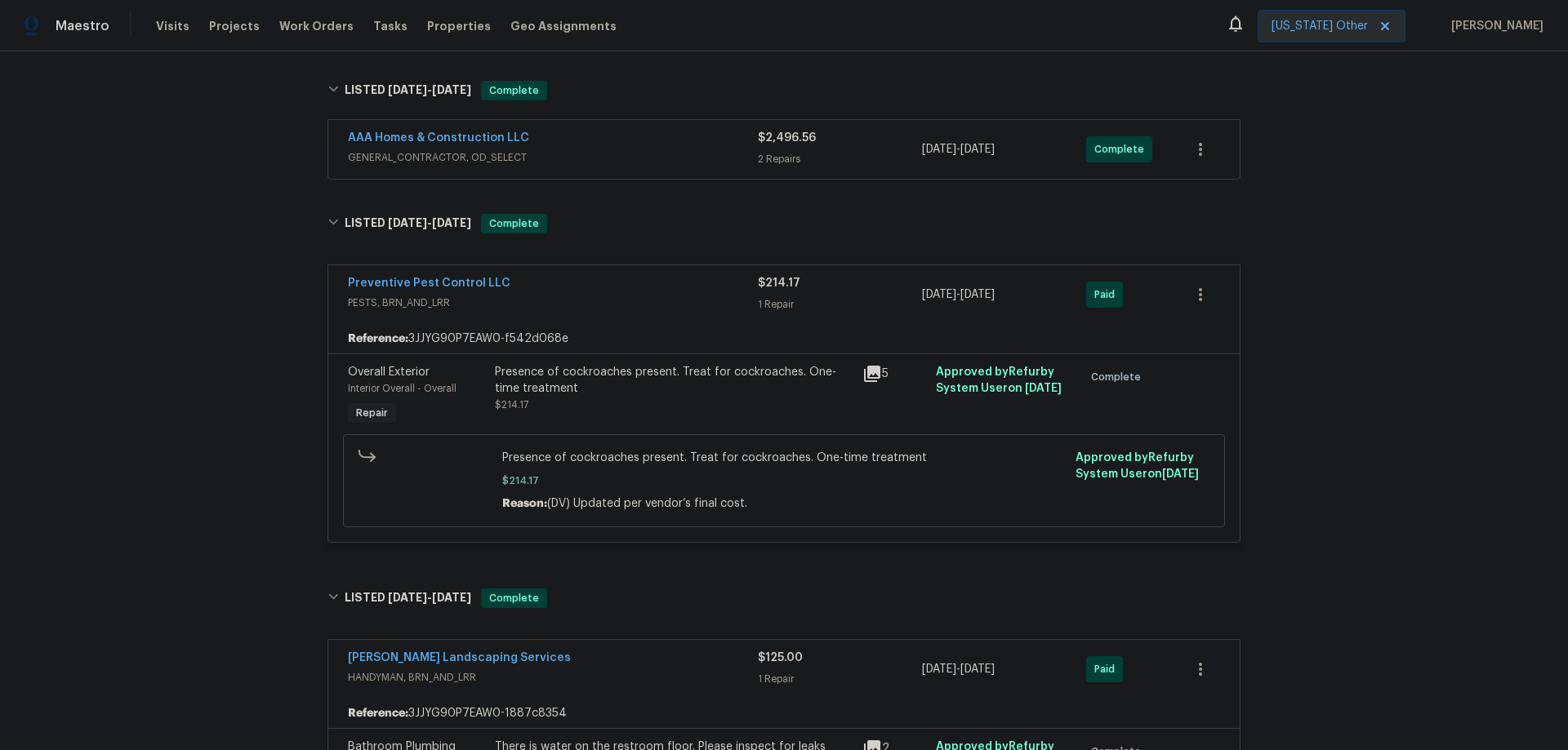
click at [606, 152] on span "GENERAL_CONTRACTOR, OD_SELECT" at bounding box center [552, 157] width 410 height 17
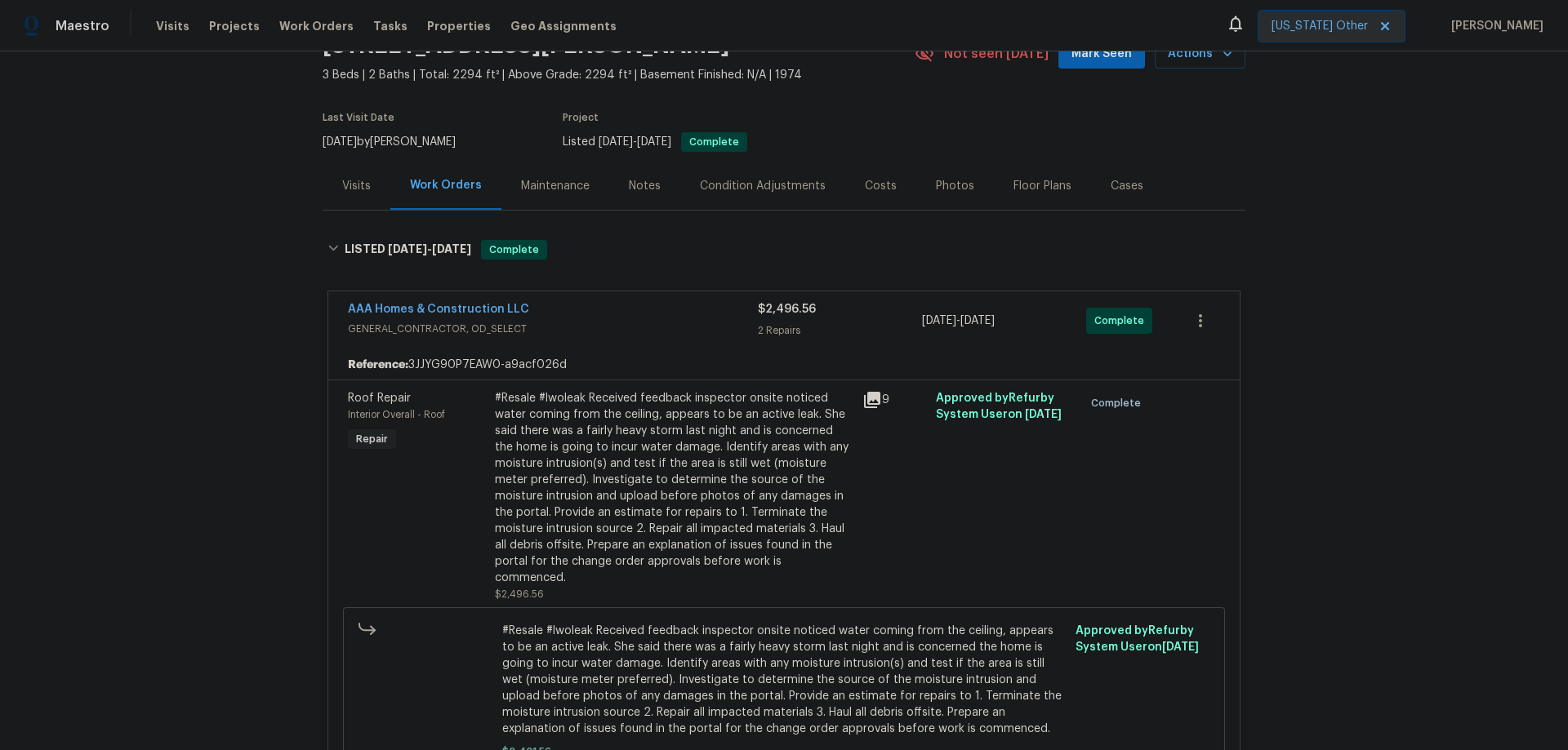
scroll to position [82, 0]
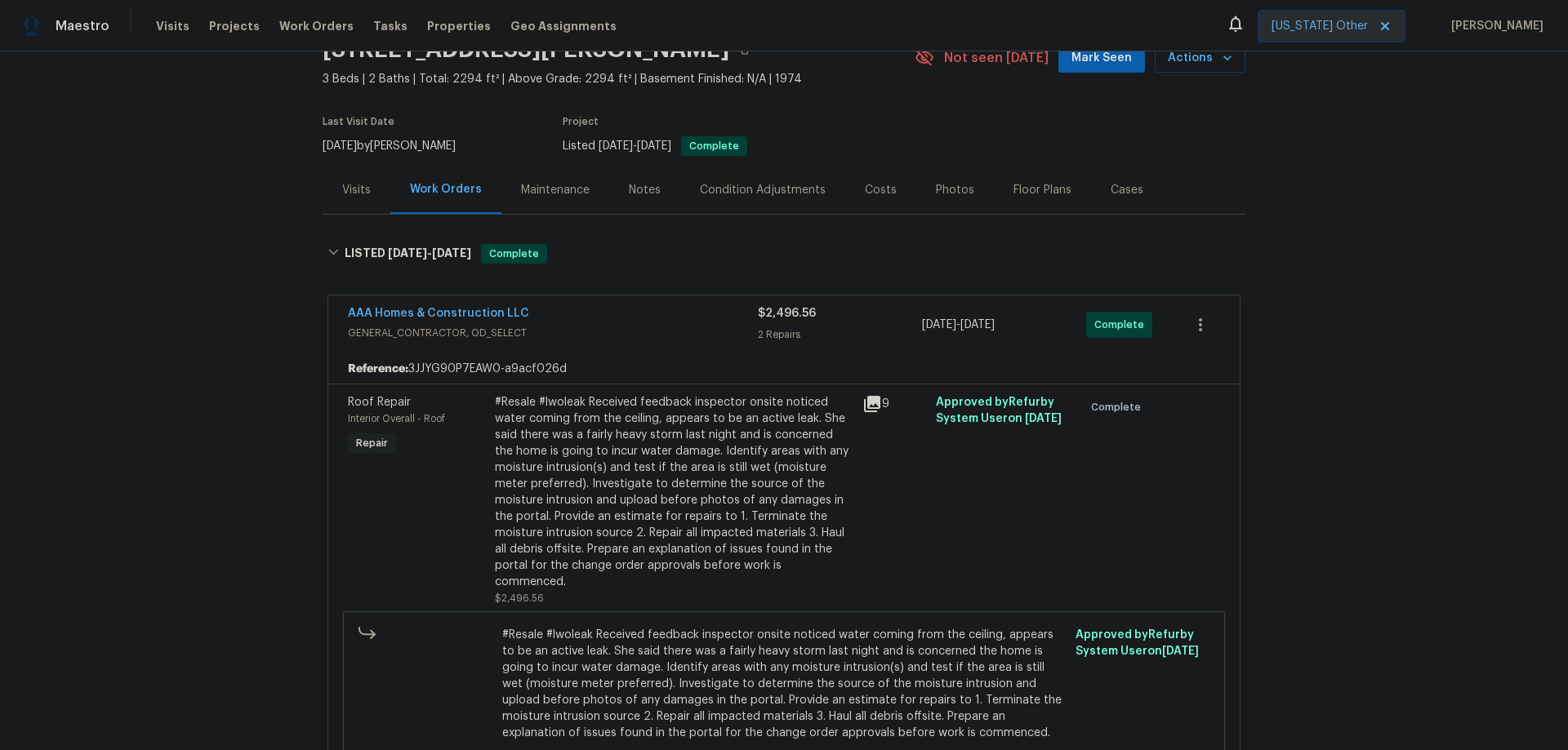
drag, startPoint x: 601, startPoint y: 182, endPoint x: 609, endPoint y: 186, distance: 8.9
click at [610, 185] on div "Notes" at bounding box center [645, 190] width 71 height 48
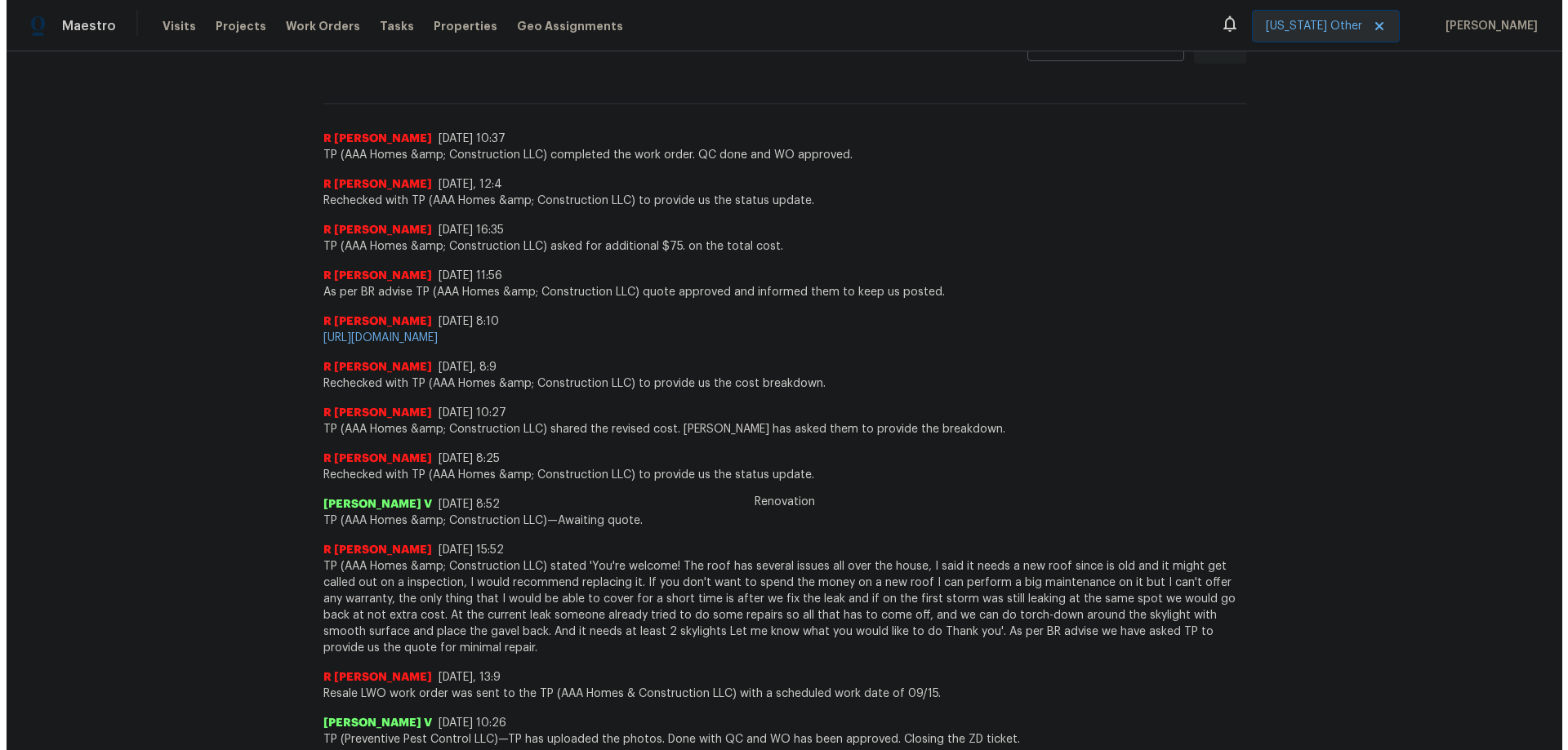
scroll to position [163, 0]
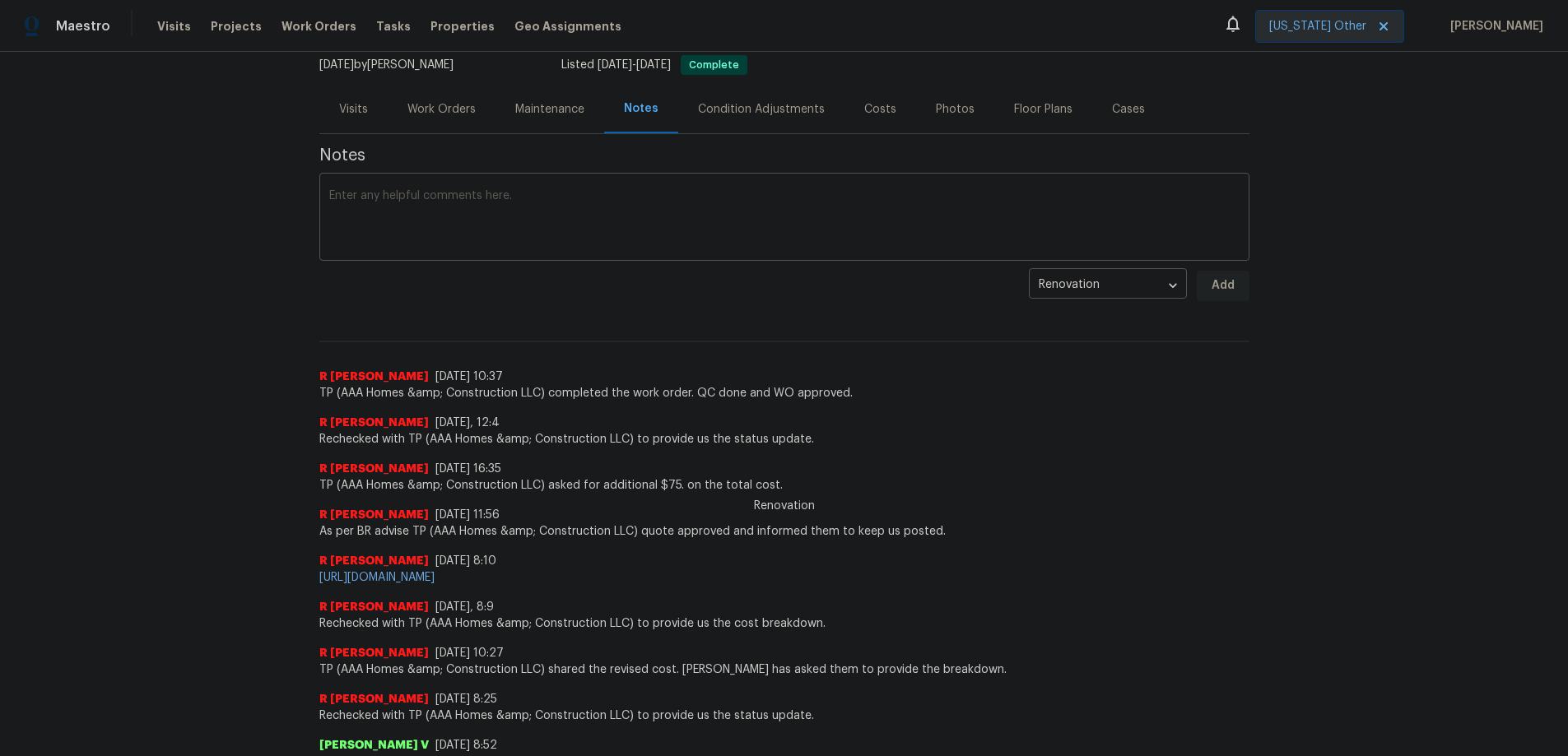
click at [450, 98] on div "Work Orders" at bounding box center [441, 109] width 108 height 48
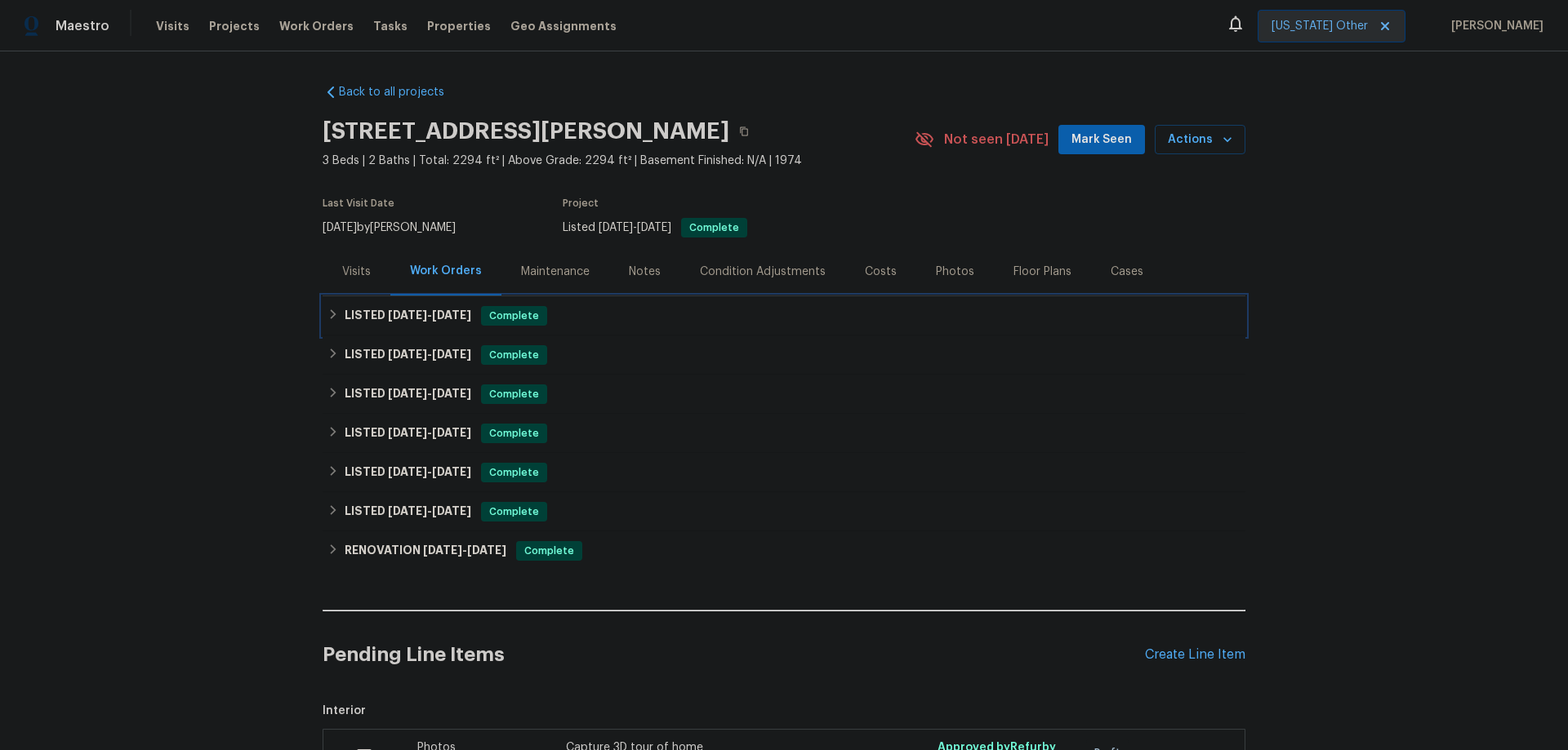
click at [327, 318] on icon at bounding box center [333, 315] width 12 height 12
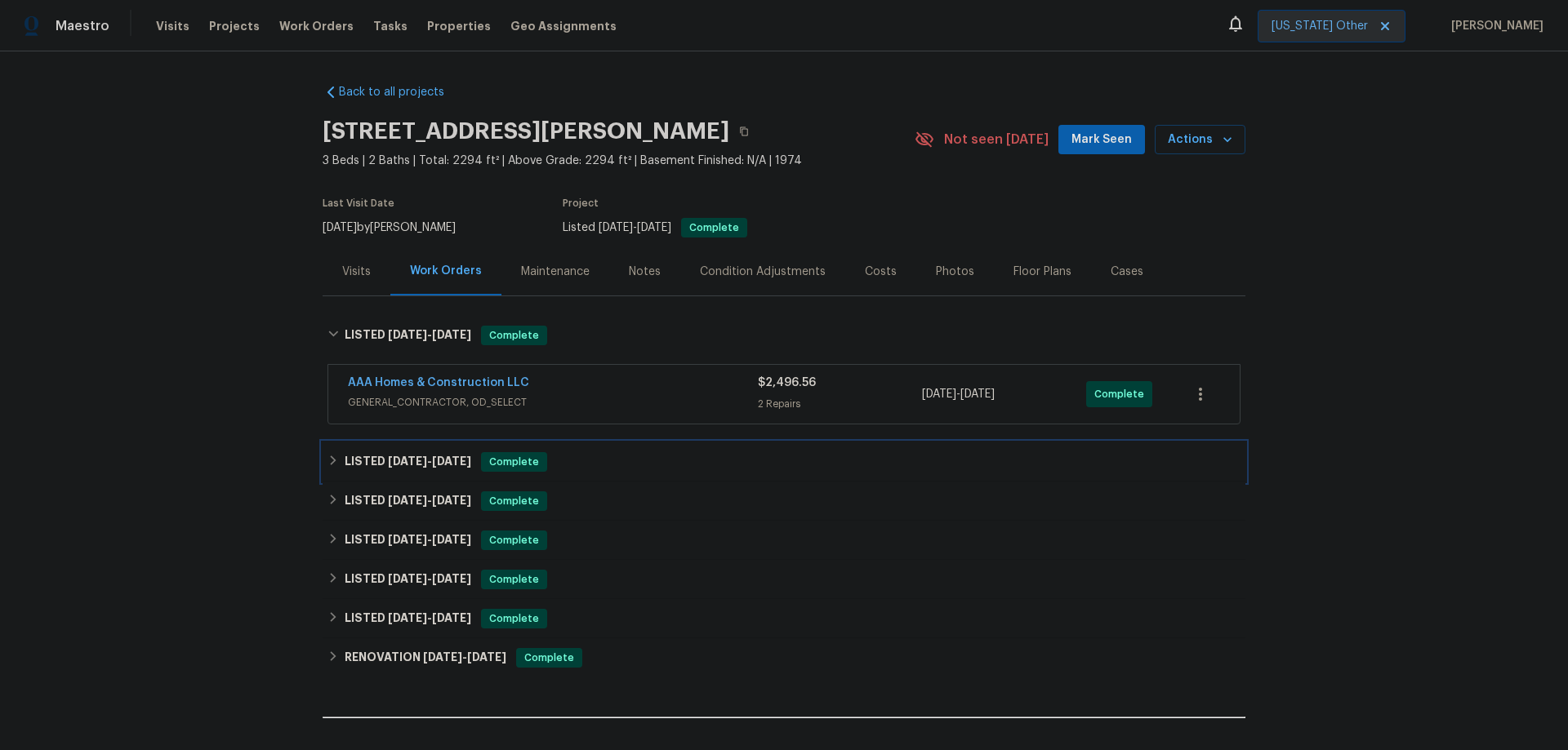
click at [323, 470] on div "LISTED [DATE] - [DATE] Complete" at bounding box center [784, 461] width 923 height 39
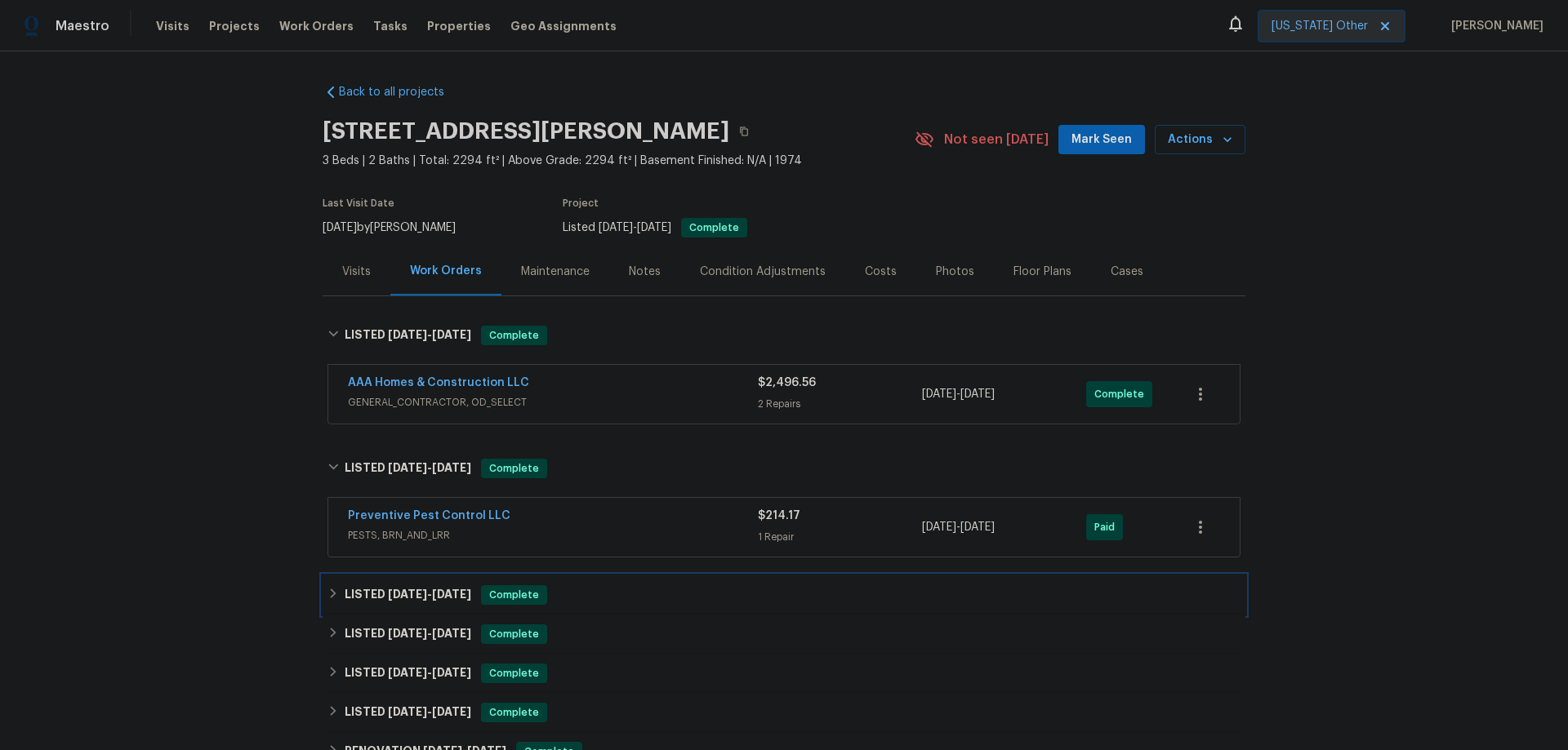
click at [327, 593] on icon at bounding box center [333, 594] width 12 height 12
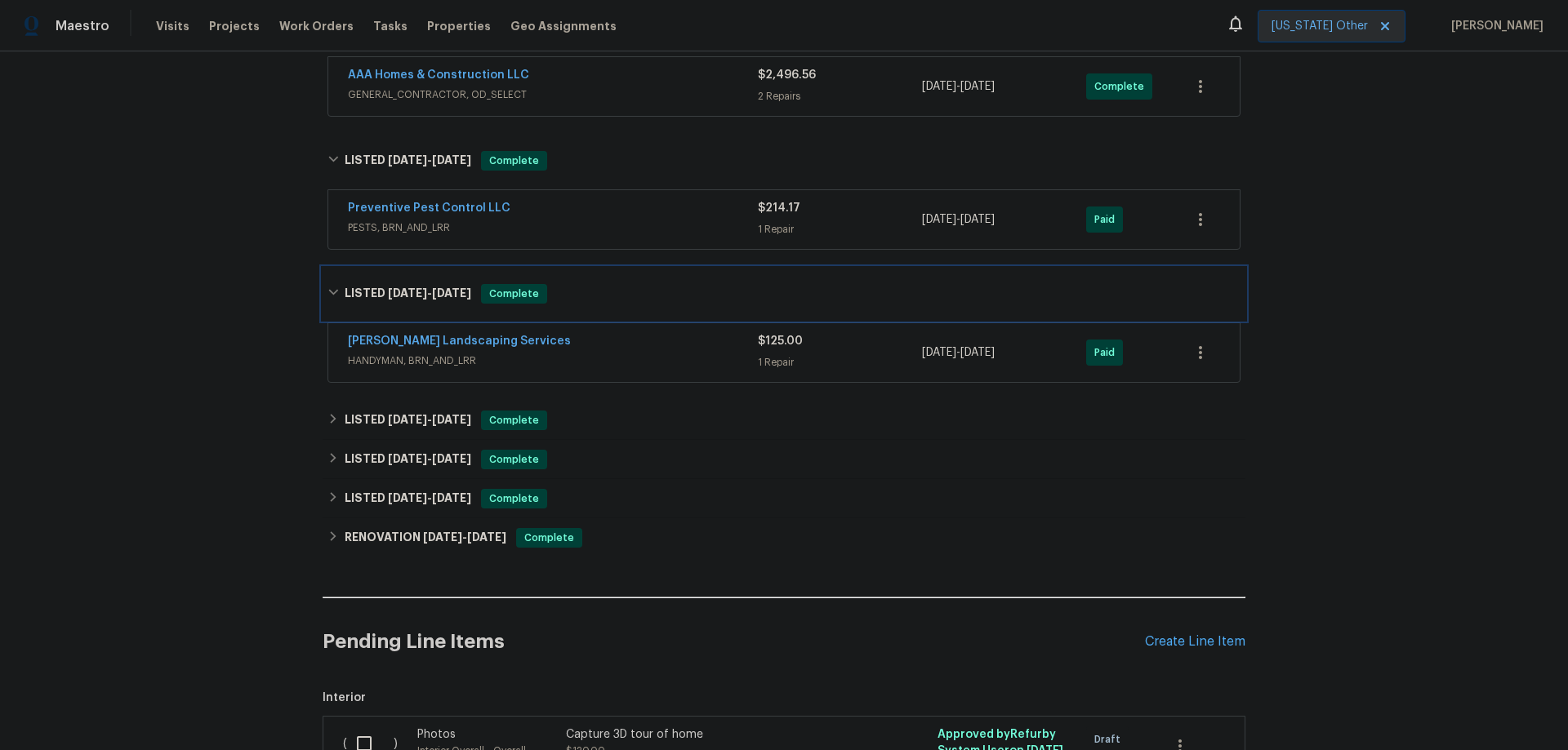
scroll to position [326, 0]
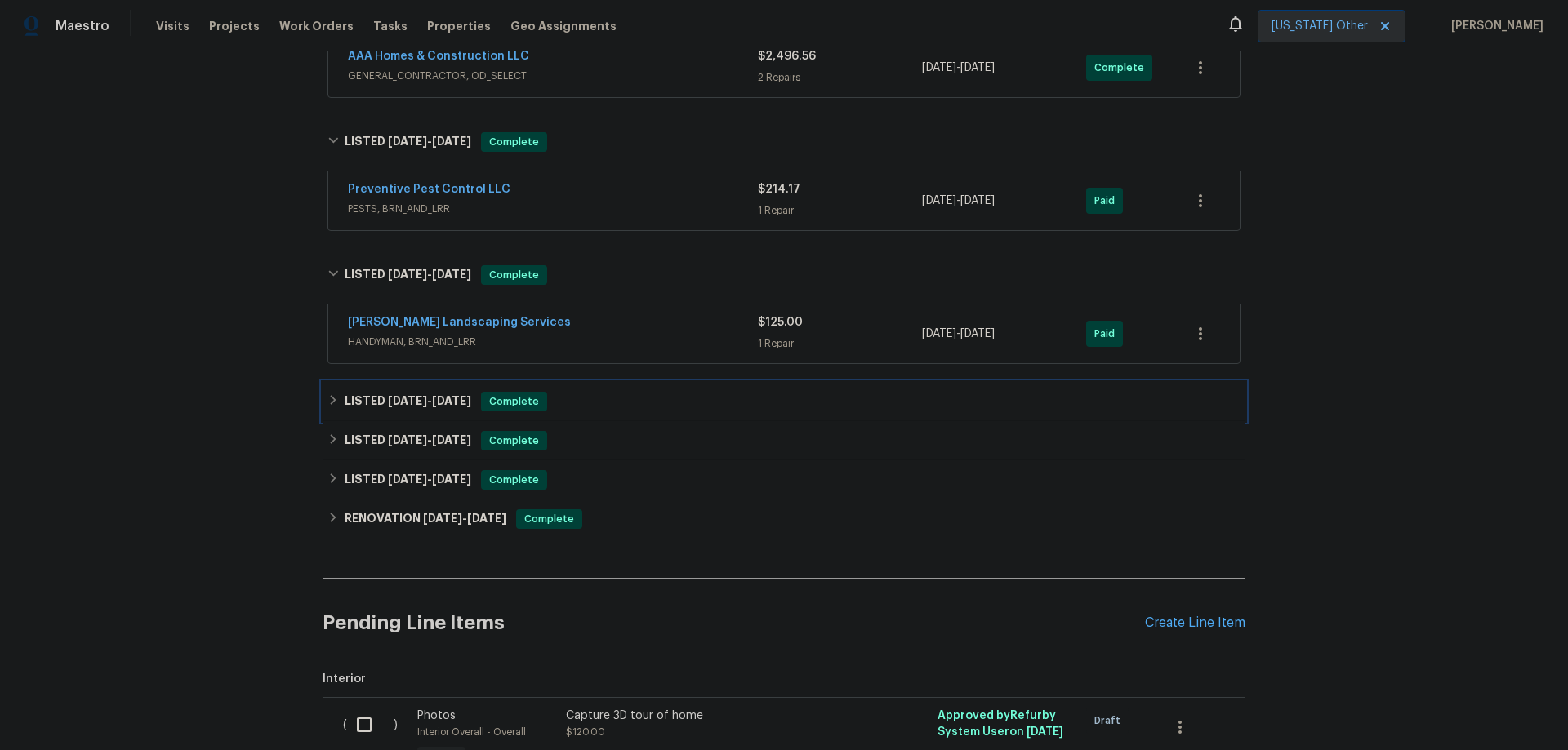
click at [327, 407] on div "LISTED [DATE] - [DATE] Complete" at bounding box center [784, 401] width 914 height 20
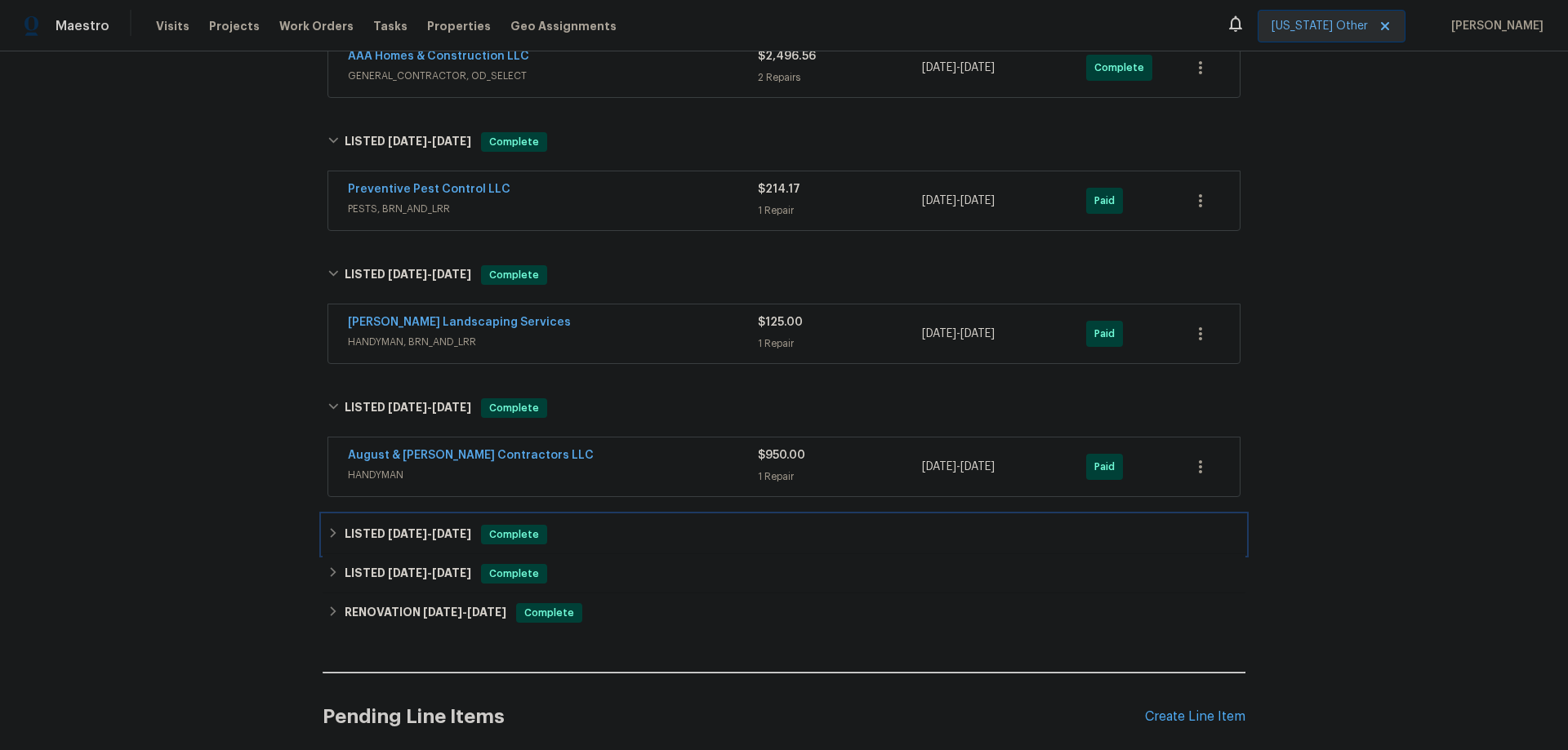
click at [330, 536] on icon at bounding box center [333, 533] width 6 height 10
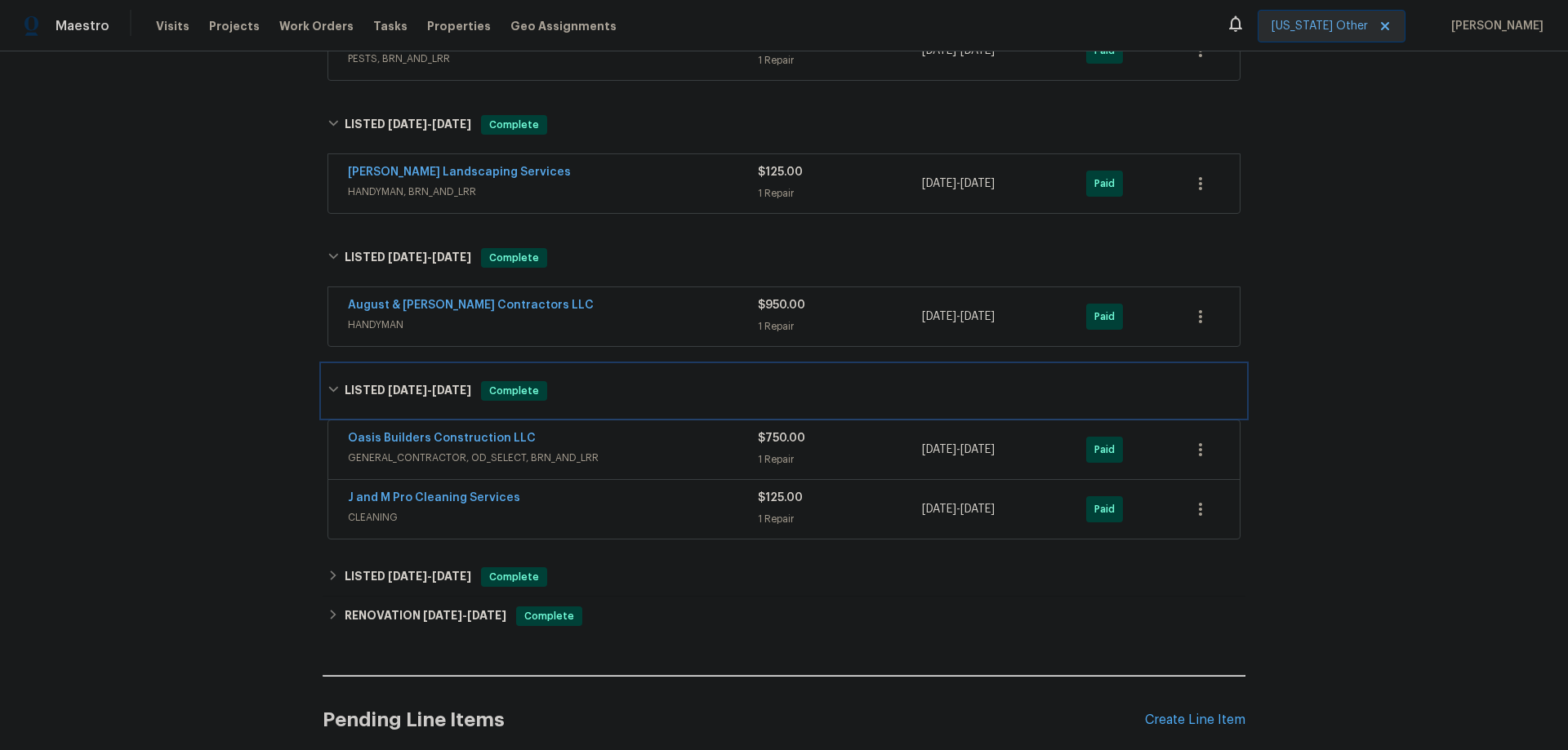
scroll to position [490, 0]
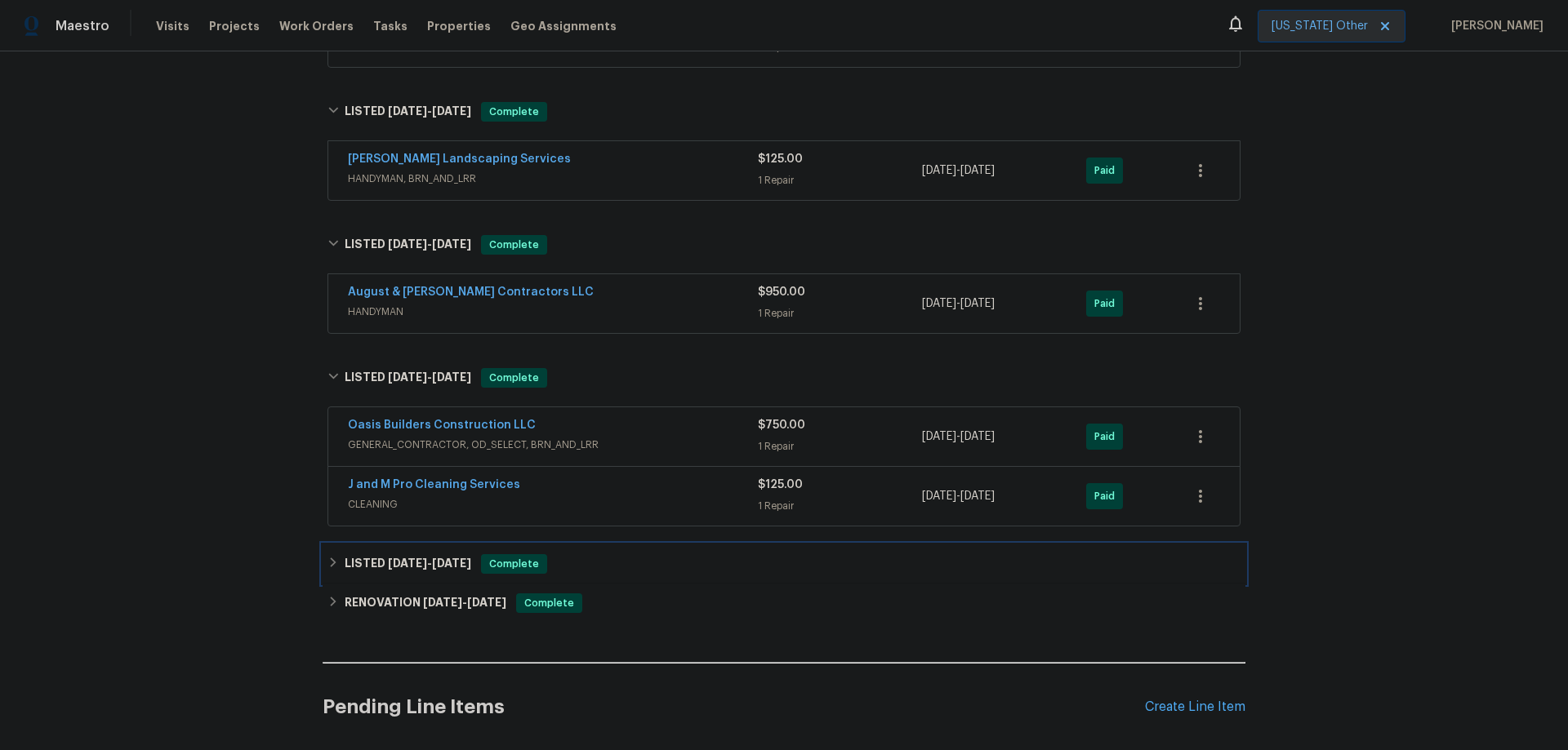
click at [334, 564] on div "LISTED [DATE] - [DATE] Complete" at bounding box center [784, 565] width 914 height 20
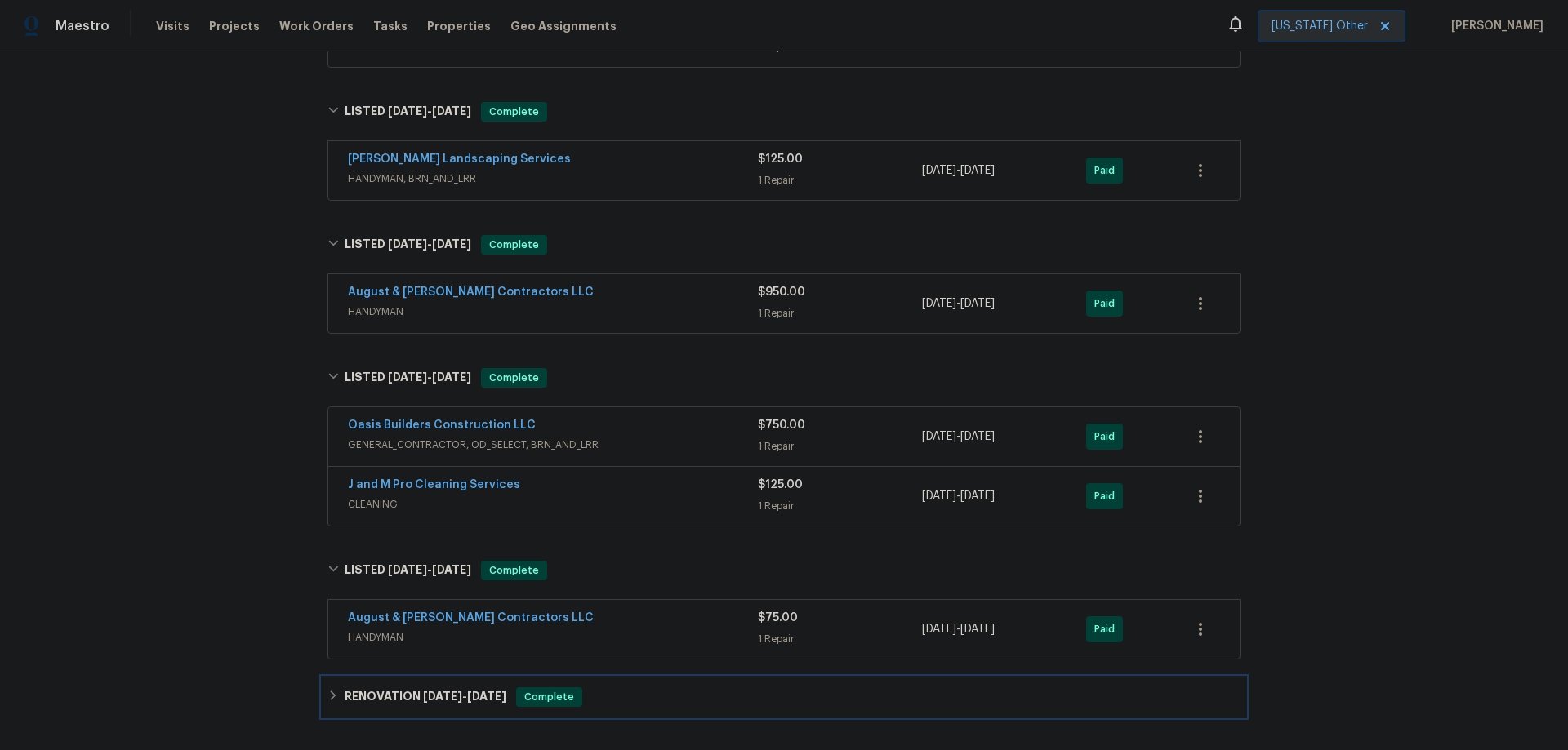
drag, startPoint x: 331, startPoint y: 699, endPoint x: 441, endPoint y: 595, distance: 151.4
click at [332, 698] on icon at bounding box center [333, 695] width 12 height 12
